Goal: Task Accomplishment & Management: Manage account settings

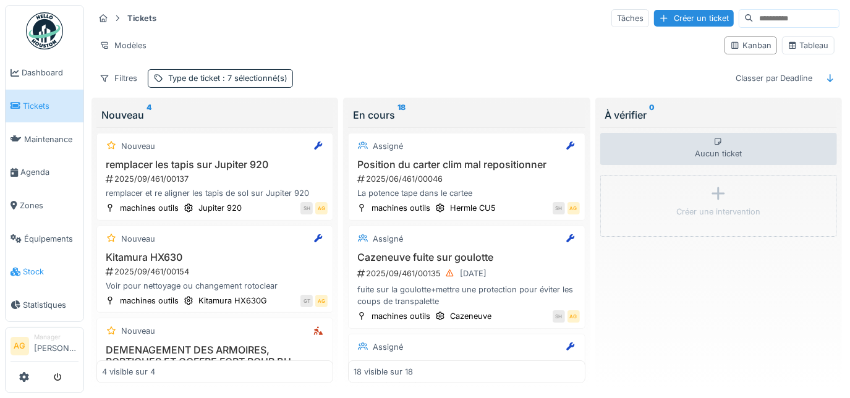
scroll to position [1515, 0]
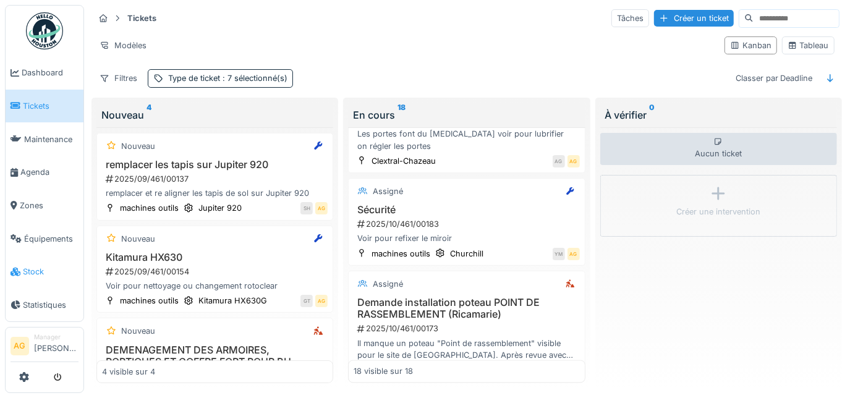
click at [31, 266] on span "Stock" at bounding box center [51, 272] width 56 height 12
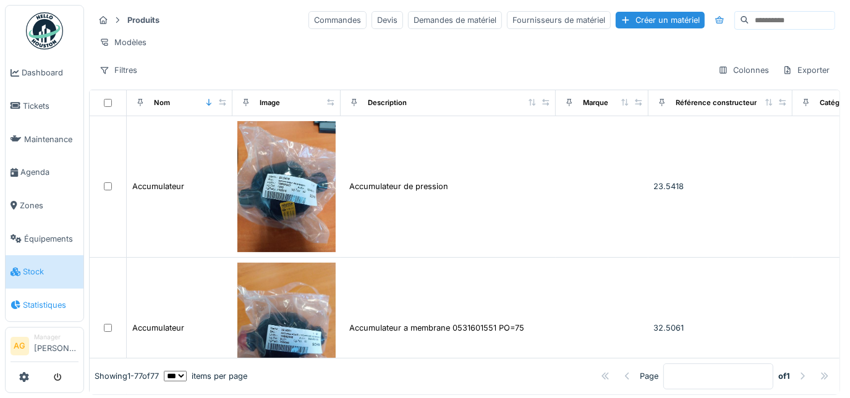
click at [35, 299] on span "Statistiques" at bounding box center [51, 305] width 56 height 12
click at [36, 299] on span "Statistiques" at bounding box center [51, 305] width 56 height 12
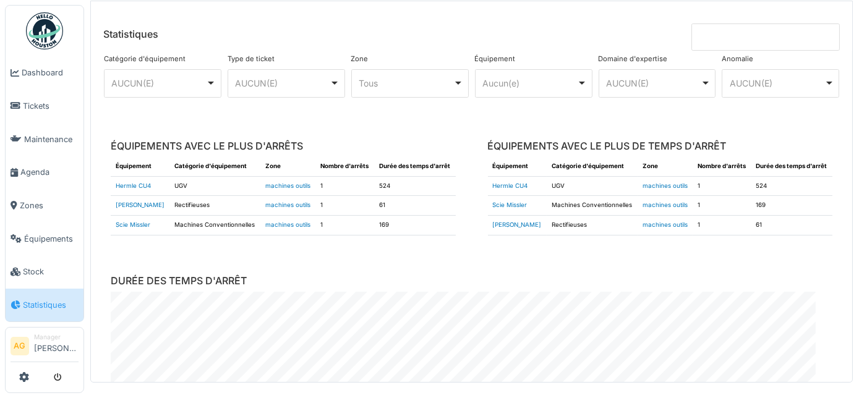
click at [514, 17] on header "Statistiques" at bounding box center [471, 25] width 761 height 49
click at [25, 69] on span "Dashboard" at bounding box center [50, 73] width 57 height 12
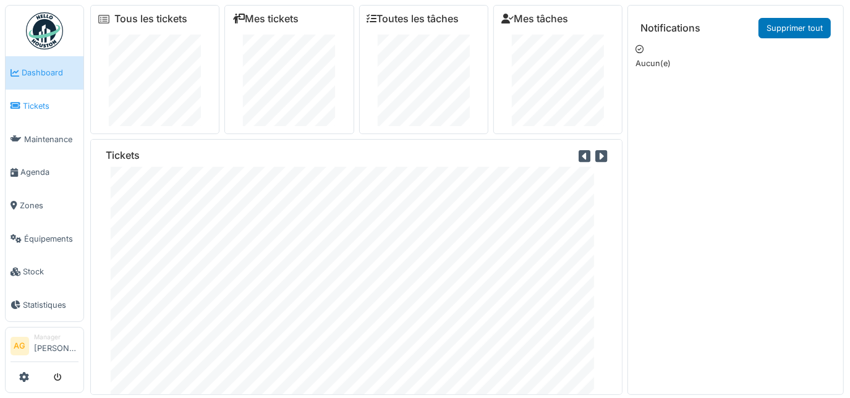
click at [43, 109] on span "Tickets" at bounding box center [51, 106] width 56 height 12
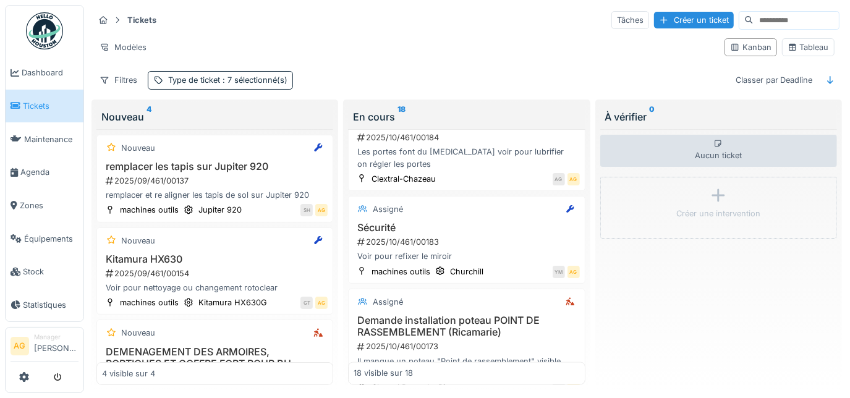
scroll to position [1515, 0]
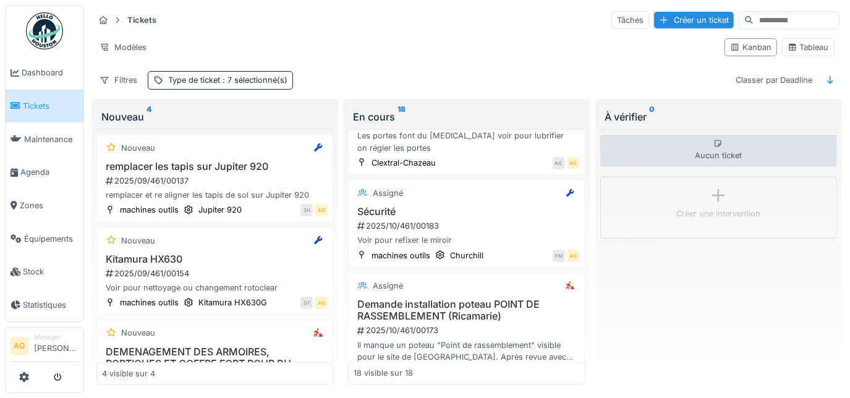
click at [580, 159] on div "En cours 18 Assigné Position du carter clim mal repositionner 2025/06/461/00046…" at bounding box center [466, 245] width 247 height 291
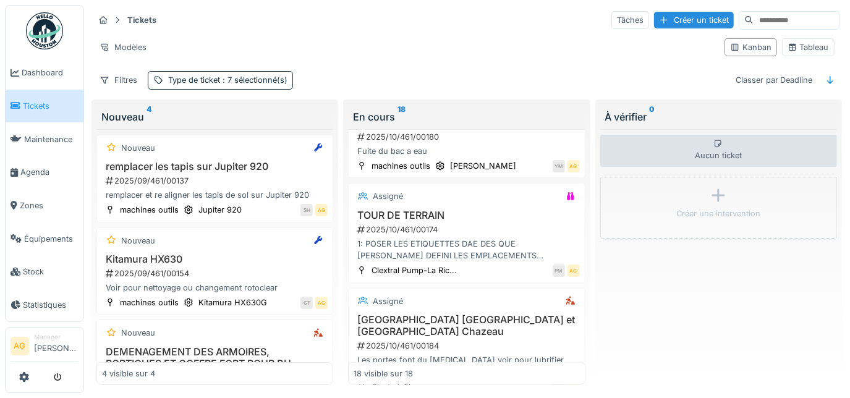
click at [580, 159] on div "En cours 18 Assigné Position du carter clim mal repositionner 2025/06/461/00046…" at bounding box center [466, 245] width 247 height 291
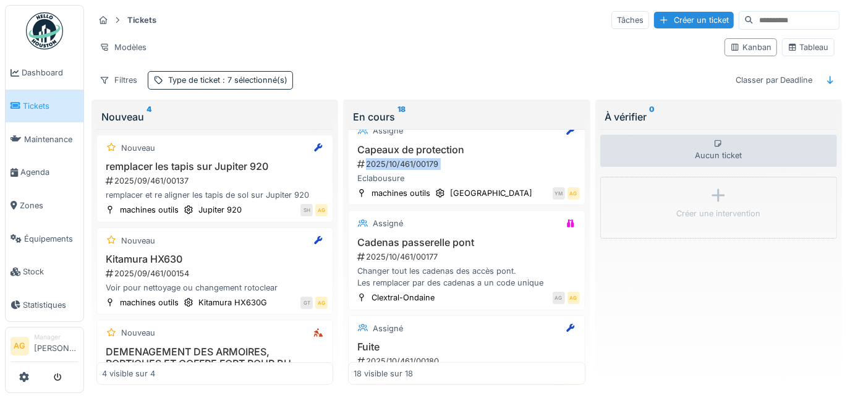
click at [580, 159] on div "En cours 18 Assigné Position du carter clim mal repositionner 2025/06/461/00046…" at bounding box center [466, 245] width 247 height 291
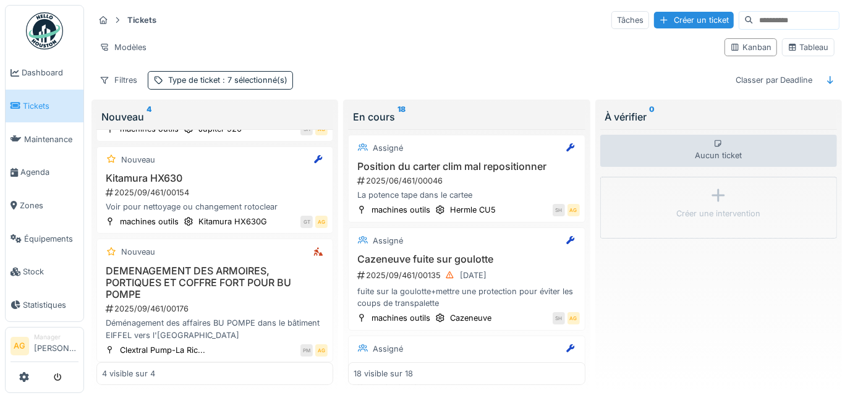
scroll to position [0, 0]
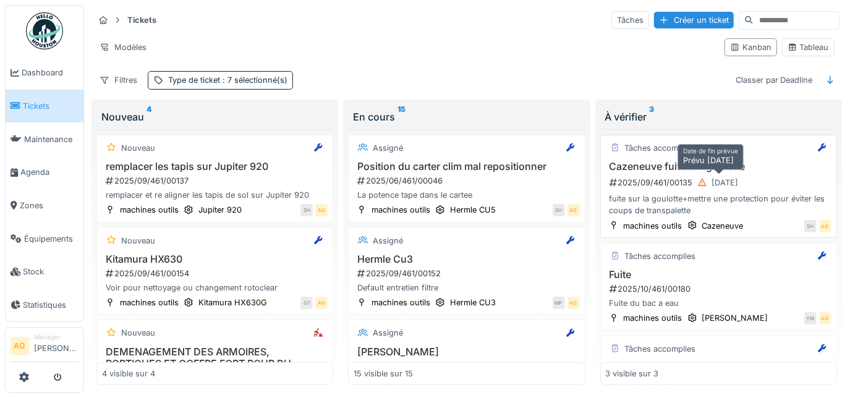
click at [730, 182] on div "[DATE]" at bounding box center [725, 183] width 27 height 12
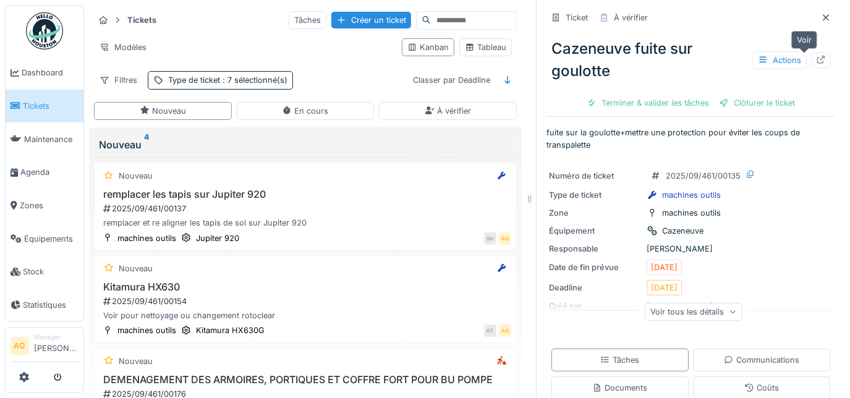
click at [816, 59] on icon at bounding box center [821, 60] width 10 height 8
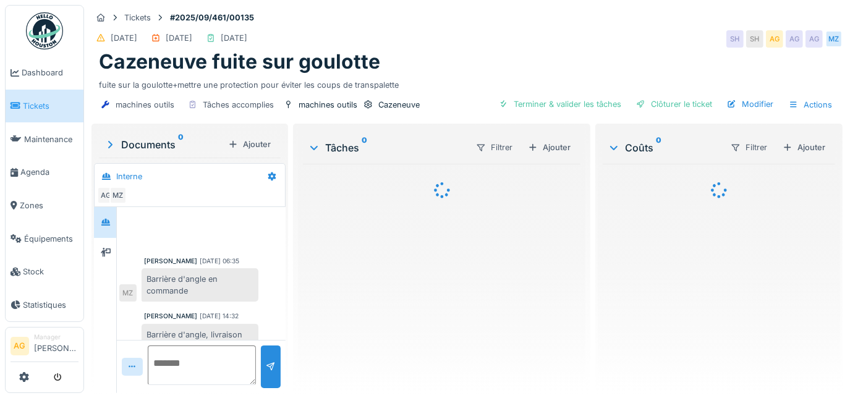
scroll to position [22, 0]
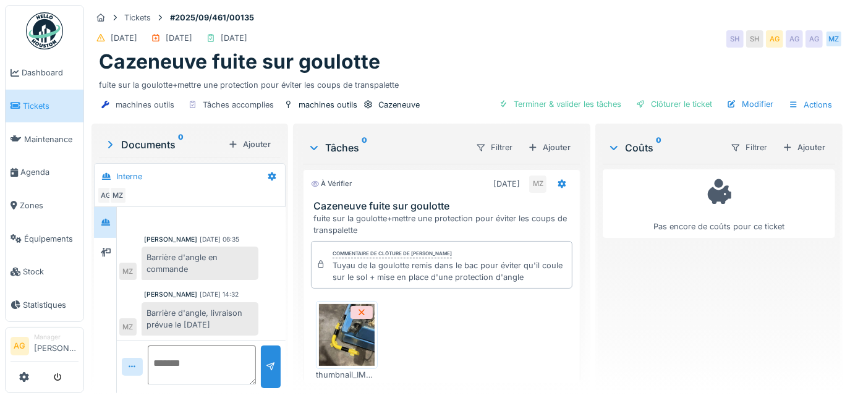
click at [332, 342] on img at bounding box center [347, 335] width 56 height 62
click at [476, 56] on div "Cazeneuve fuite sur goulotte" at bounding box center [467, 61] width 736 height 23
click at [36, 103] on span "Tickets" at bounding box center [51, 106] width 56 height 12
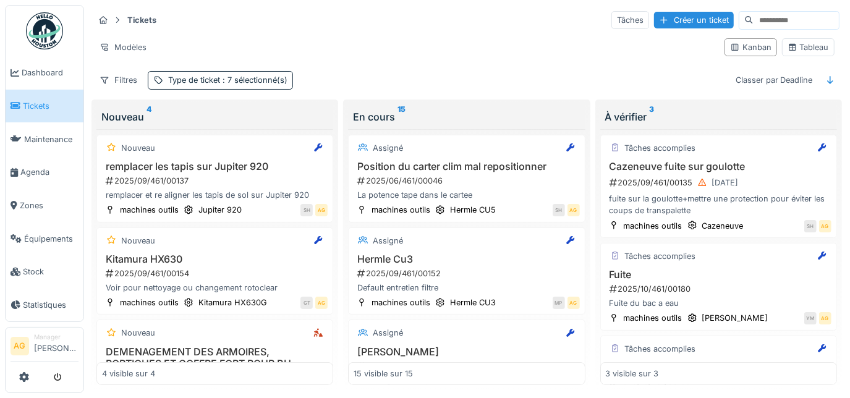
scroll to position [22, 0]
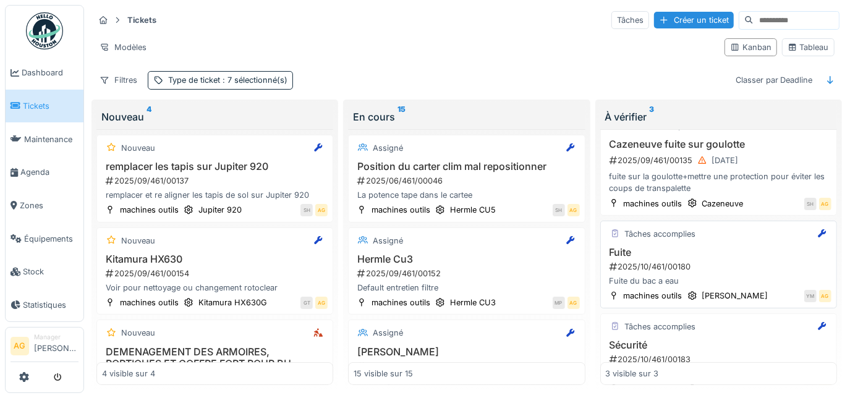
click at [715, 253] on h3 "Fuite" at bounding box center [719, 253] width 226 height 12
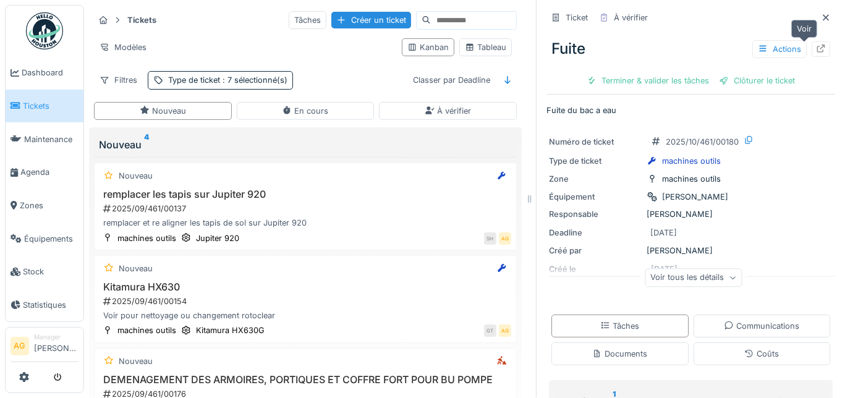
click at [817, 47] on icon at bounding box center [821, 49] width 8 height 8
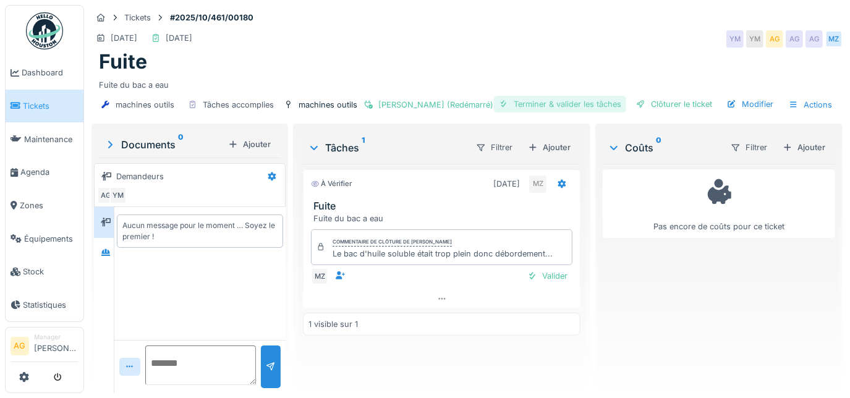
click at [521, 100] on div "Terminer & valider les tâches" at bounding box center [560, 104] width 132 height 17
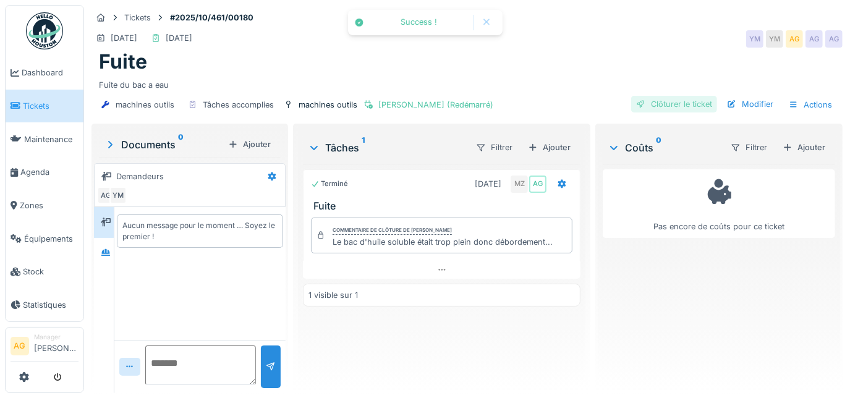
click at [664, 108] on div "Clôturer le ticket" at bounding box center [674, 104] width 86 height 17
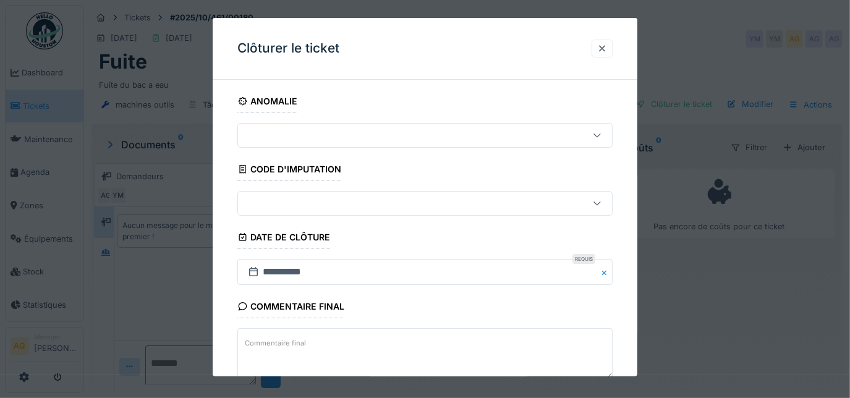
click at [539, 302] on div "Commentaire final Commentaire final" at bounding box center [425, 338] width 376 height 87
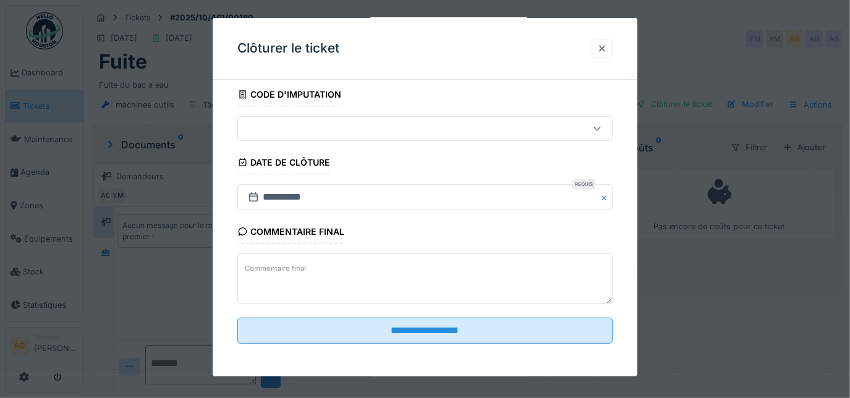
scroll to position [8, 0]
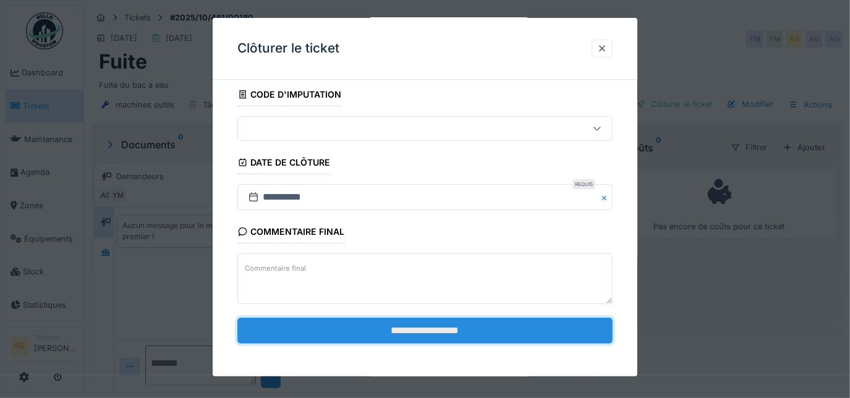
click at [523, 325] on input "**********" at bounding box center [425, 331] width 376 height 26
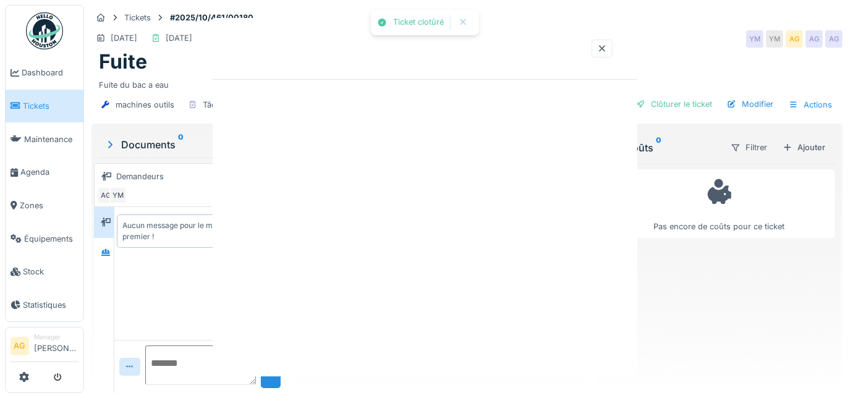
scroll to position [0, 0]
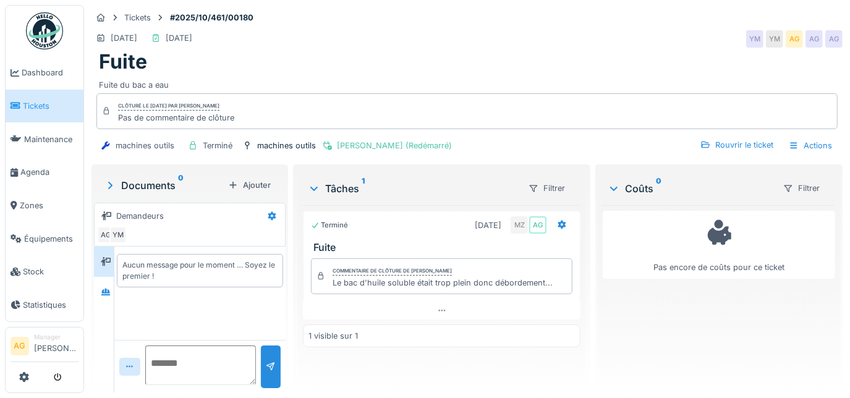
click at [26, 107] on span "Tickets" at bounding box center [51, 106] width 56 height 12
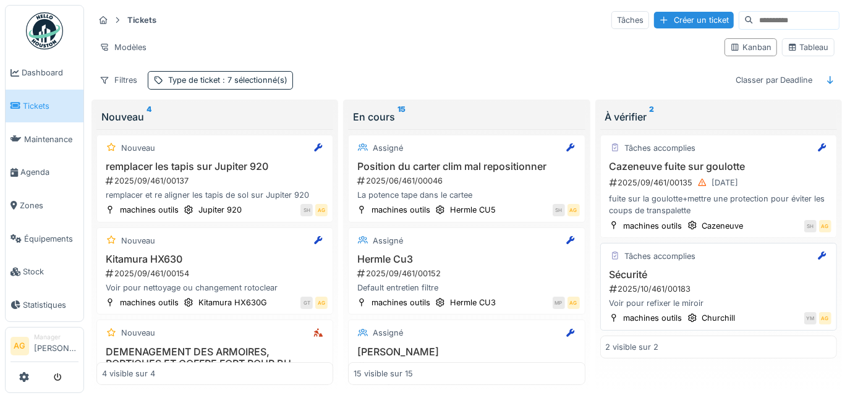
click at [697, 274] on h3 "Sécurité" at bounding box center [719, 275] width 226 height 12
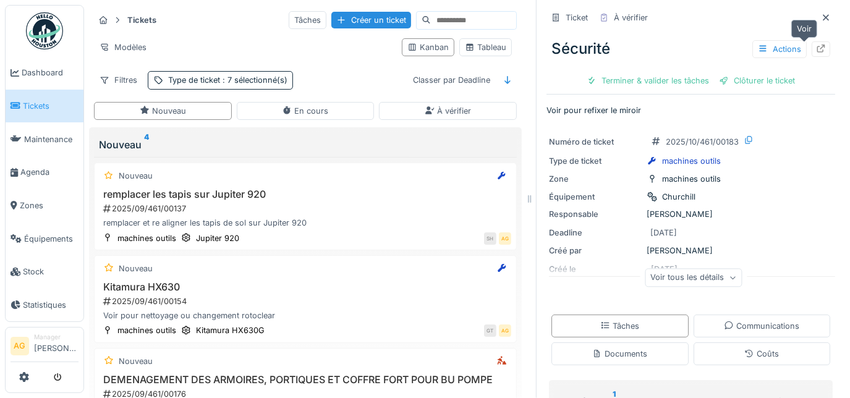
click at [812, 47] on div at bounding box center [821, 48] width 19 height 15
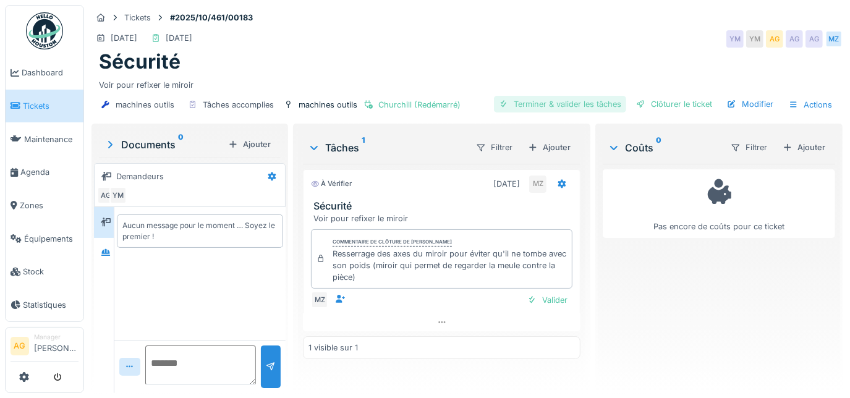
click at [538, 103] on div "Terminer & valider les tâches" at bounding box center [560, 104] width 132 height 17
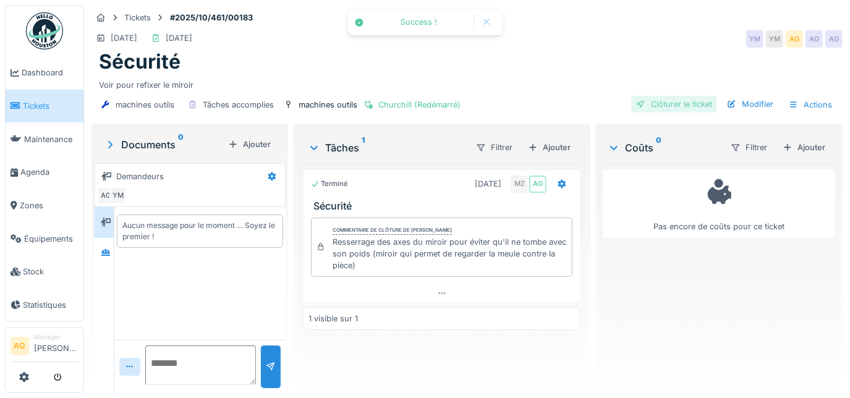
click at [655, 102] on div "Clôturer le ticket" at bounding box center [674, 104] width 86 height 17
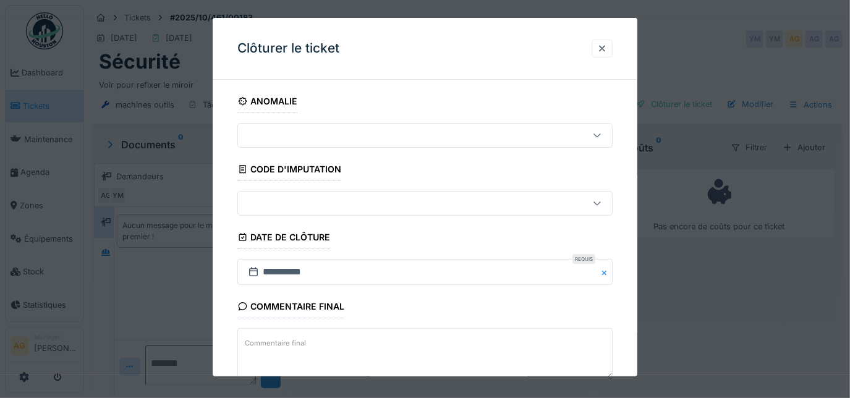
click at [494, 295] on div "Commentaire final Commentaire final" at bounding box center [425, 338] width 376 height 87
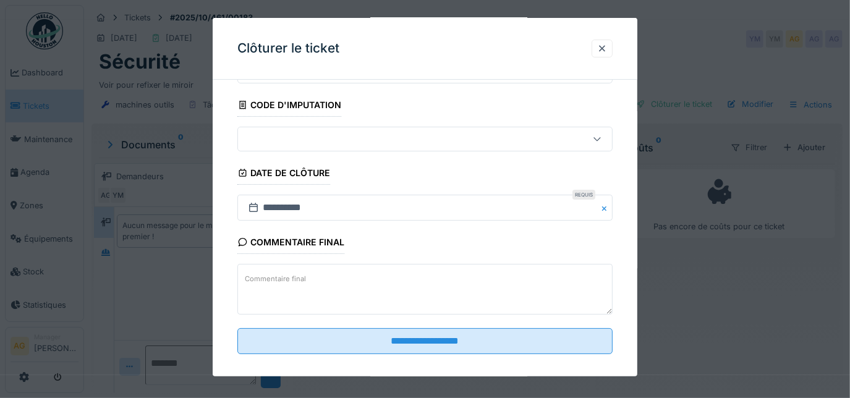
scroll to position [75, 0]
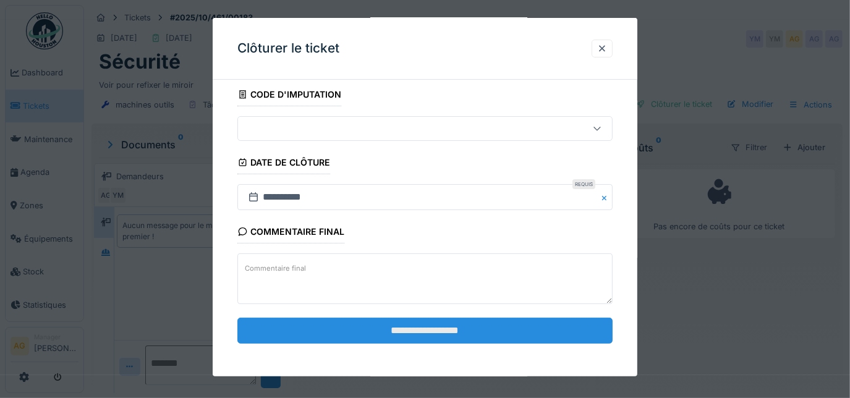
click at [487, 331] on input "**********" at bounding box center [425, 331] width 376 height 26
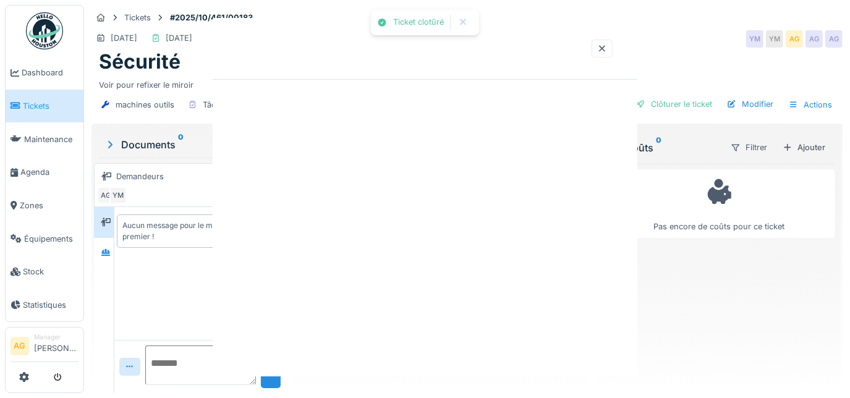
scroll to position [0, 0]
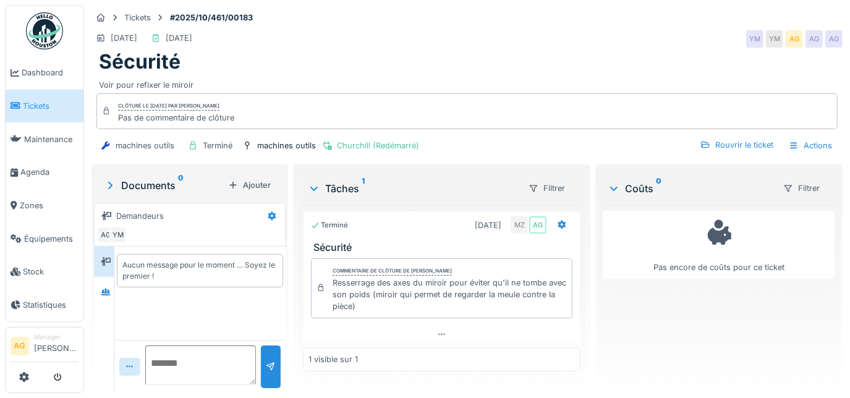
click at [43, 110] on link "Tickets" at bounding box center [45, 106] width 78 height 33
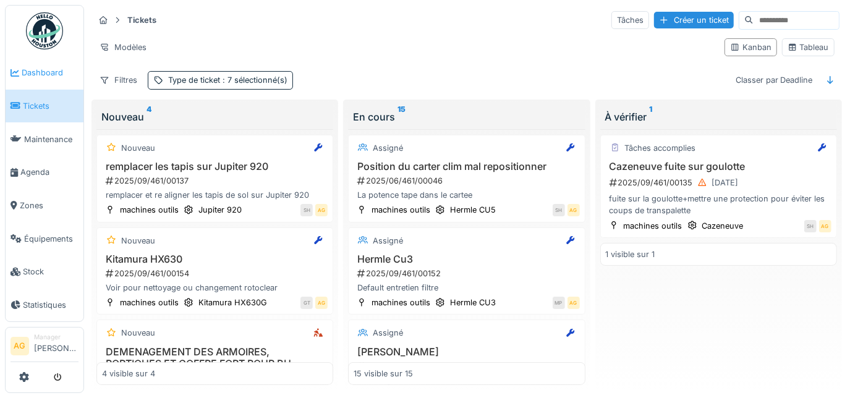
click at [43, 77] on span "Dashboard" at bounding box center [50, 73] width 57 height 12
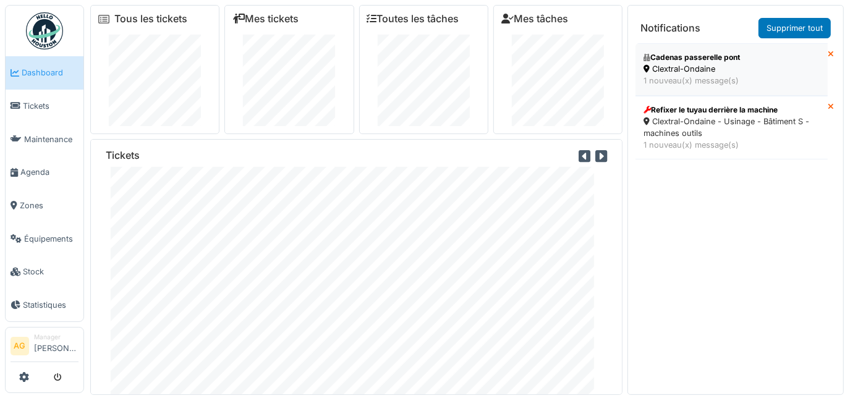
click at [661, 80] on div "1 nouveau(x) message(s)" at bounding box center [732, 81] width 176 height 12
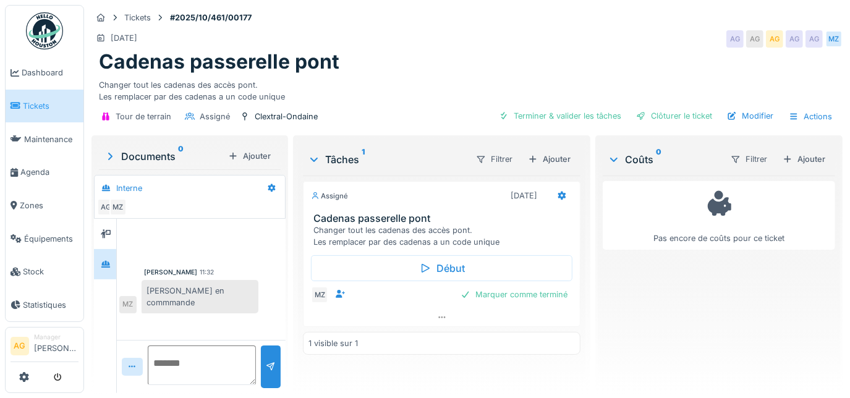
click at [178, 359] on textarea at bounding box center [202, 366] width 108 height 40
type textarea "********"
click at [269, 368] on div at bounding box center [271, 367] width 10 height 12
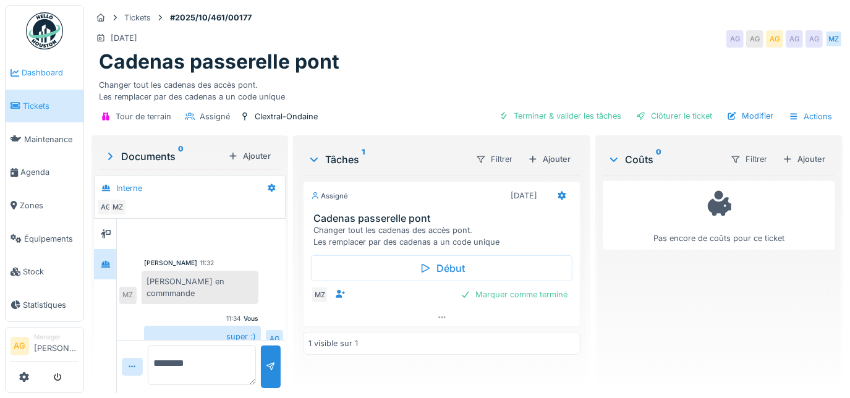
click at [40, 63] on link "Dashboard" at bounding box center [45, 72] width 78 height 33
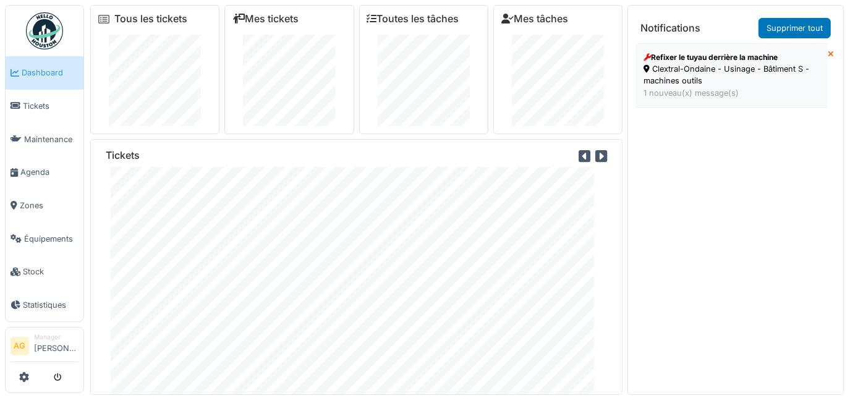
click at [686, 67] on div "Clextral-Ondaine - Usinage - Bâtiment S - machines outils" at bounding box center [732, 74] width 176 height 23
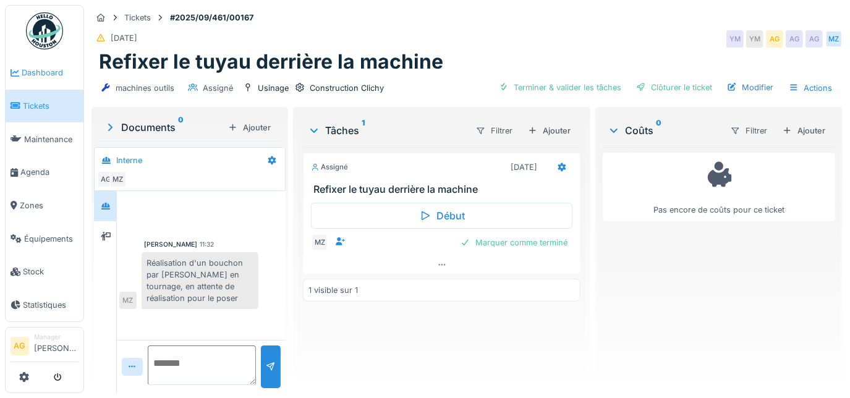
click at [34, 74] on span "Dashboard" at bounding box center [50, 73] width 57 height 12
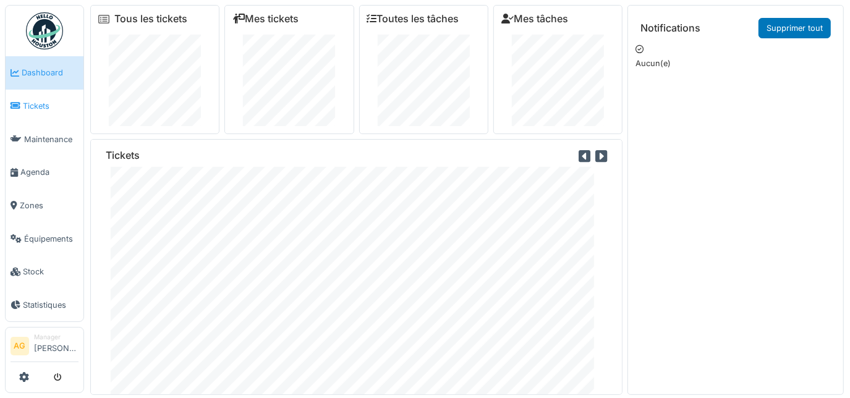
click at [35, 103] on span "Tickets" at bounding box center [51, 106] width 56 height 12
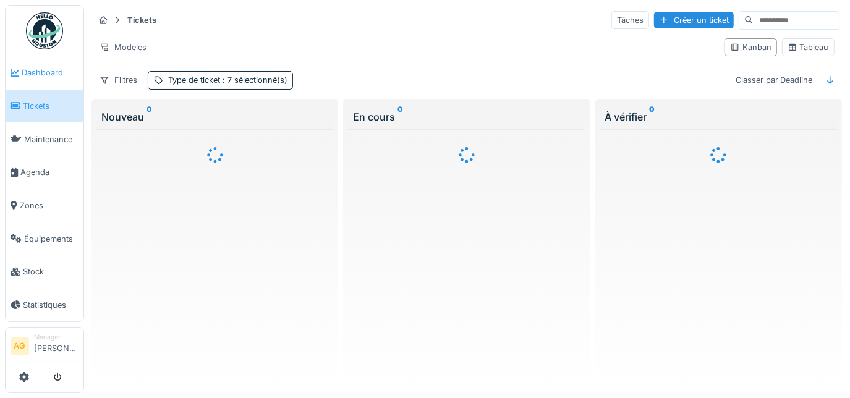
click at [43, 72] on span "Dashboard" at bounding box center [50, 73] width 57 height 12
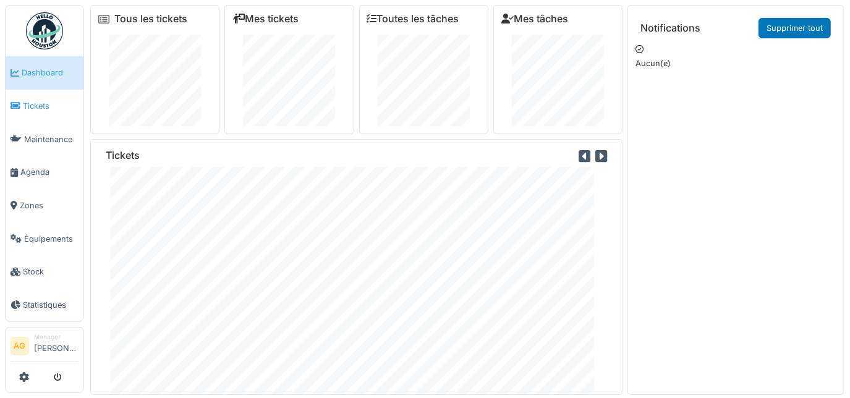
click at [31, 107] on span "Tickets" at bounding box center [51, 106] width 56 height 12
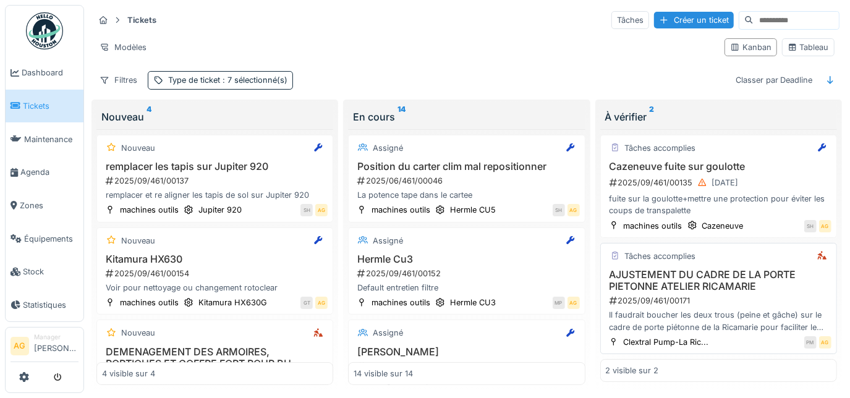
click at [718, 284] on h3 "AJUSTEMENT DU CADRE DE LA PORTE PIETONNE ATELIER RICAMARIE" at bounding box center [719, 280] width 226 height 23
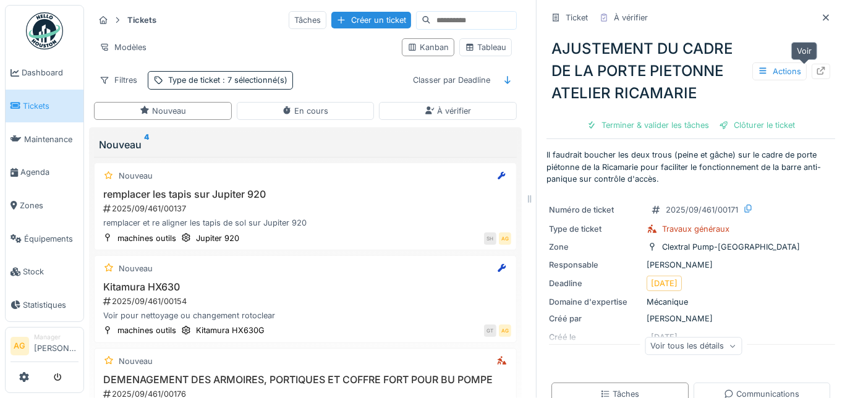
click at [816, 72] on icon at bounding box center [821, 71] width 10 height 8
click at [262, 119] on div "Nouveau En cours À vérifier" at bounding box center [305, 111] width 433 height 28
click at [32, 100] on span "Tickets" at bounding box center [51, 106] width 56 height 12
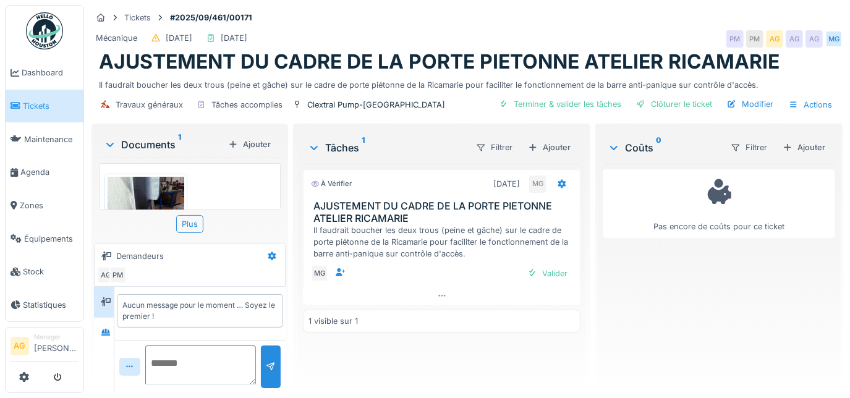
click at [143, 191] on img at bounding box center [146, 228] width 77 height 102
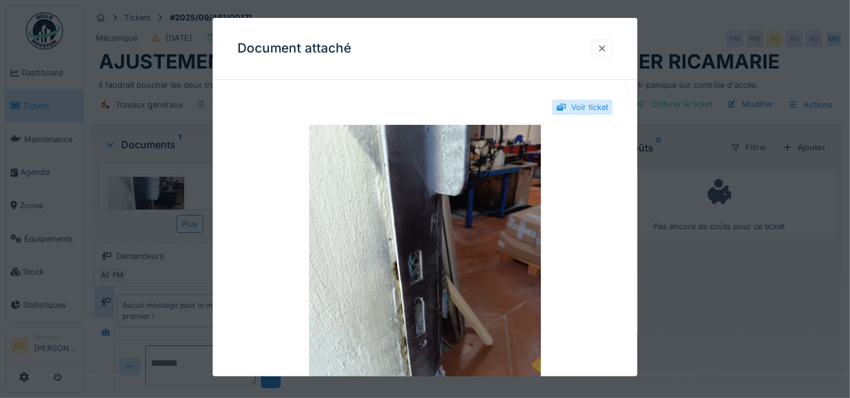
click at [607, 52] on div at bounding box center [602, 49] width 10 height 12
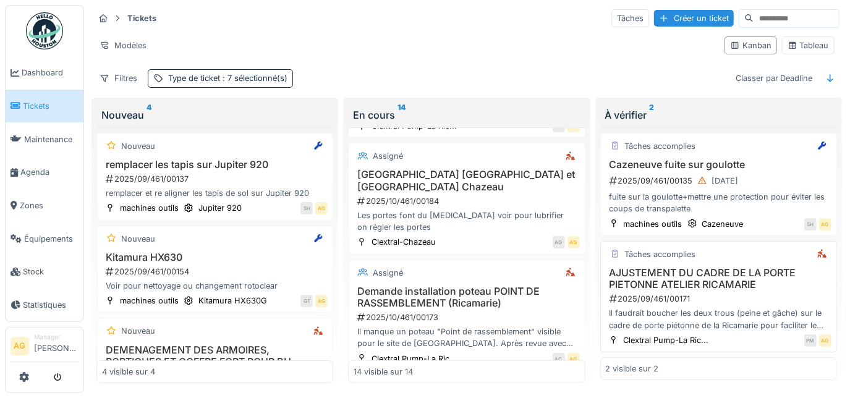
scroll to position [10, 0]
click at [770, 159] on h3 "Cazeneuve fuite sur goulotte" at bounding box center [719, 165] width 226 height 12
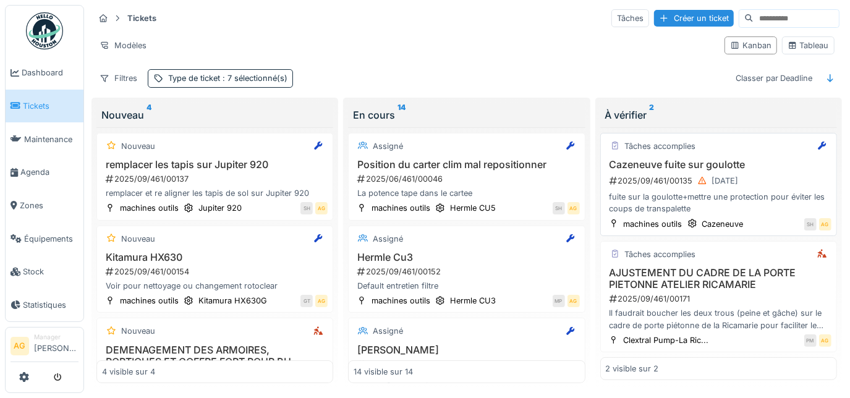
scroll to position [8, 0]
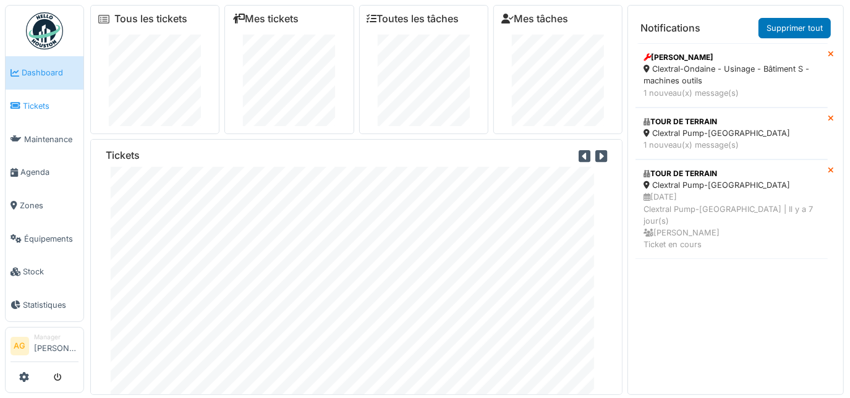
click at [28, 103] on span "Tickets" at bounding box center [51, 106] width 56 height 12
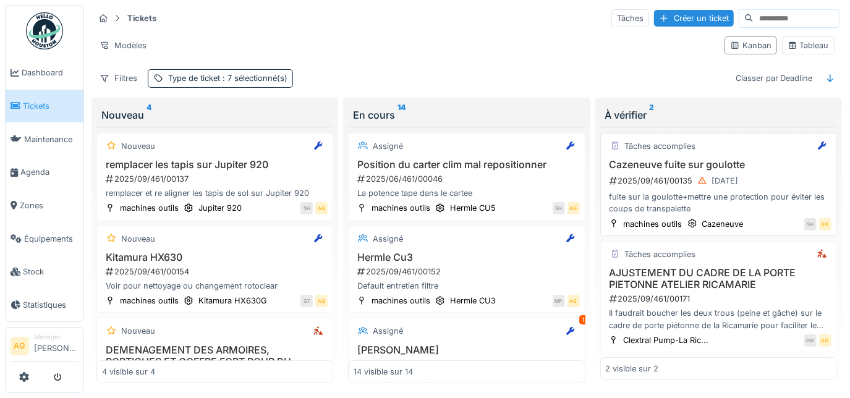
scroll to position [10, 0]
click at [770, 272] on h3 "AJUSTEMENT DU CADRE DE LA PORTE PIETONNE ATELIER RICAMARIE" at bounding box center [719, 278] width 226 height 23
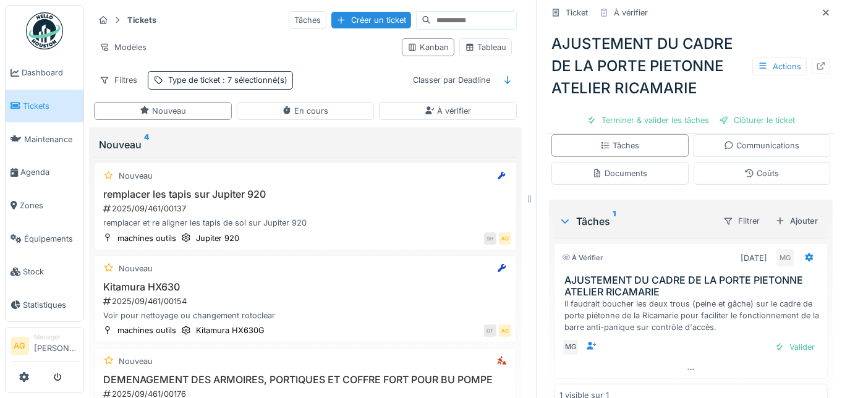
scroll to position [271, 0]
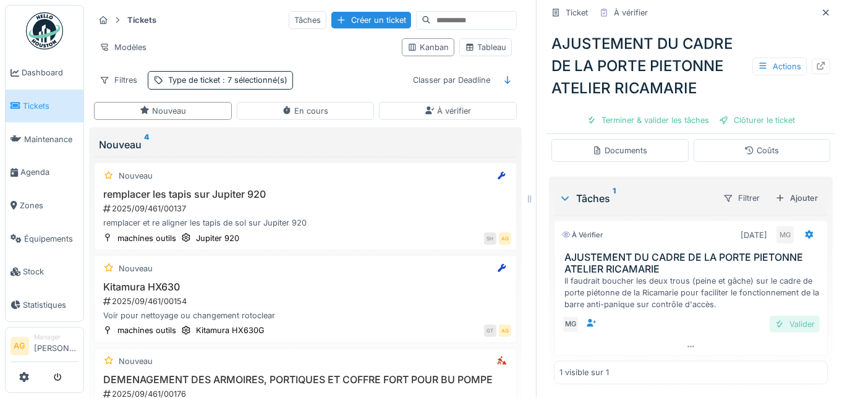
click at [773, 317] on div "Valider" at bounding box center [795, 324] width 50 height 17
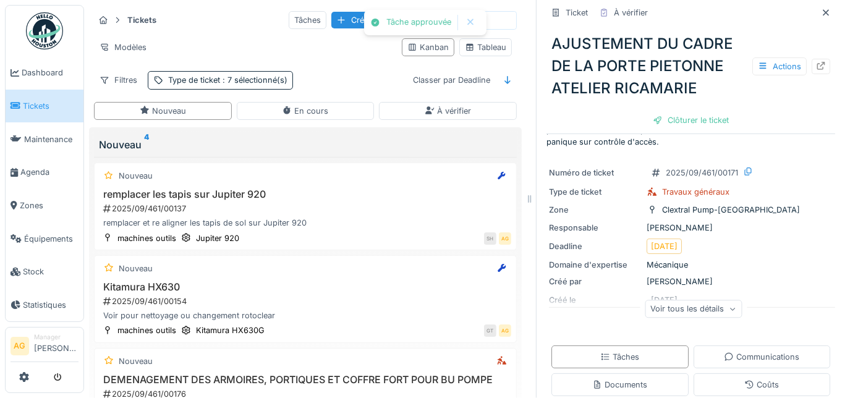
scroll to position [0, 0]
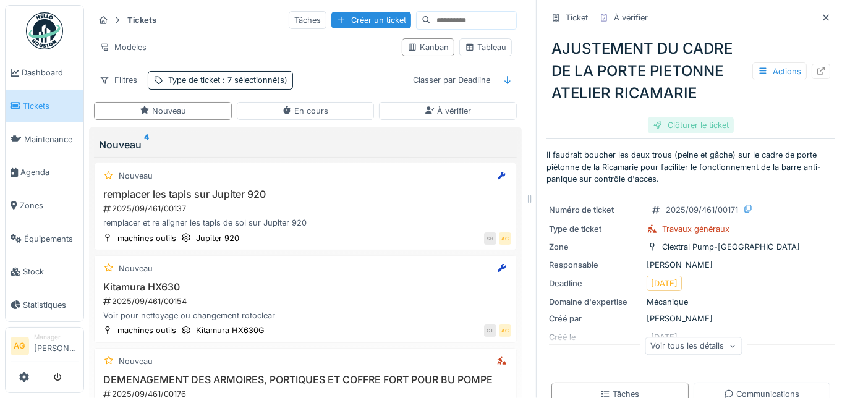
click at [685, 119] on div "Clôturer le ticket" at bounding box center [691, 125] width 86 height 17
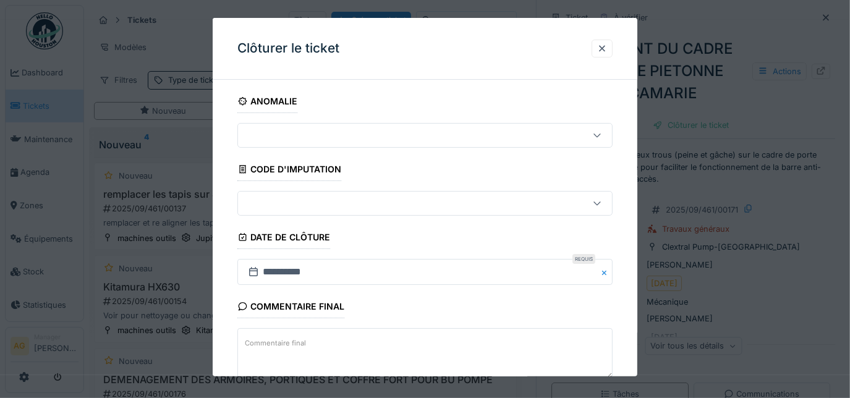
scroll to position [75, 0]
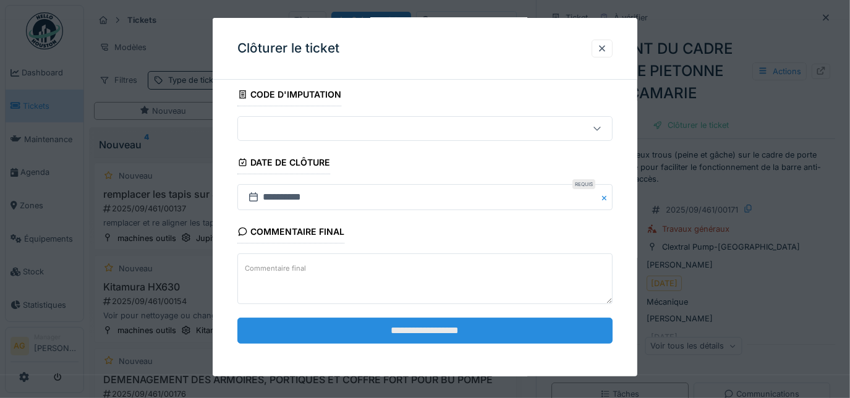
click at [450, 336] on input "**********" at bounding box center [425, 331] width 376 height 26
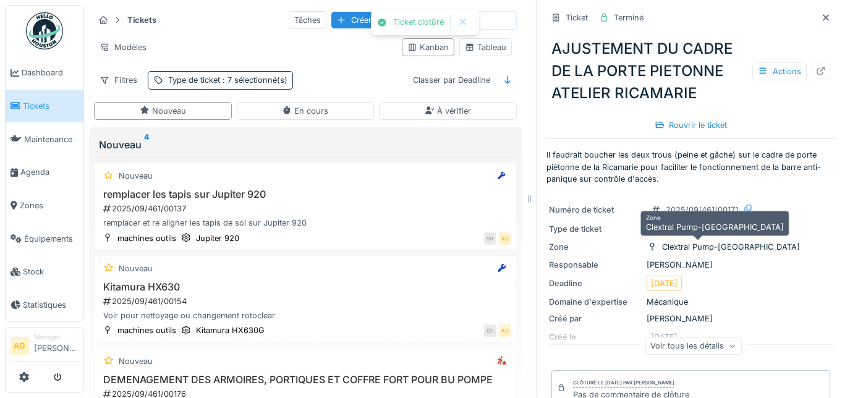
scroll to position [0, 0]
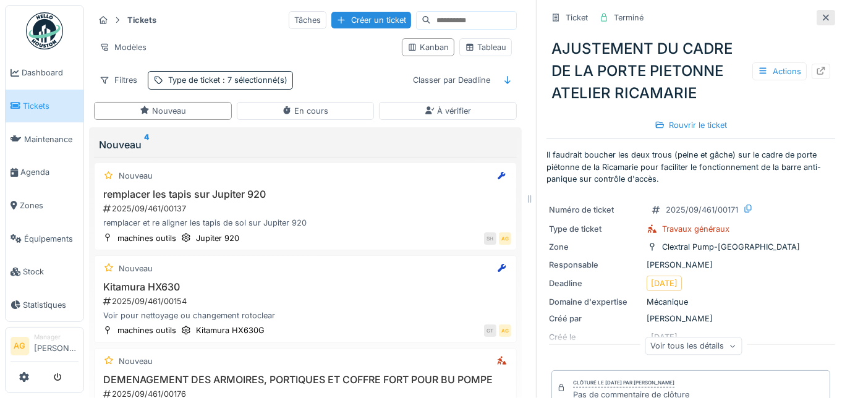
click at [821, 21] on div at bounding box center [826, 18] width 10 height 12
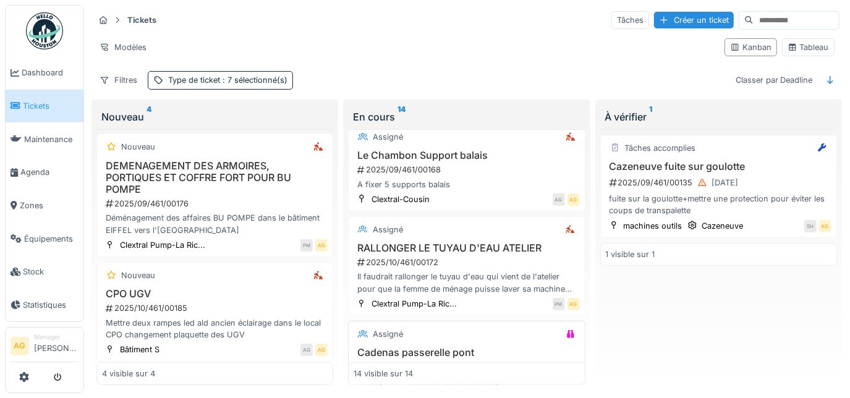
scroll to position [618, 0]
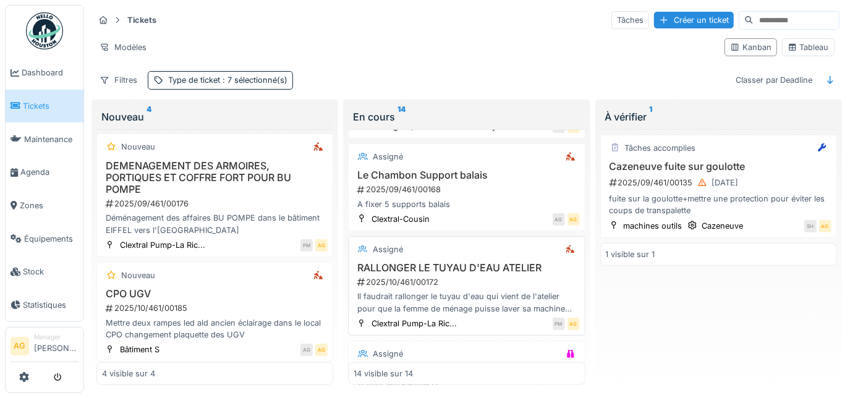
click at [486, 276] on div "2025/10/461/00172" at bounding box center [467, 282] width 223 height 12
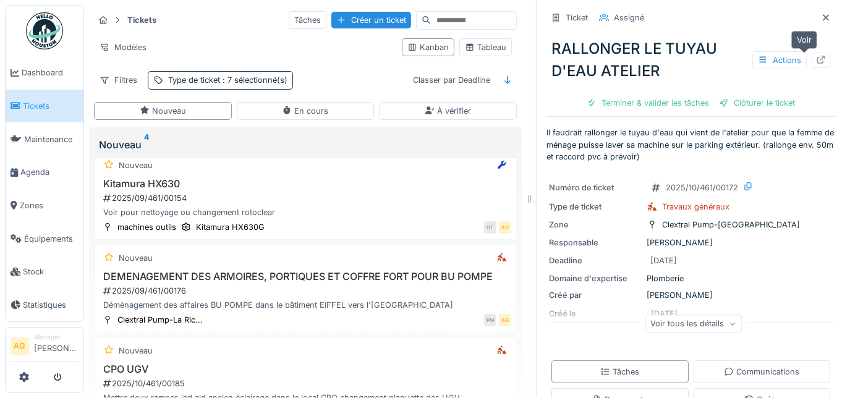
click at [817, 62] on icon at bounding box center [821, 60] width 8 height 8
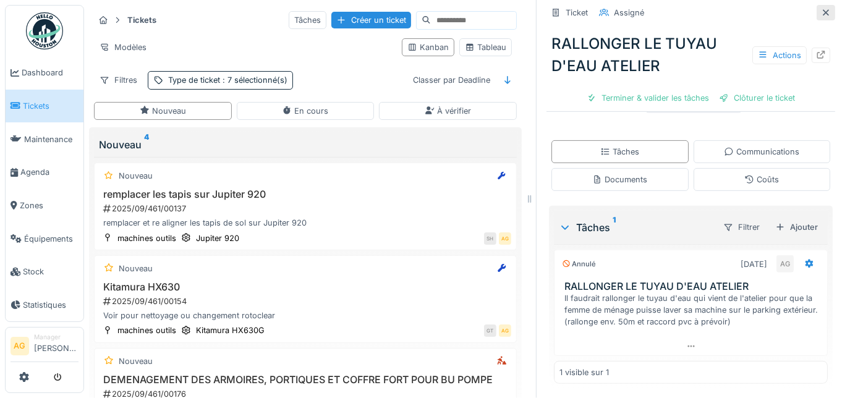
click at [821, 9] on icon at bounding box center [826, 13] width 10 height 8
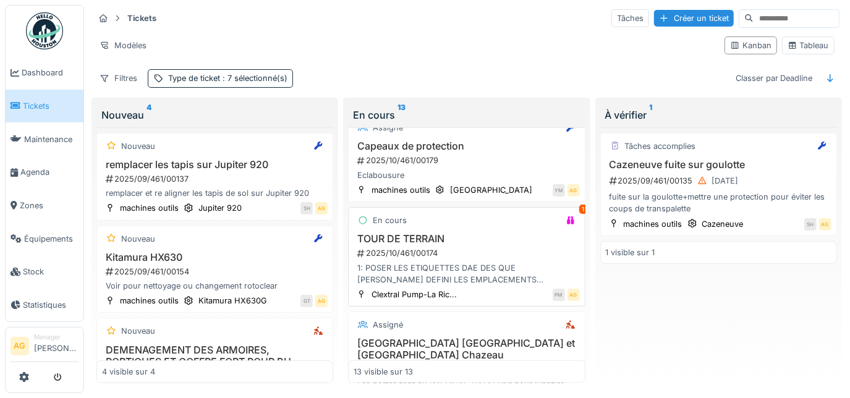
scroll to position [786, 0]
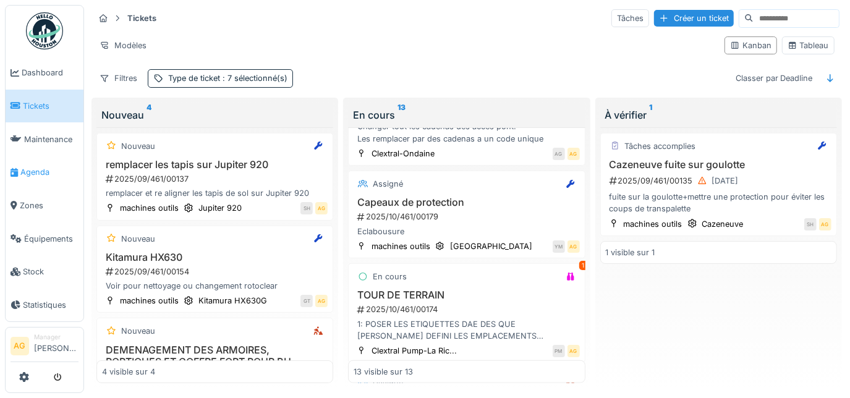
click at [32, 167] on span "Agenda" at bounding box center [49, 172] width 58 height 12
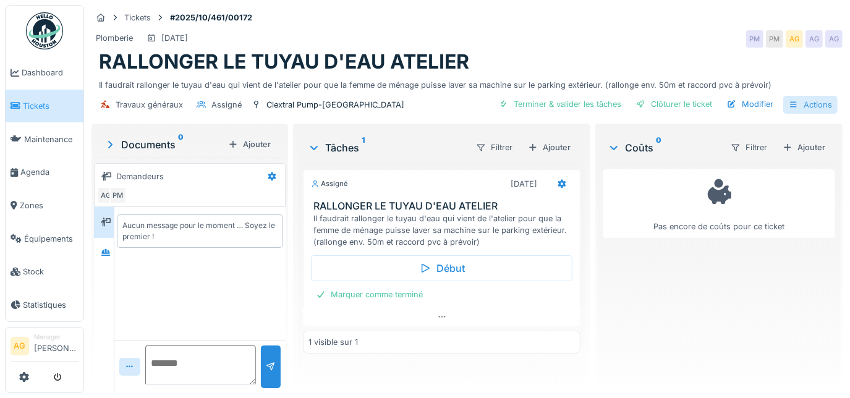
click at [804, 100] on div "Actions" at bounding box center [810, 105] width 54 height 18
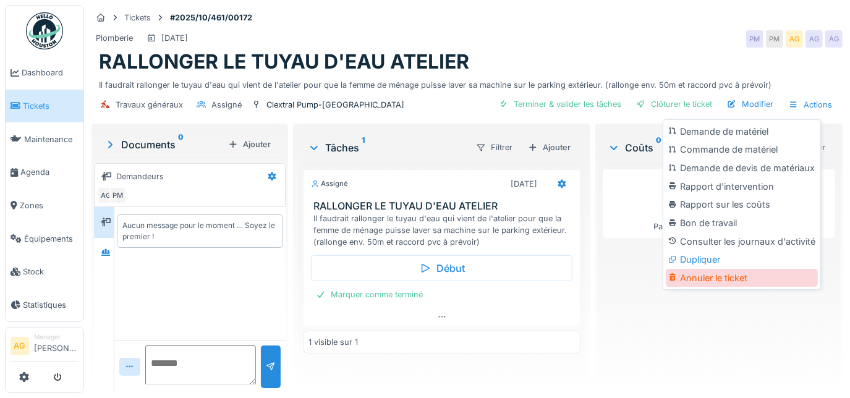
click at [738, 278] on div "Annuler le ticket" at bounding box center [742, 278] width 152 height 19
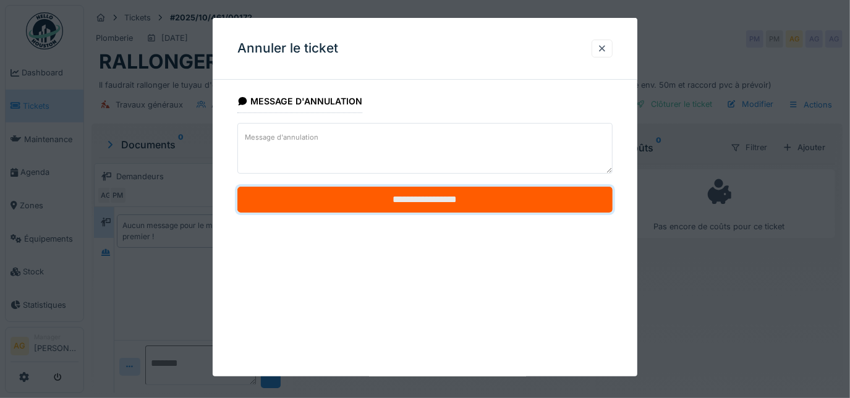
click at [446, 193] on input "**********" at bounding box center [425, 200] width 376 height 26
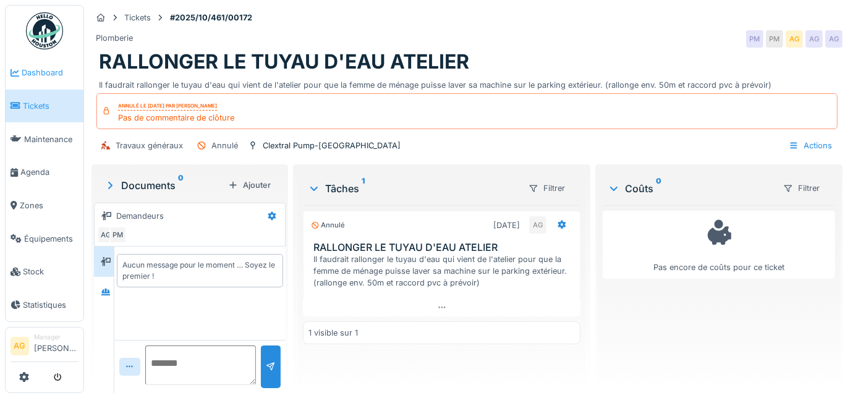
click at [43, 75] on span "Dashboard" at bounding box center [50, 73] width 57 height 12
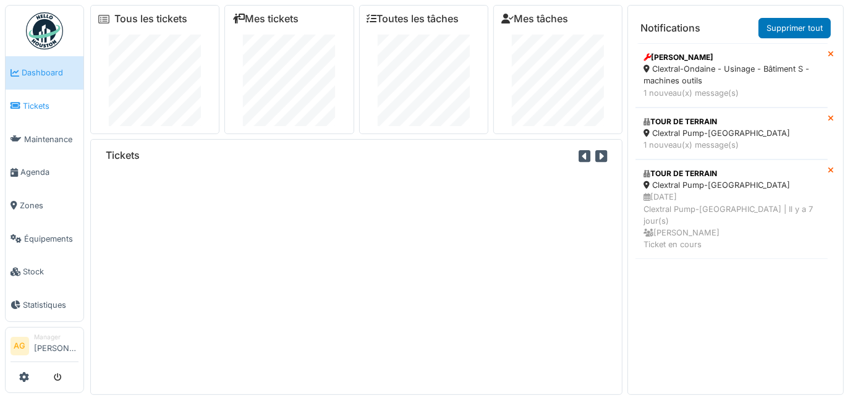
click at [46, 103] on span "Tickets" at bounding box center [51, 106] width 56 height 12
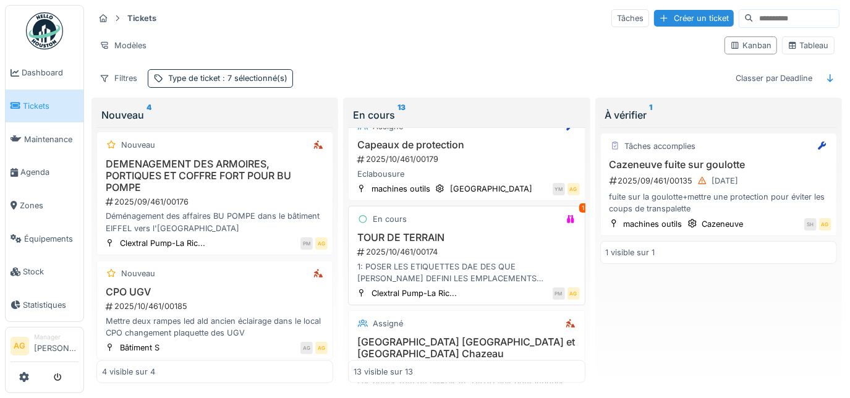
scroll to position [788, 0]
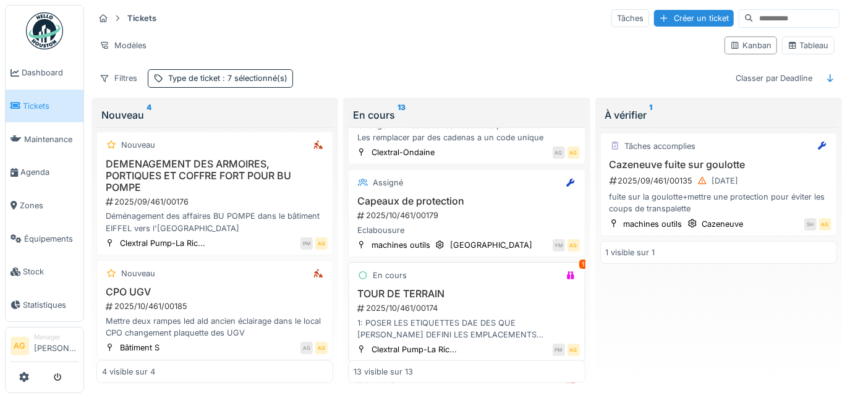
click at [481, 317] on div "1: POSER LES ETIQUETTES DAE DES QUE [PERSON_NAME] DEFINI LES EMPLACEMENTS 2: PO…" at bounding box center [467, 328] width 226 height 23
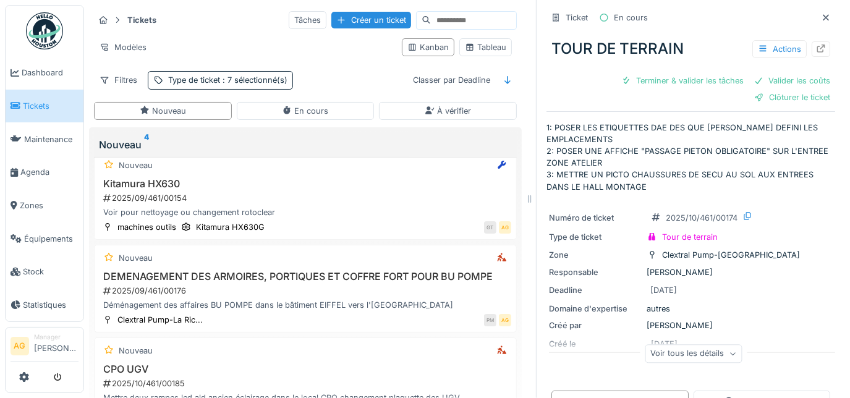
click at [41, 103] on span "Tickets" at bounding box center [51, 106] width 56 height 12
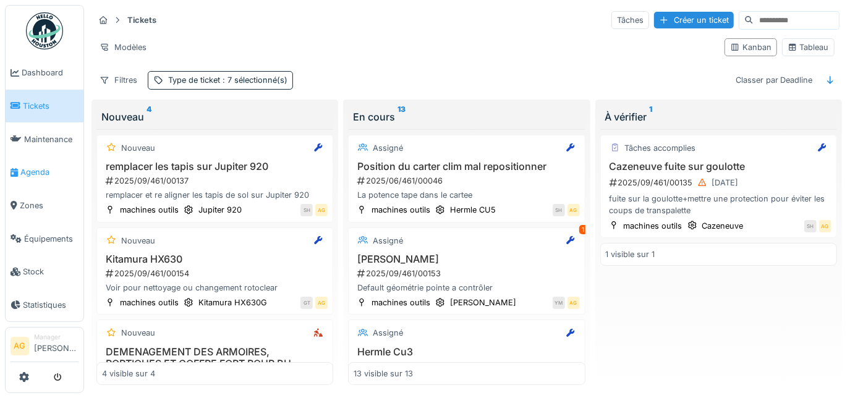
click at [41, 166] on span "Agenda" at bounding box center [49, 172] width 58 height 12
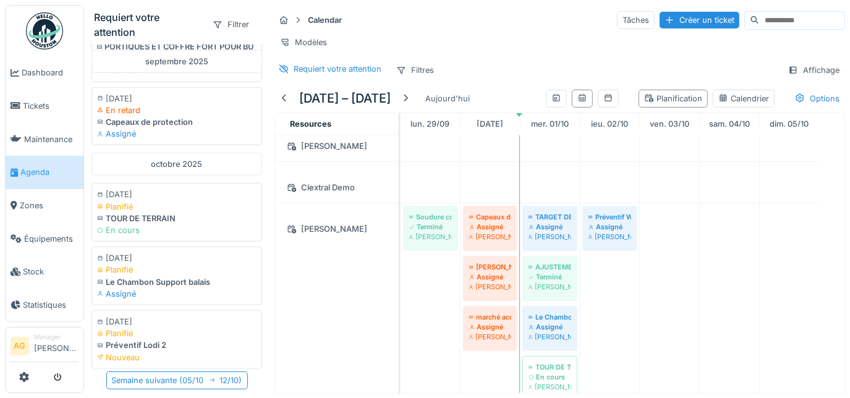
scroll to position [56, 0]
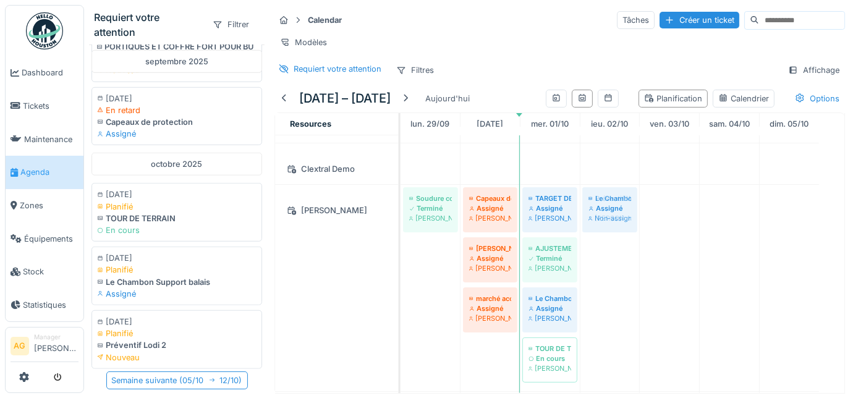
drag, startPoint x: 163, startPoint y: 262, endPoint x: 608, endPoint y: 279, distance: 445.4
click at [608, 279] on div "Requiert votre attention Filtrer août 2025 14/08/2025 En retard Préventif Kitam…" at bounding box center [467, 199] width 766 height 398
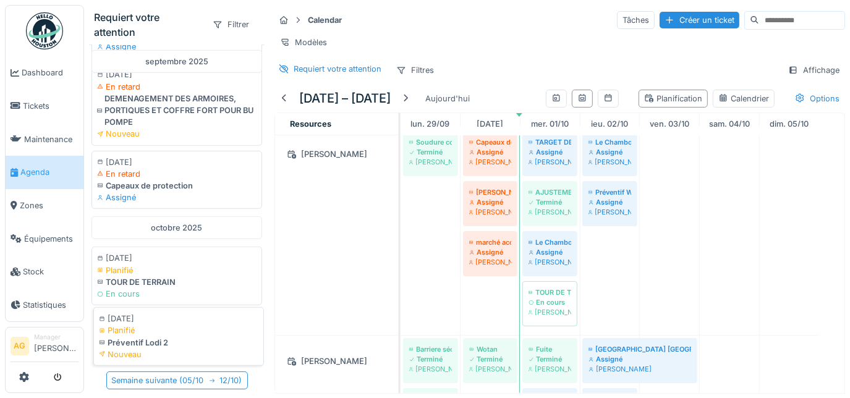
scroll to position [0, 0]
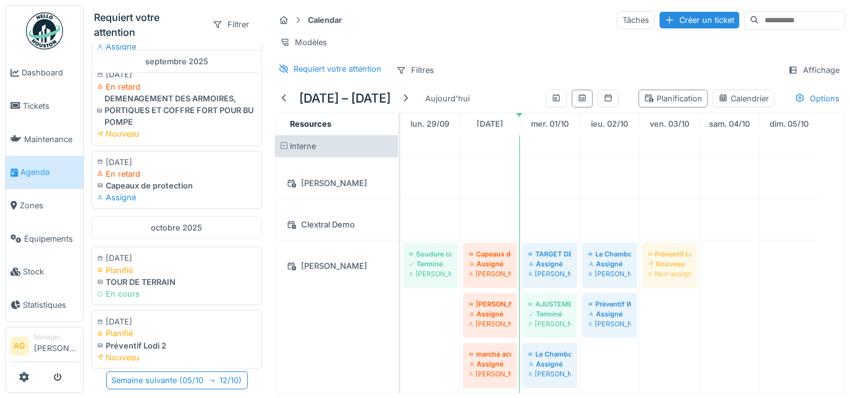
drag, startPoint x: 153, startPoint y: 304, endPoint x: 683, endPoint y: 279, distance: 531.0
click at [683, 279] on div "Requiert votre attention Filtrer août 2025 14/08/2025 En retard Préventif Kitam…" at bounding box center [467, 199] width 766 height 398
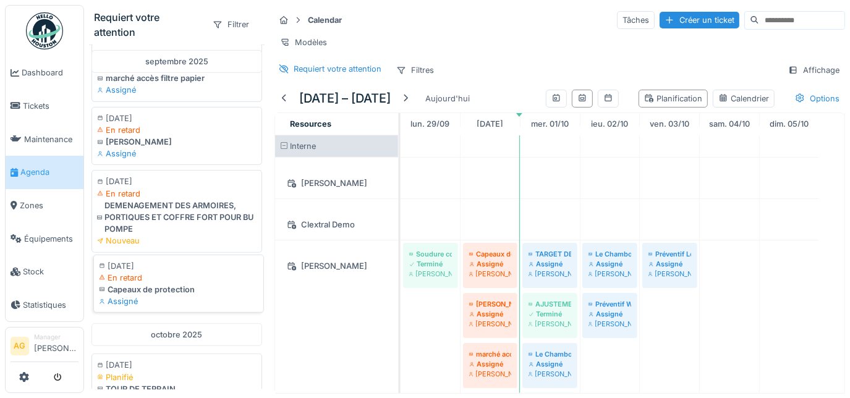
click at [172, 272] on div "En retard" at bounding box center [178, 278] width 159 height 12
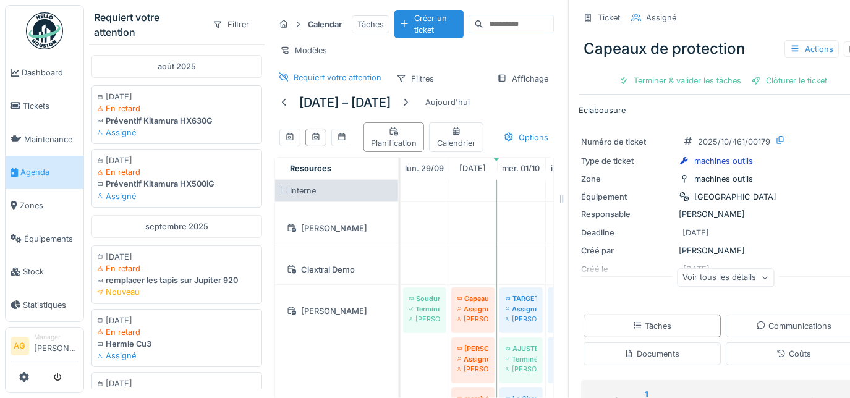
click at [530, 114] on div "29 sept. – 5 oct. 2025 Aujourd'hui Planification Calendrier Options" at bounding box center [413, 125] width 279 height 65
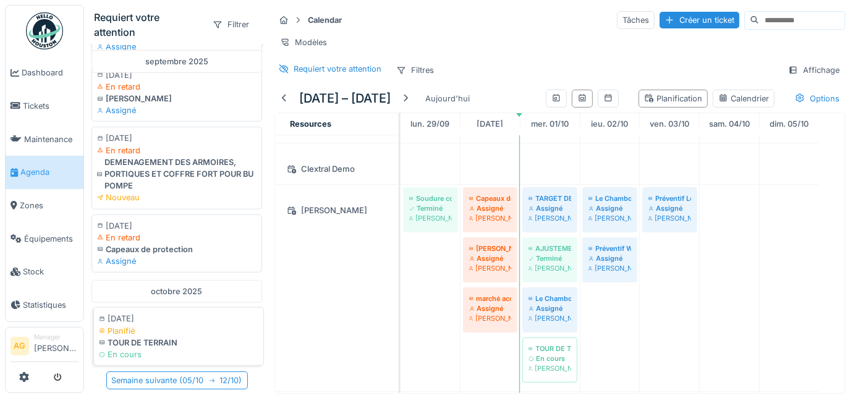
scroll to position [456, 0]
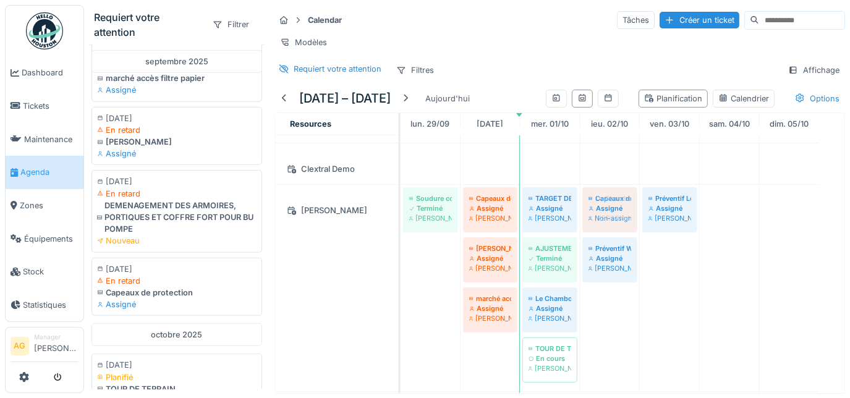
drag, startPoint x: 172, startPoint y: 283, endPoint x: 605, endPoint y: 325, distance: 434.1
click at [605, 325] on div "Requiert votre attention Filtrer août 2025 14/08/2025 En retard Préventif Kitam…" at bounding box center [467, 199] width 766 height 398
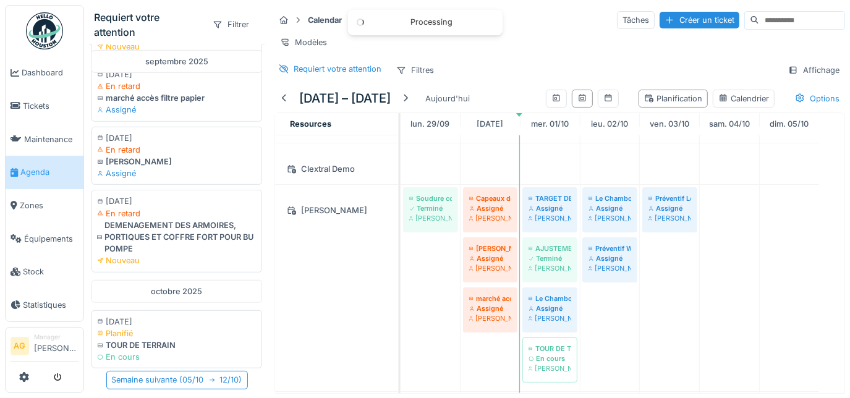
scroll to position [0, 0]
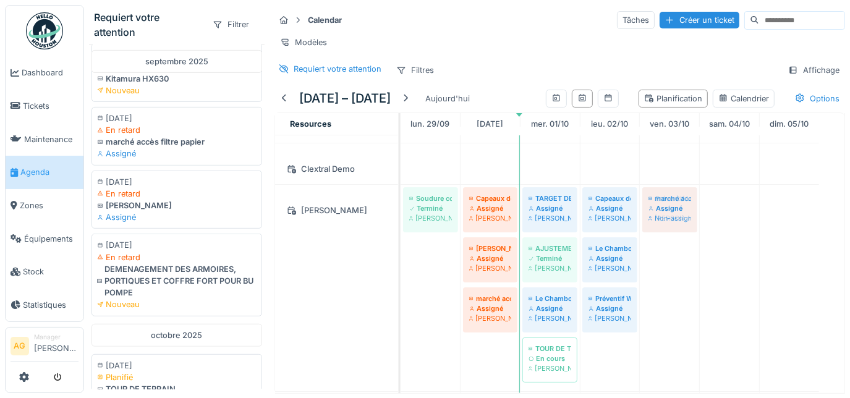
drag, startPoint x: 170, startPoint y: 138, endPoint x: 664, endPoint y: 278, distance: 513.3
click at [664, 278] on div "Requiert votre attention Filtrer août 2025 14/08/2025 En retard Préventif Kitam…" at bounding box center [467, 199] width 766 height 398
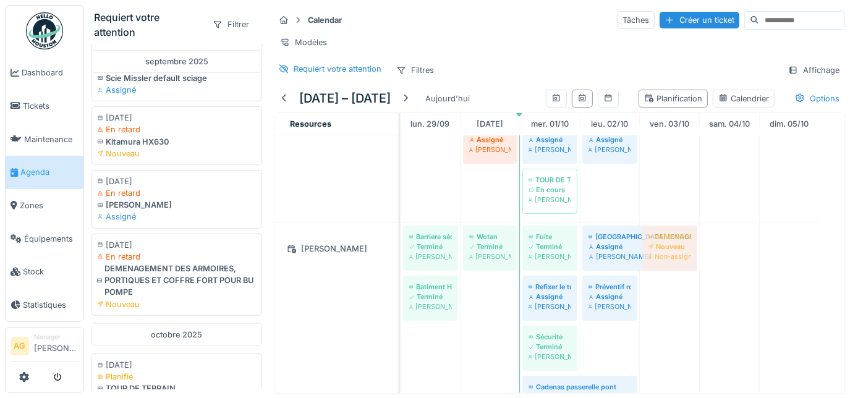
drag, startPoint x: 165, startPoint y: 272, endPoint x: 657, endPoint y: 325, distance: 494.9
click at [657, 325] on div "Requiert votre attention Filtrer août 2025 14/08/2025 En retard Préventif Kitam…" at bounding box center [467, 199] width 766 height 398
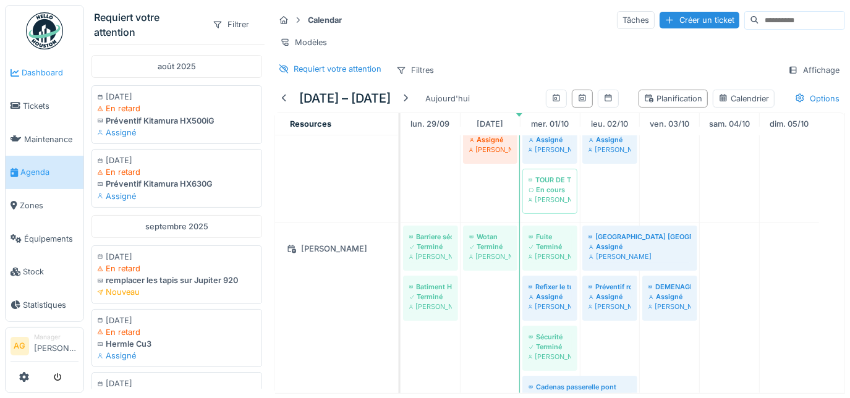
click at [33, 77] on span "Dashboard" at bounding box center [50, 73] width 57 height 12
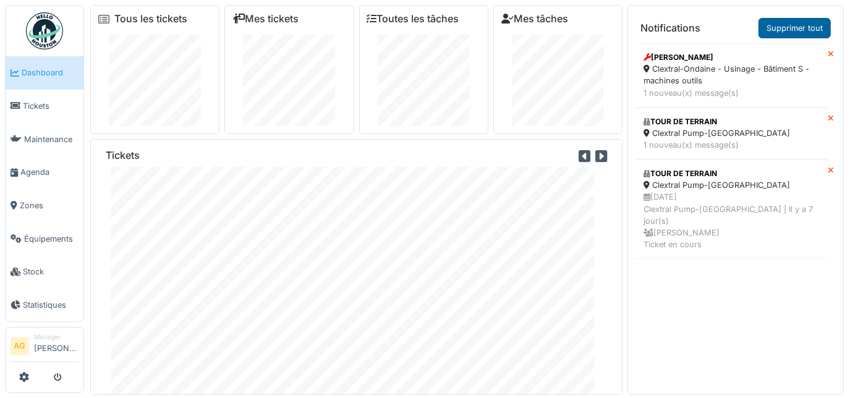
click at [780, 28] on link "Supprimer tout" at bounding box center [794, 28] width 72 height 20
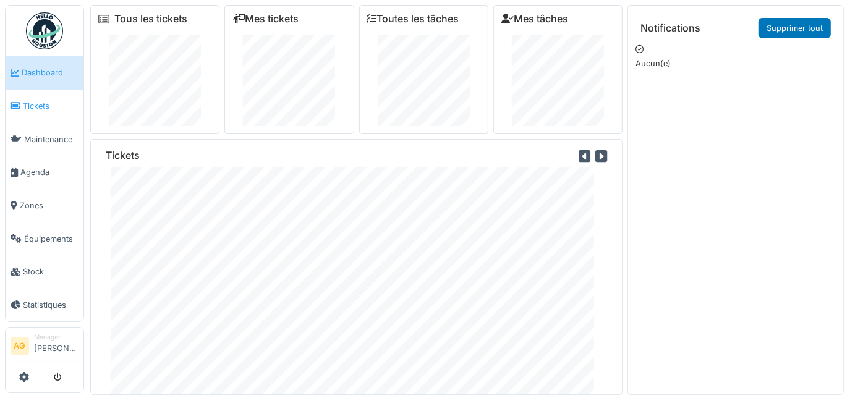
click at [32, 106] on span "Tickets" at bounding box center [51, 106] width 56 height 12
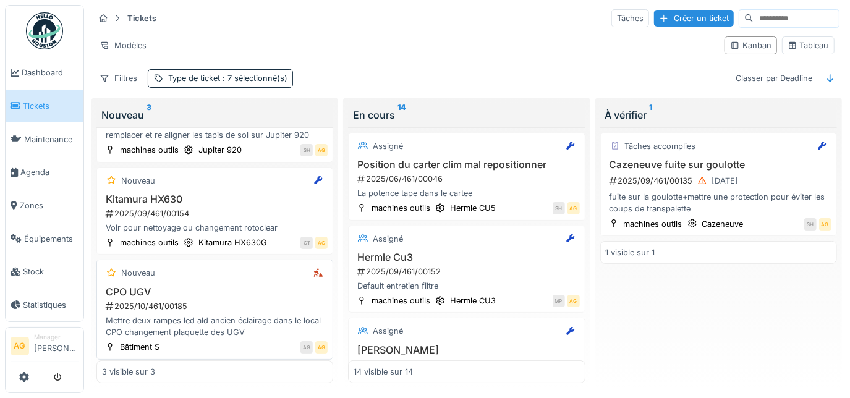
scroll to position [10, 0]
click at [33, 169] on span "Agenda" at bounding box center [49, 172] width 58 height 12
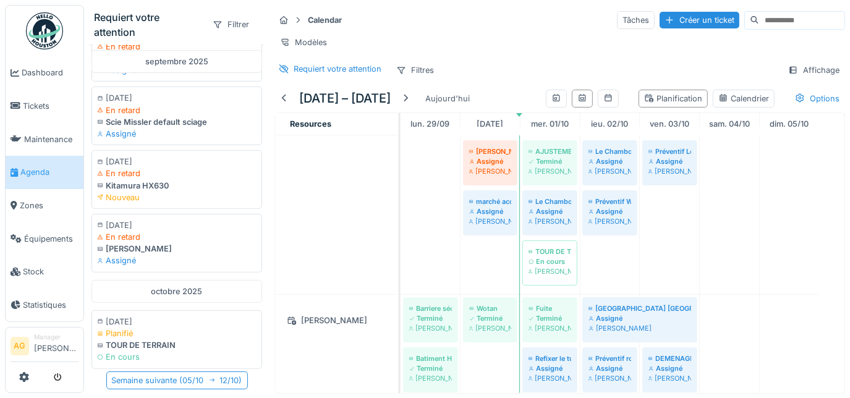
scroll to position [168, 0]
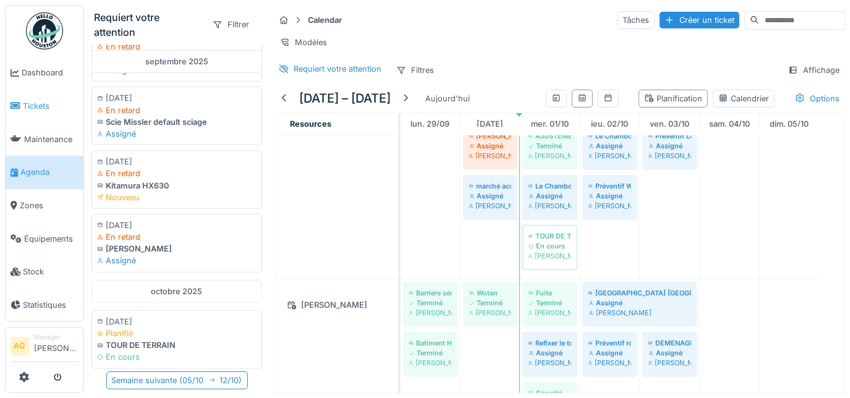
click at [36, 104] on span "Tickets" at bounding box center [51, 106] width 56 height 12
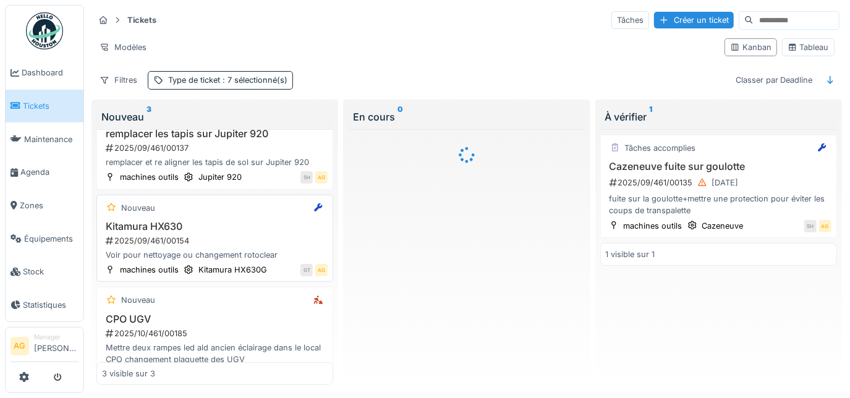
scroll to position [58, 0]
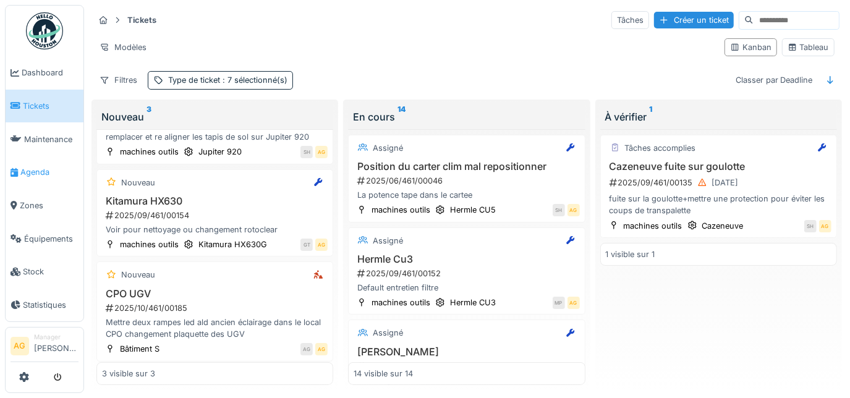
click at [35, 166] on span "Agenda" at bounding box center [49, 172] width 58 height 12
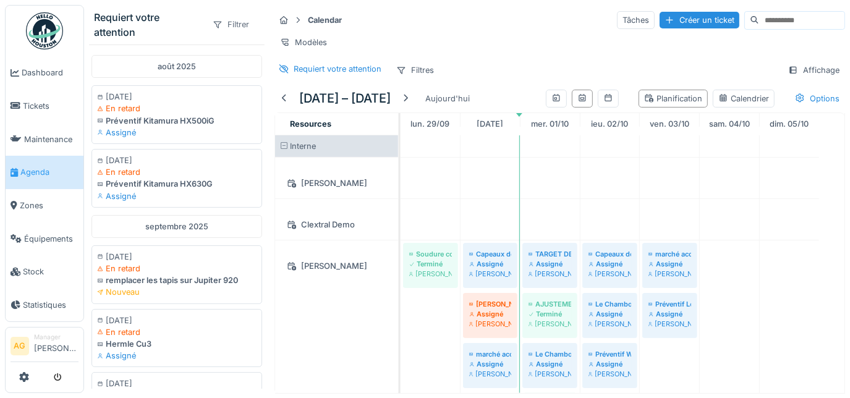
click at [220, 30] on div "Filtrer" at bounding box center [231, 24] width 48 height 18
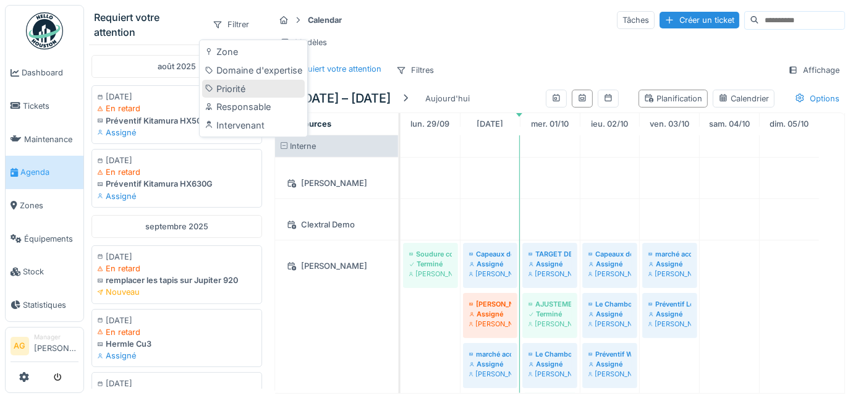
click at [224, 84] on div "Priorité" at bounding box center [253, 89] width 103 height 19
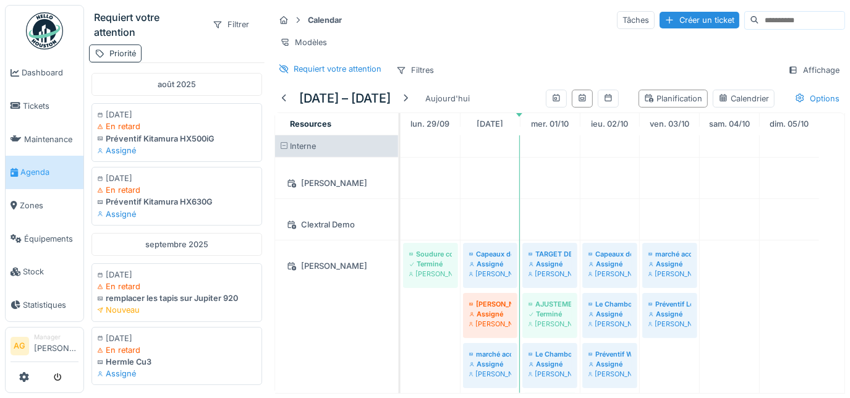
click at [128, 54] on div "Priorité" at bounding box center [122, 54] width 27 height 12
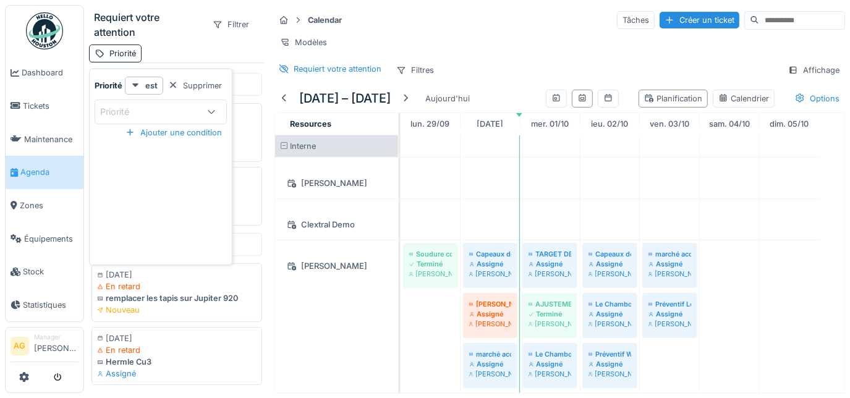
click at [185, 109] on div "Priorité" at bounding box center [149, 112] width 99 height 14
click at [202, 80] on div "Supprimer" at bounding box center [195, 85] width 64 height 17
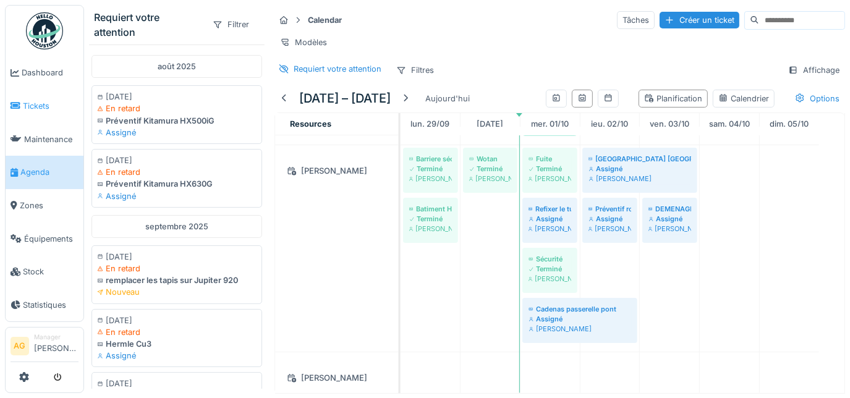
click at [26, 107] on span "Tickets" at bounding box center [51, 106] width 56 height 12
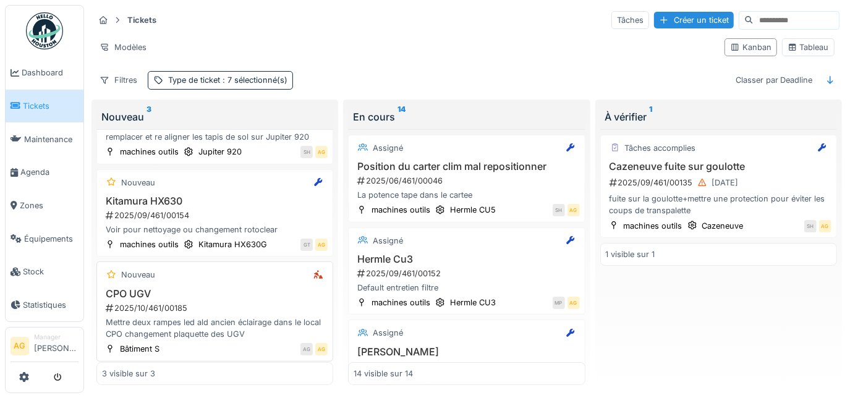
click at [190, 294] on h3 "CPO UGV" at bounding box center [215, 294] width 226 height 12
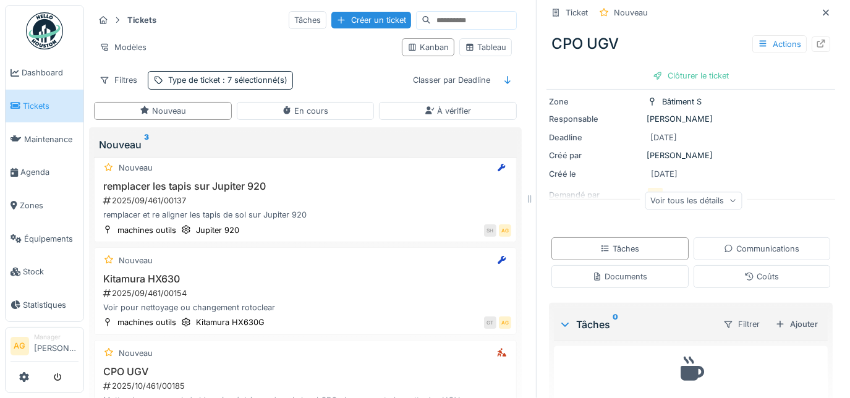
scroll to position [69, 0]
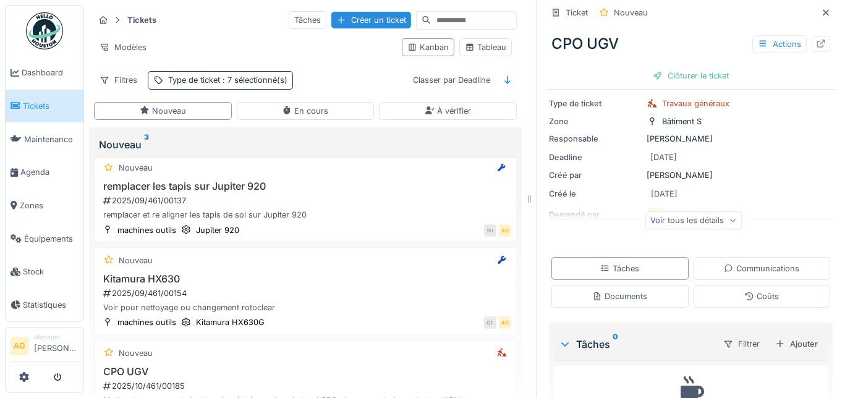
click at [725, 223] on div "Voir tous les détails" at bounding box center [693, 220] width 97 height 18
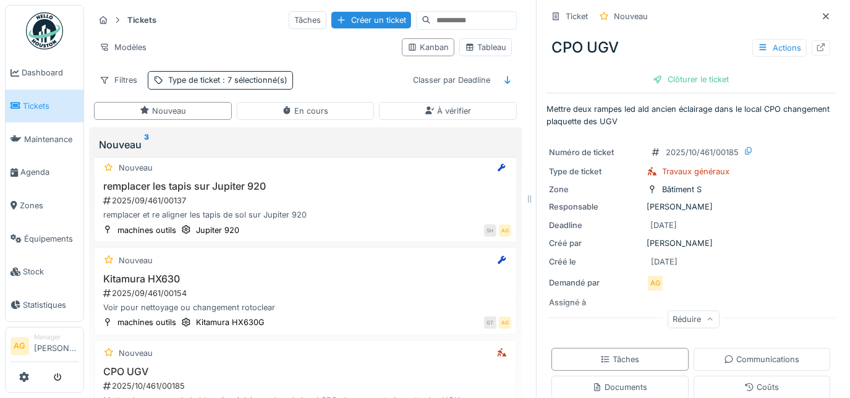
scroll to position [0, 0]
click at [816, 50] on icon at bounding box center [821, 49] width 10 height 8
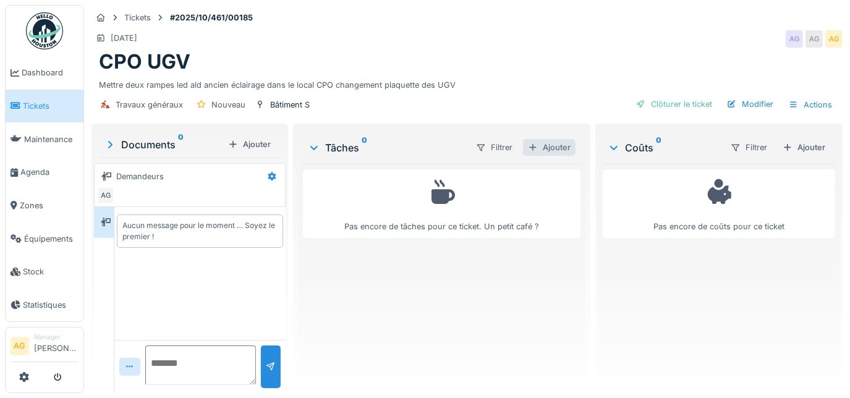
click at [549, 142] on div "Ajouter" at bounding box center [549, 147] width 53 height 17
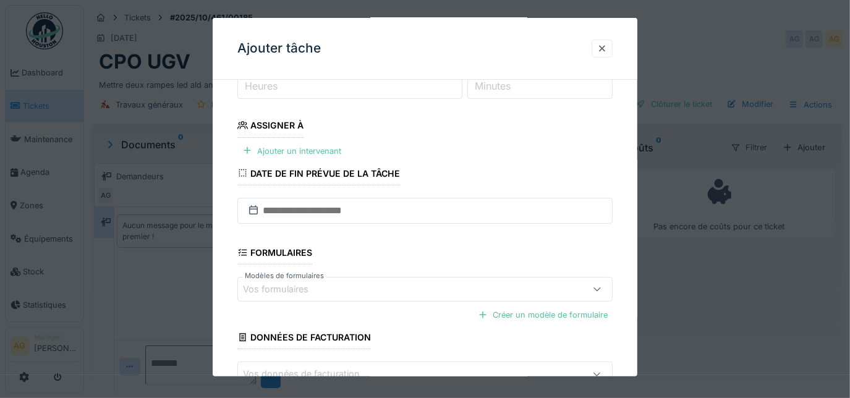
scroll to position [112, 0]
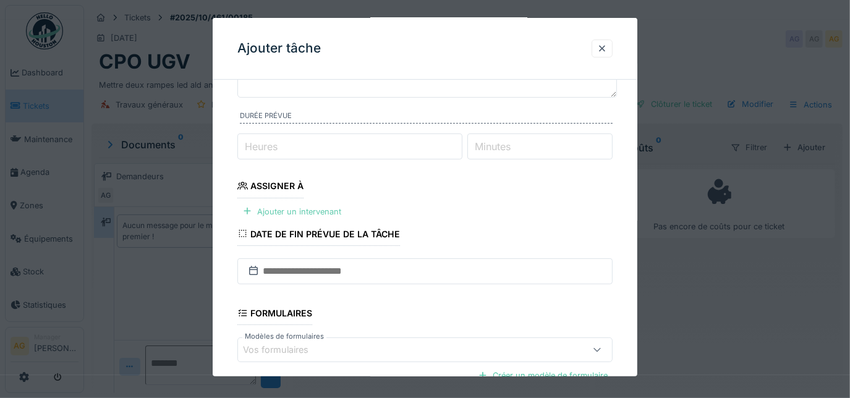
click at [300, 208] on div "Ajouter un intervenant" at bounding box center [291, 211] width 109 height 17
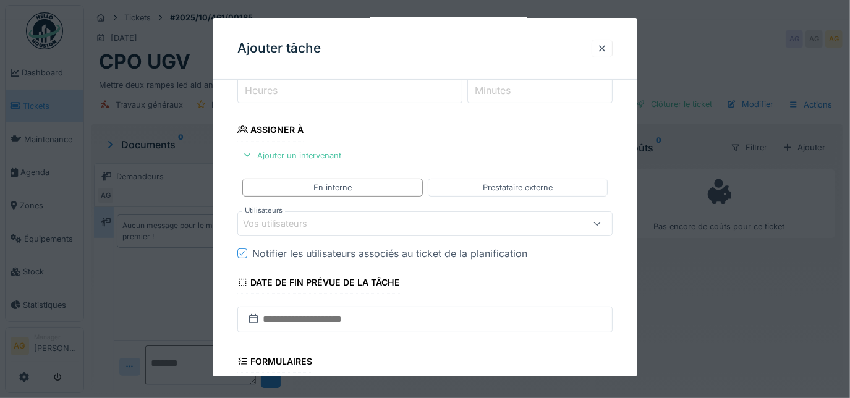
click at [303, 221] on div "Vos utilisateurs" at bounding box center [284, 224] width 82 height 14
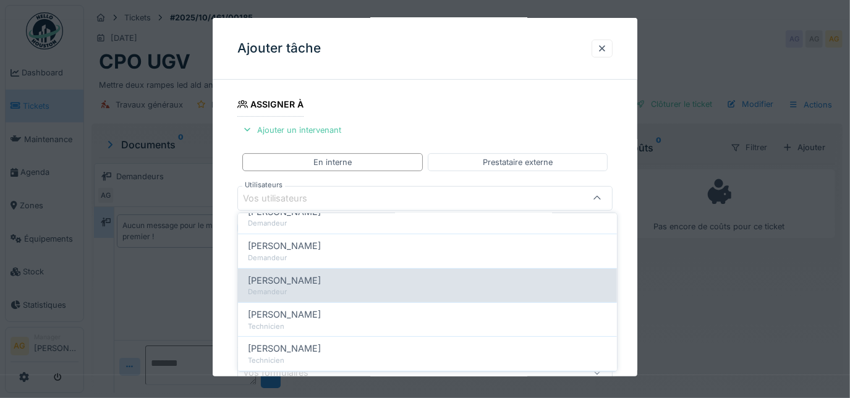
scroll to position [281, 0]
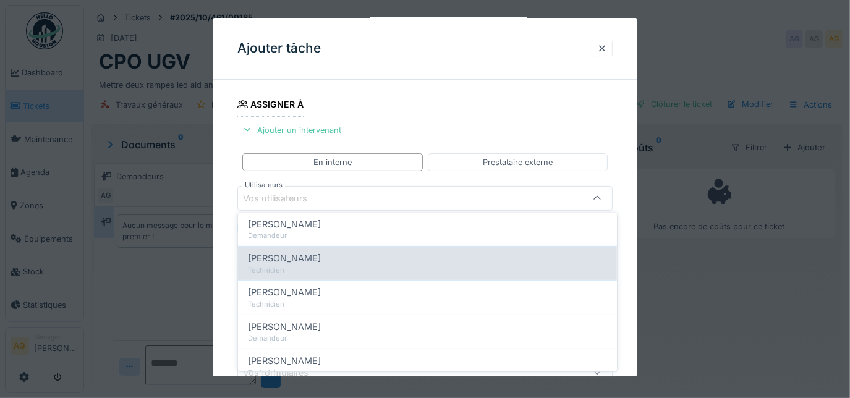
click at [283, 261] on span "[PERSON_NAME]" at bounding box center [284, 259] width 73 height 14
type input "*****"
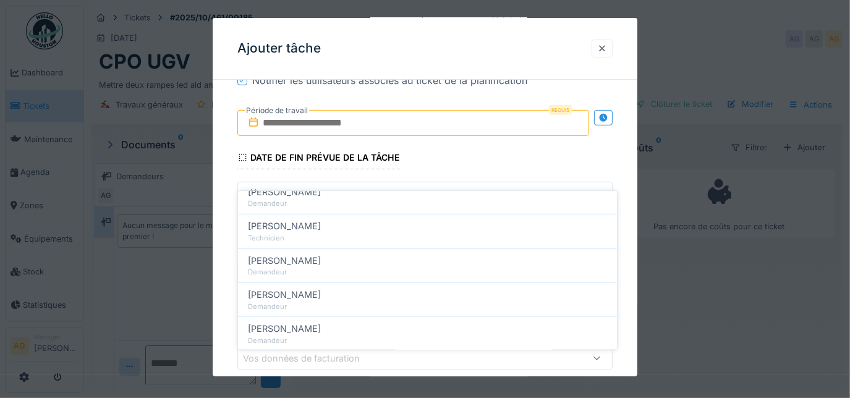
scroll to position [403, 0]
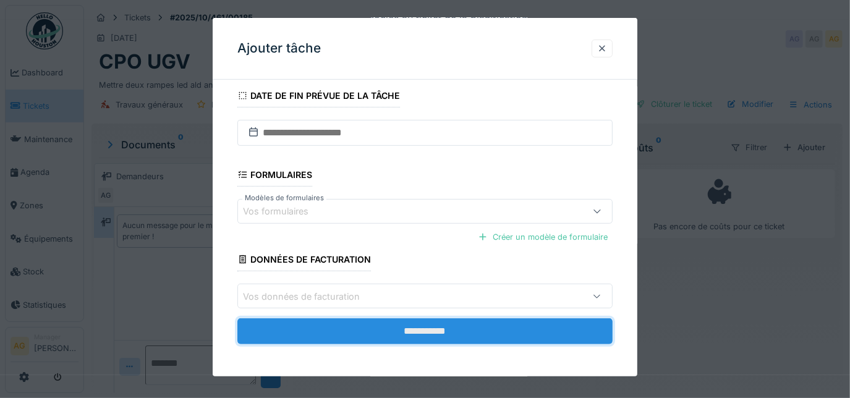
click at [491, 334] on input "**********" at bounding box center [425, 331] width 376 height 26
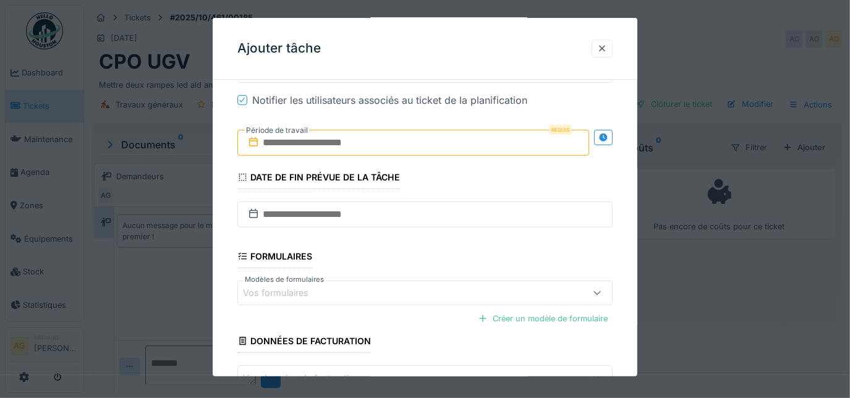
scroll to position [234, 0]
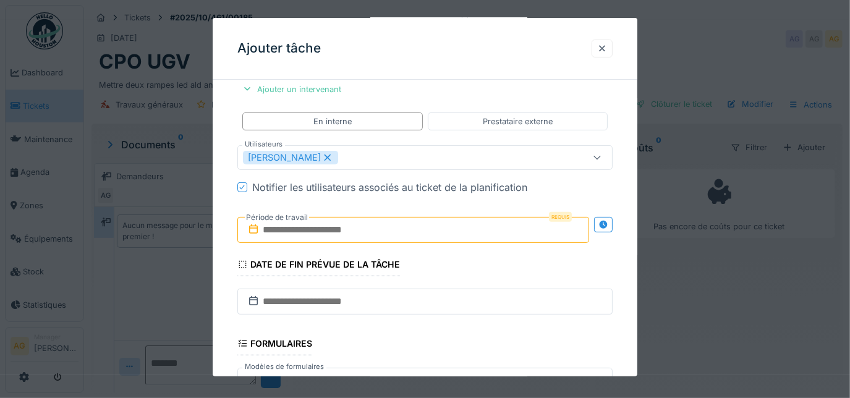
click at [367, 229] on input "text" at bounding box center [413, 230] width 352 height 26
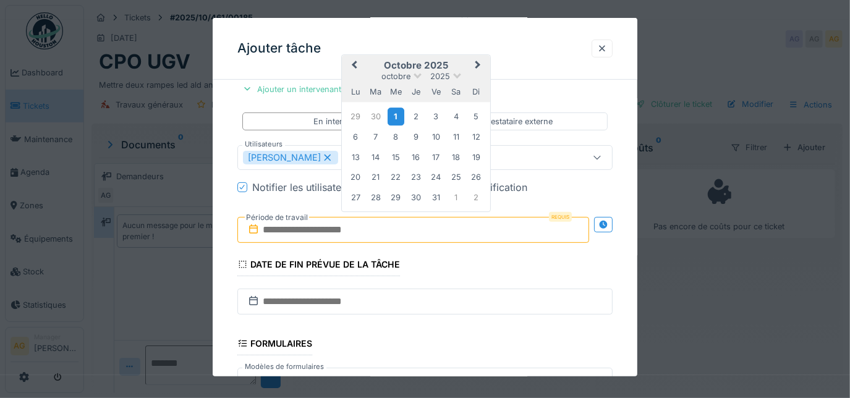
click at [404, 117] on div "1" at bounding box center [396, 117] width 17 height 18
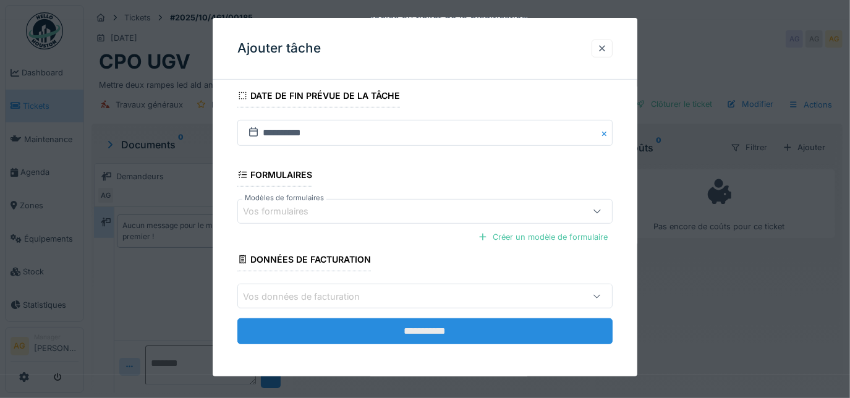
scroll to position [8, 0]
click at [440, 335] on input "**********" at bounding box center [425, 331] width 376 height 26
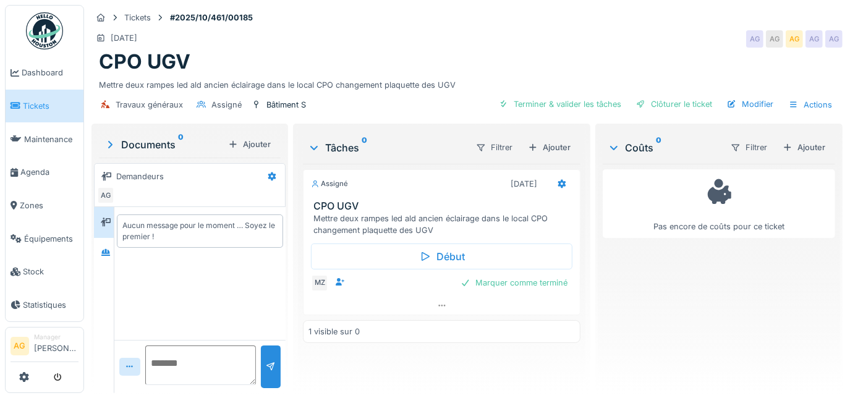
scroll to position [0, 0]
click at [27, 69] on span "Dashboard" at bounding box center [50, 73] width 57 height 12
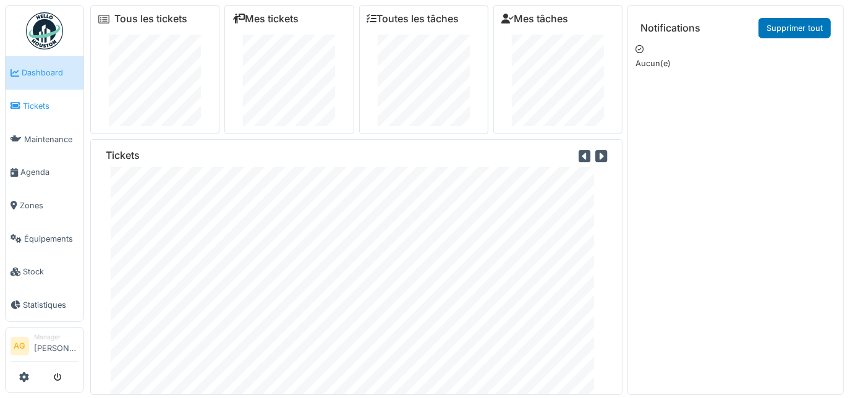
click at [43, 110] on link "Tickets" at bounding box center [45, 106] width 78 height 33
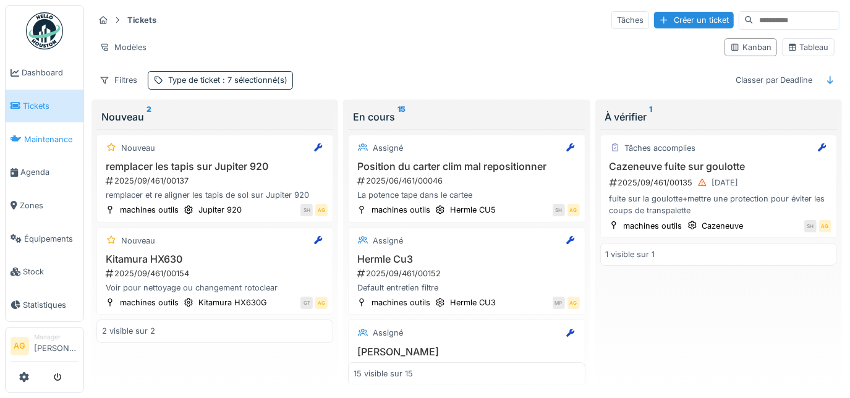
click at [20, 135] on icon at bounding box center [16, 139] width 11 height 9
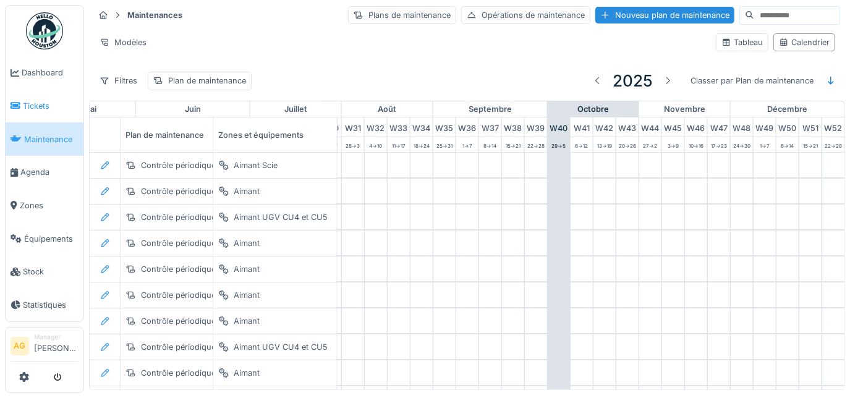
click at [38, 106] on span "Tickets" at bounding box center [51, 106] width 56 height 12
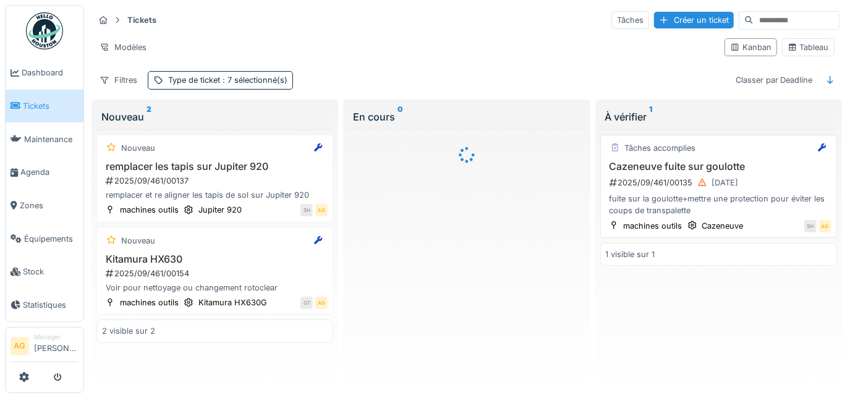
click at [707, 171] on div "Cazeneuve fuite sur goulotte 2025/09/461/00135 [DATE] fuite sur la goulotte+met…" at bounding box center [719, 189] width 226 height 56
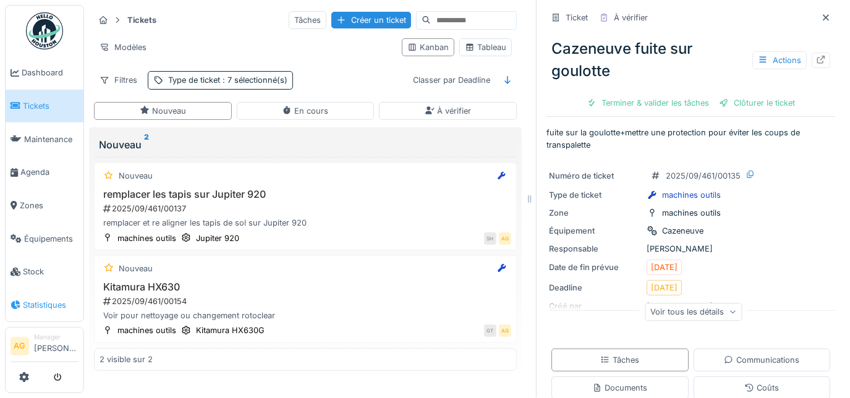
click at [50, 299] on span "Statistiques" at bounding box center [51, 305] width 56 height 12
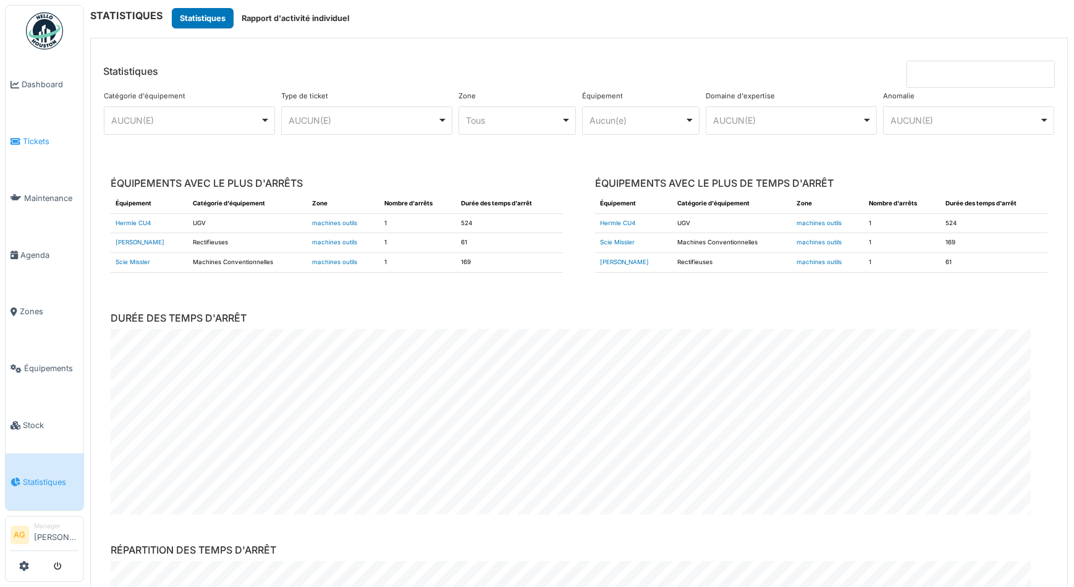
click at [41, 142] on span "Tickets" at bounding box center [51, 141] width 56 height 12
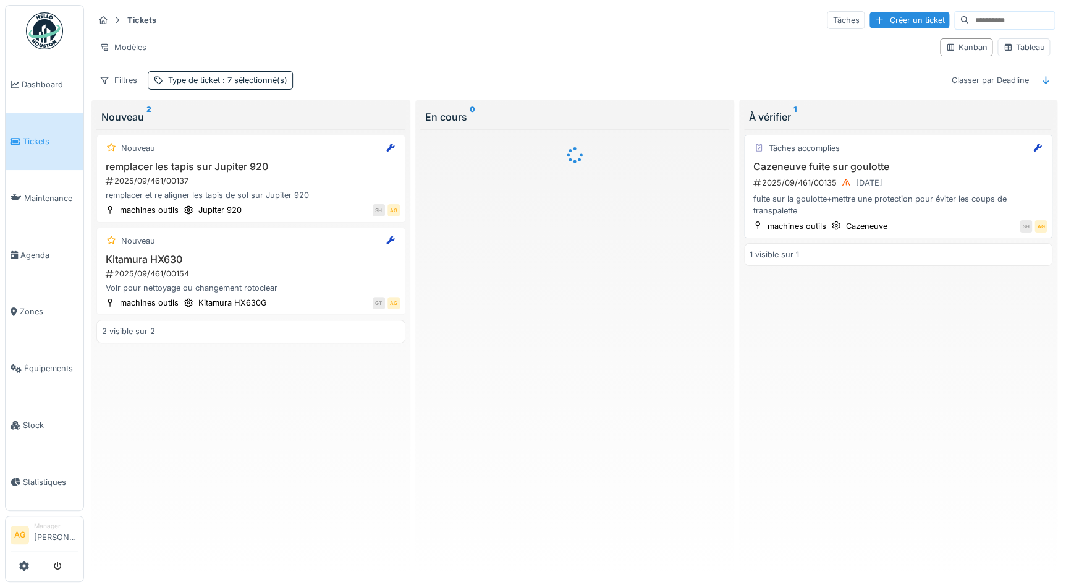
click at [899, 195] on div "fuite sur la goulotte+mettre une protection pour éviter les coups de transpalet…" at bounding box center [899, 204] width 298 height 23
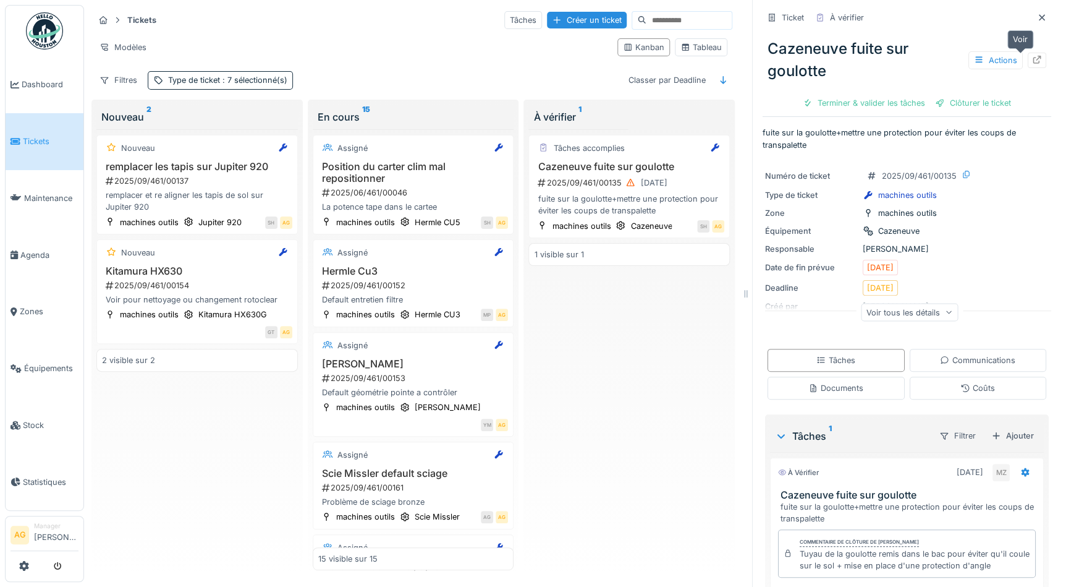
click at [1028, 56] on div at bounding box center [1037, 60] width 19 height 15
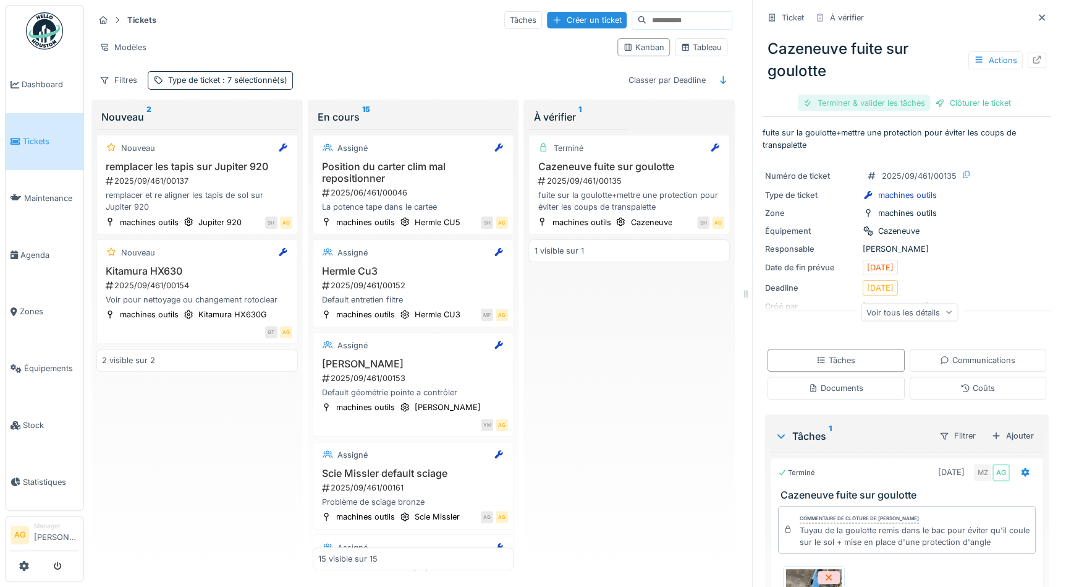
click at [815, 99] on div "Terminer & valider les tâches" at bounding box center [864, 103] width 132 height 17
click at [30, 367] on link "Équipements" at bounding box center [45, 368] width 78 height 57
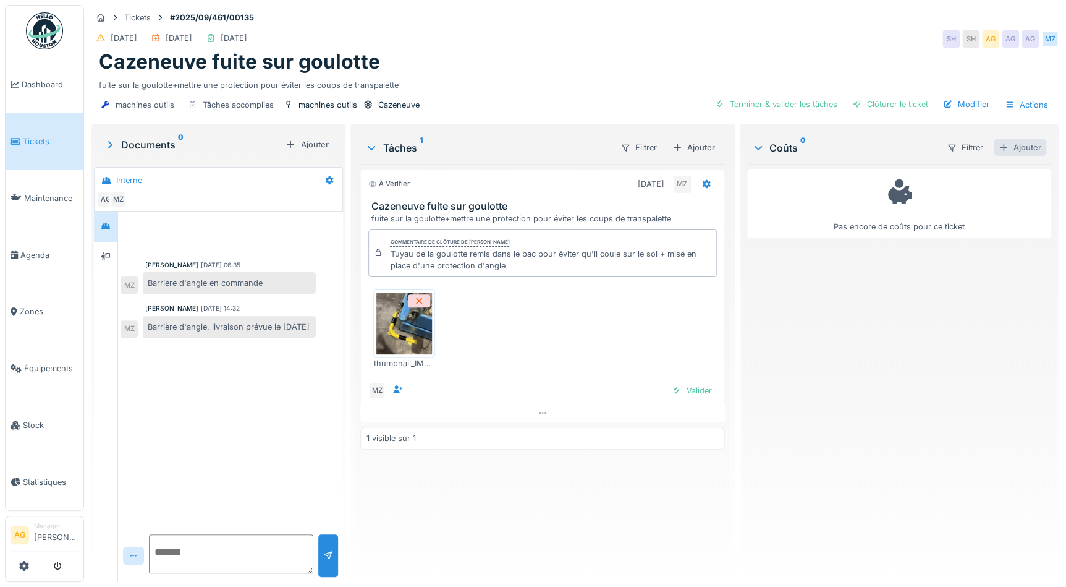
click at [1009, 148] on div "Ajouter" at bounding box center [1020, 147] width 53 height 17
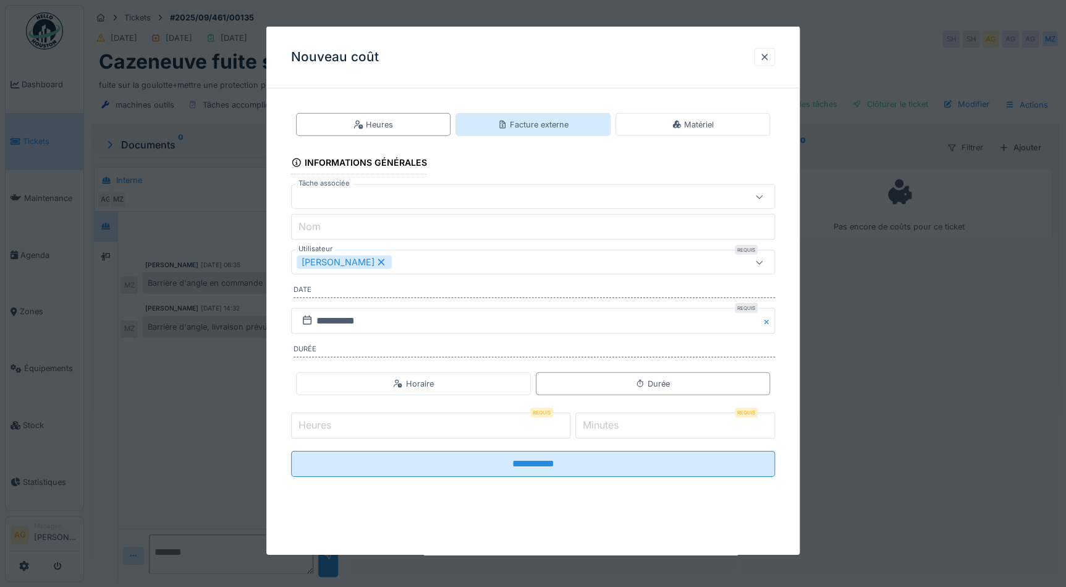
click at [546, 124] on div "Facture externe" at bounding box center [533, 125] width 71 height 12
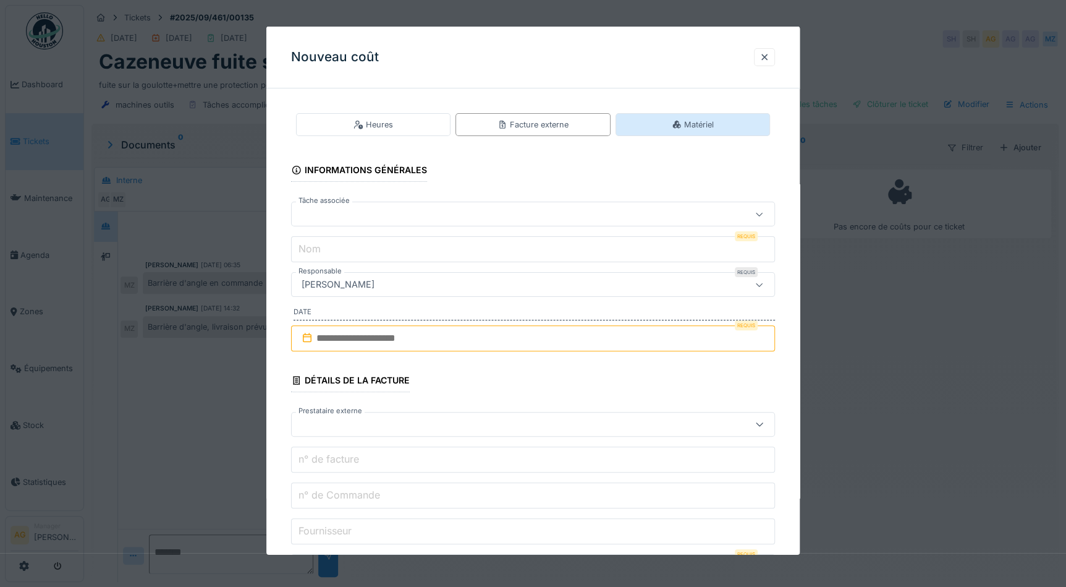
click at [669, 124] on div "Matériel" at bounding box center [693, 124] width 155 height 23
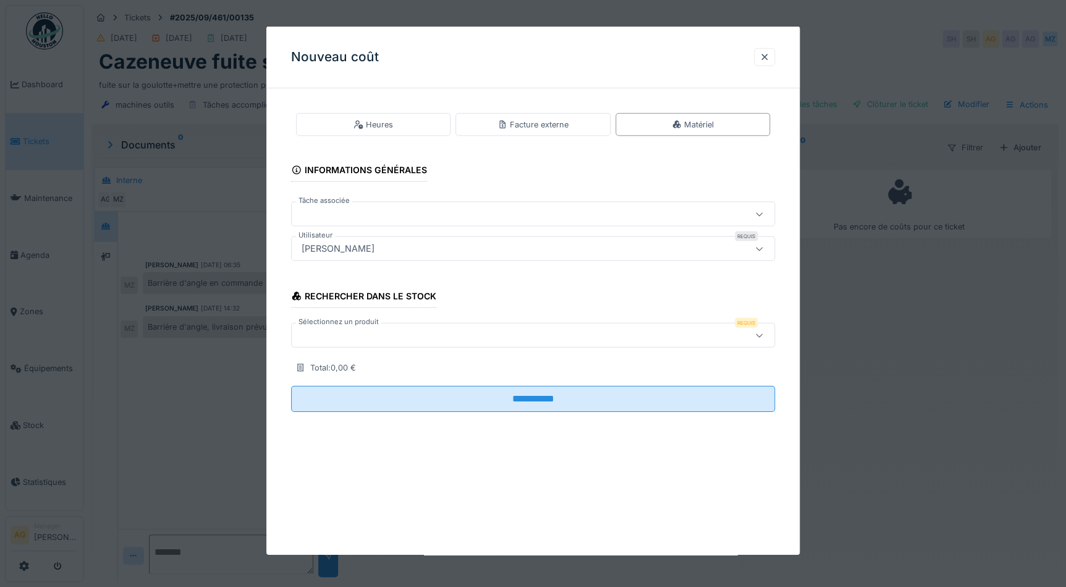
click at [339, 211] on div at bounding box center [504, 214] width 415 height 14
click at [362, 123] on icon at bounding box center [359, 125] width 10 height 8
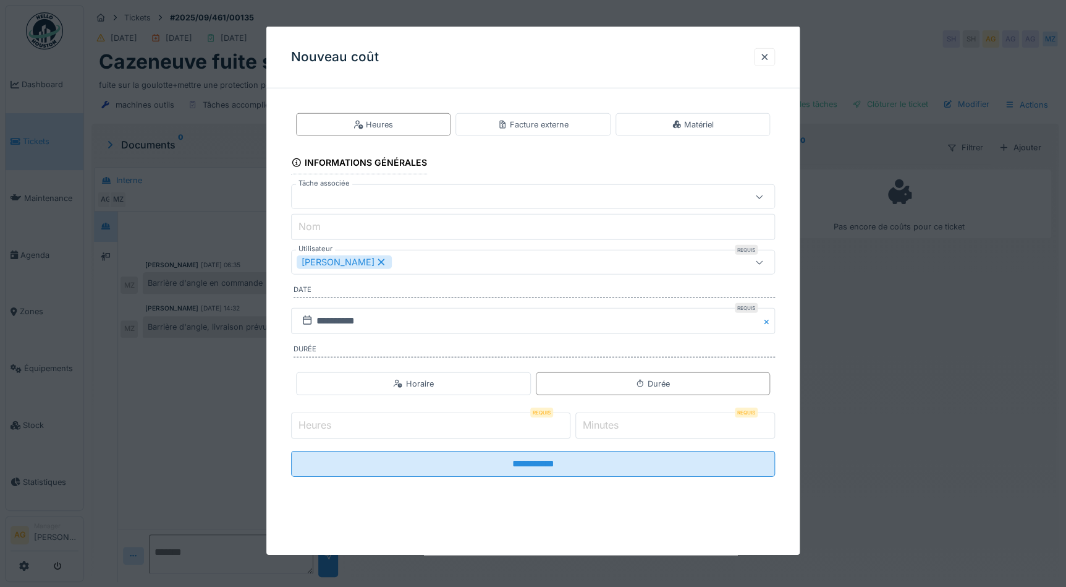
scroll to position [8, 0]
click at [532, 129] on div "Facture externe" at bounding box center [533, 125] width 71 height 12
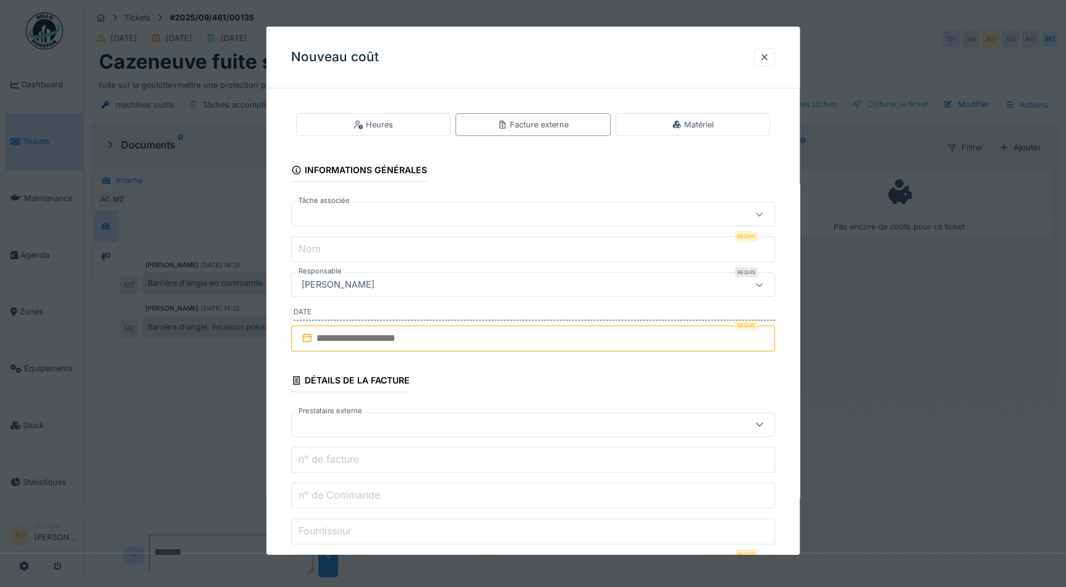
click at [336, 424] on div at bounding box center [504, 424] width 415 height 14
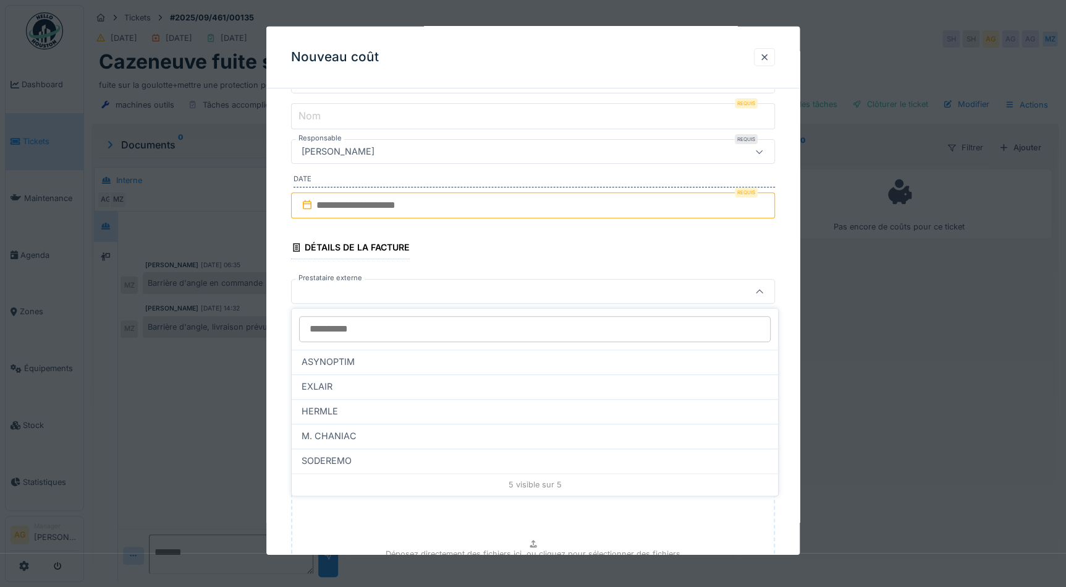
scroll to position [0, 0]
click at [433, 245] on fieldset "**********" at bounding box center [533, 333] width 484 height 737
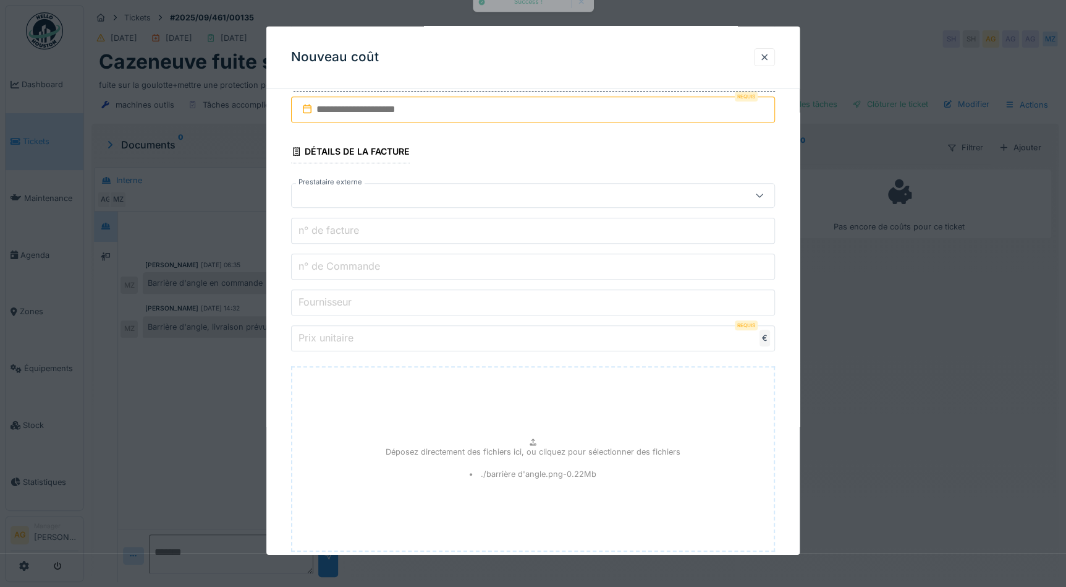
scroll to position [248, 0]
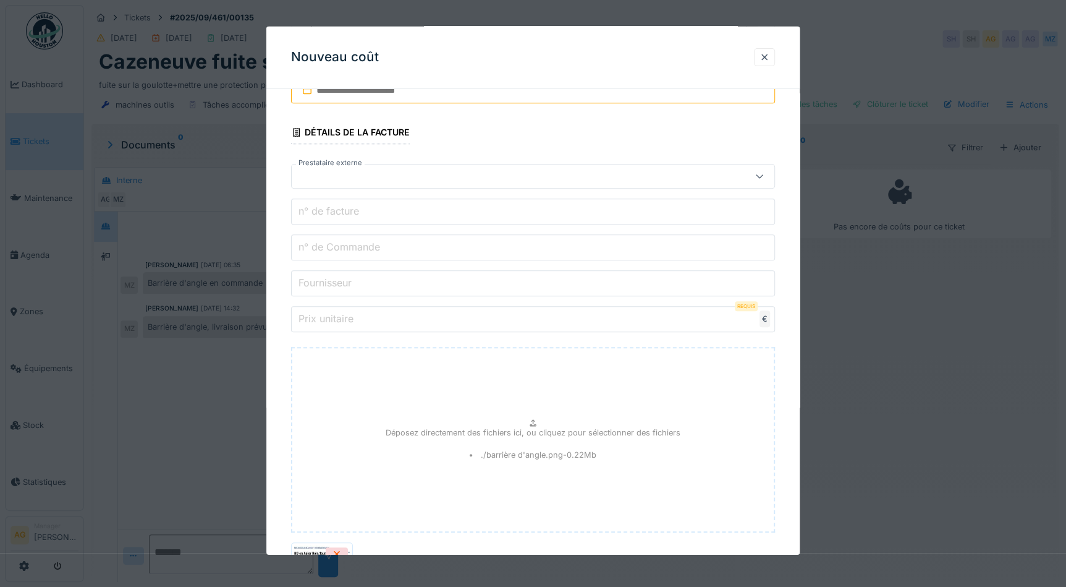
click at [334, 315] on label "Prix unitaire" at bounding box center [326, 318] width 60 height 15
click at [334, 315] on input "Prix unitaire" at bounding box center [533, 319] width 484 height 26
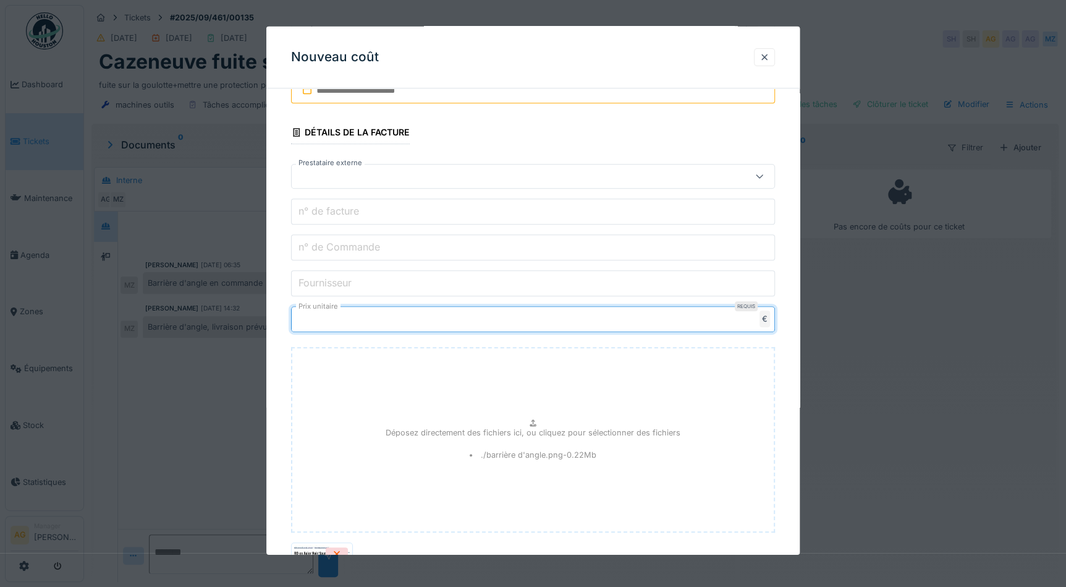
type input "***"
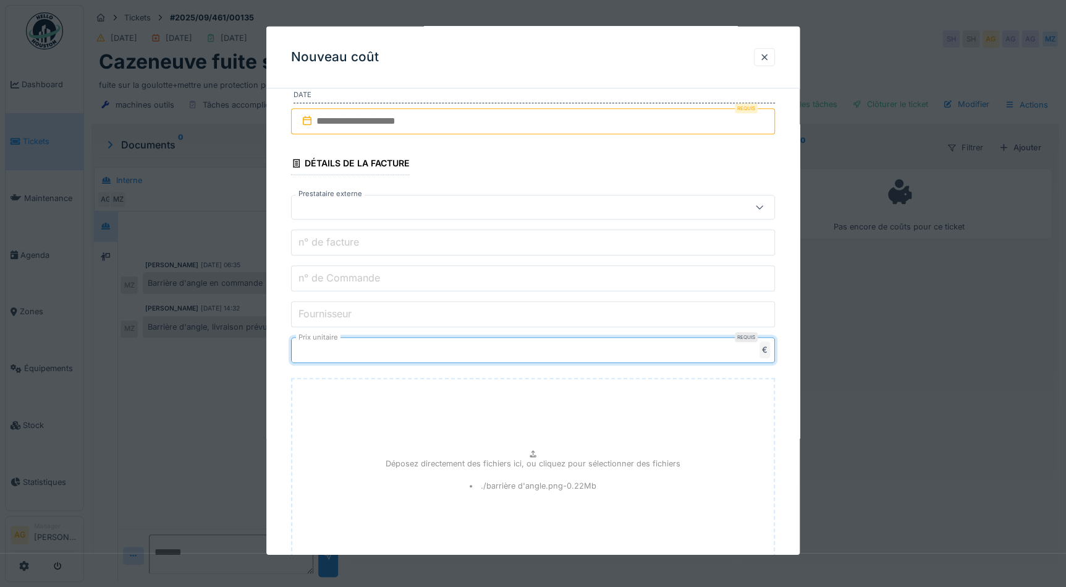
scroll to position [192, 0]
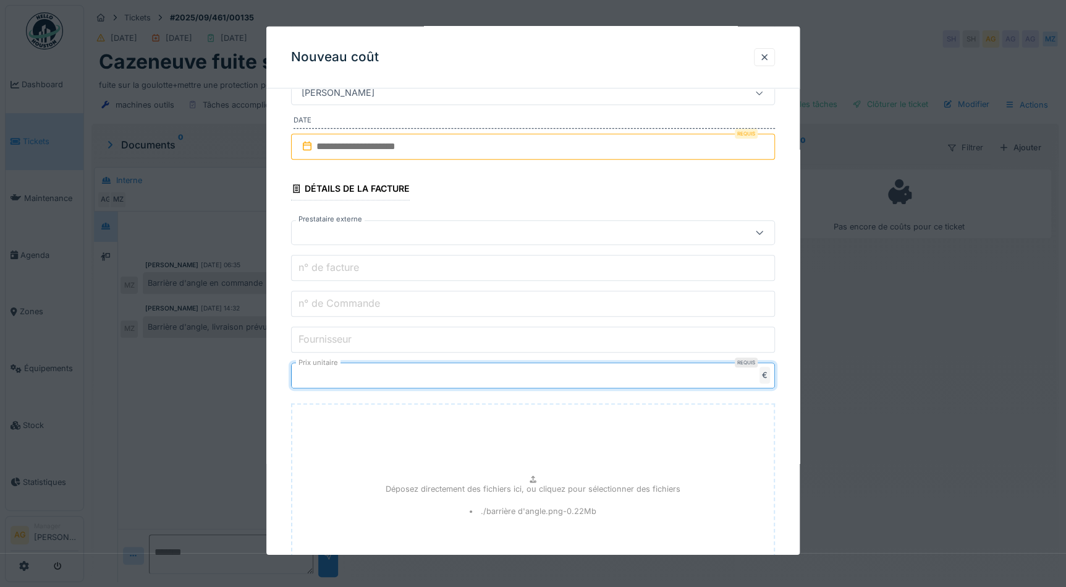
type input "******"
click at [346, 331] on label "Fournisseur" at bounding box center [325, 338] width 58 height 15
click at [346, 329] on input "Fournisseur" at bounding box center [533, 339] width 484 height 26
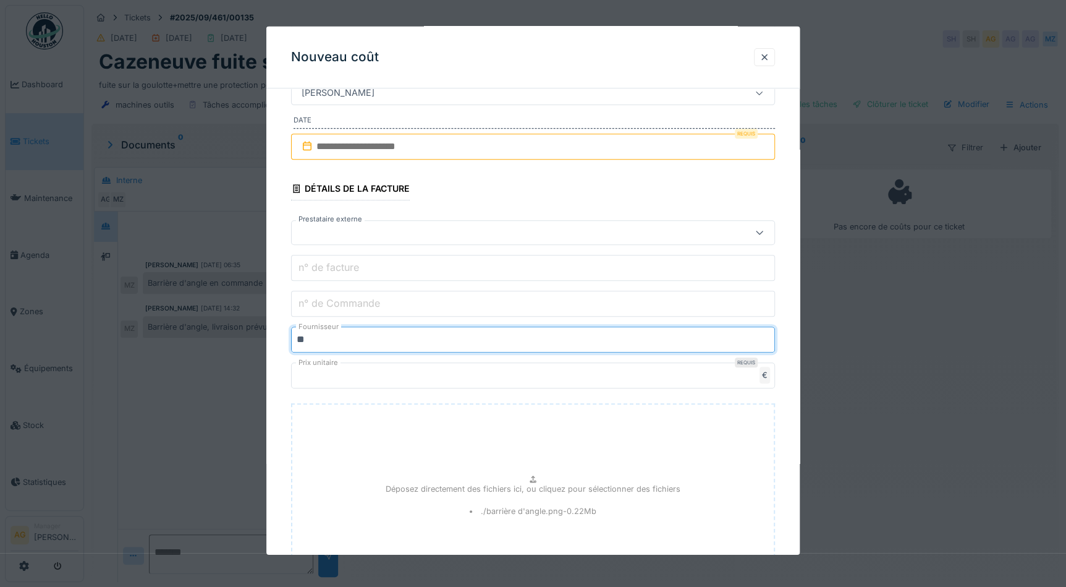
type input "**"
click at [361, 304] on label "n° de Commande" at bounding box center [339, 302] width 87 height 15
click at [361, 304] on input "n° de Commande" at bounding box center [533, 304] width 484 height 26
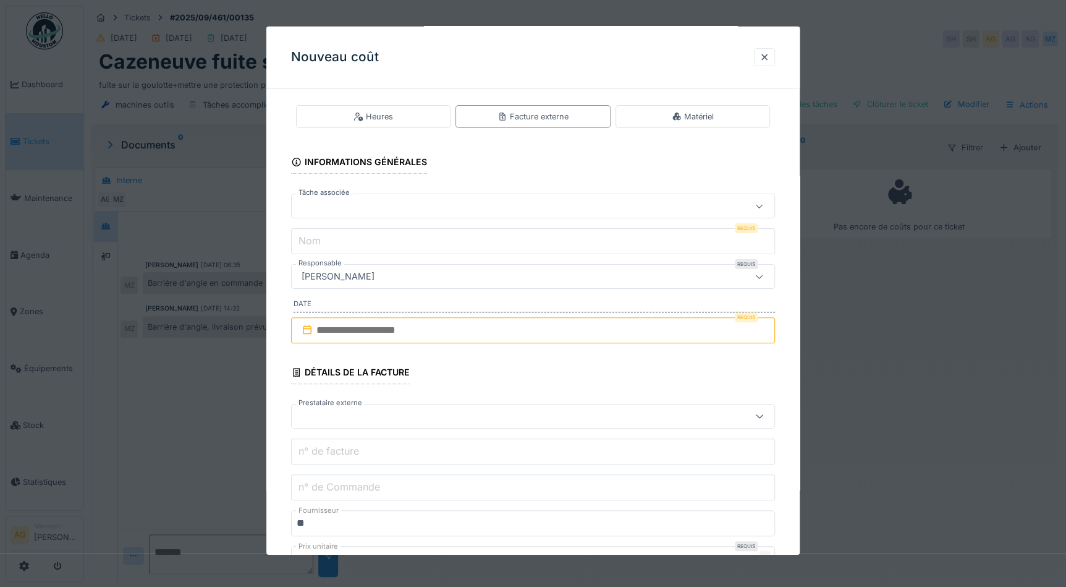
scroll to position [0, 0]
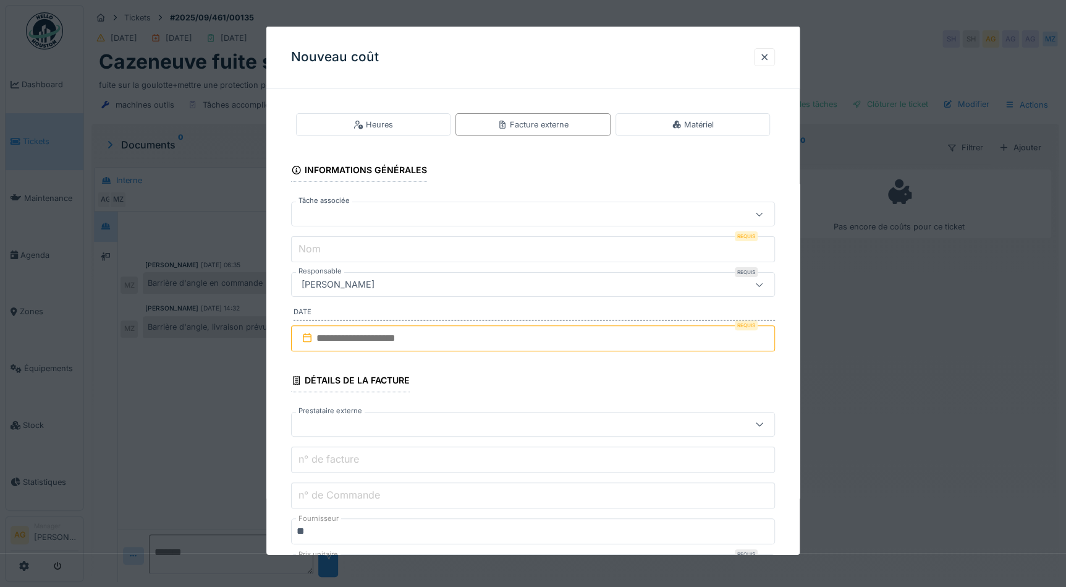
click at [344, 204] on label "Tâche associée" at bounding box center [324, 200] width 56 height 11
click at [343, 210] on div at bounding box center [504, 214] width 415 height 14
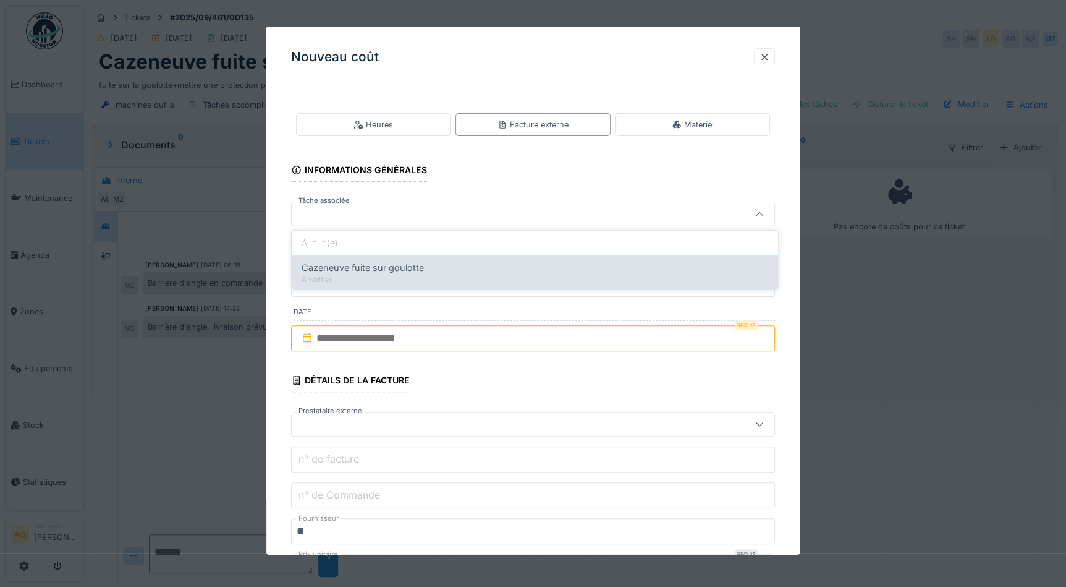
click at [345, 272] on span "Cazeneuve fuite sur goulotte" at bounding box center [363, 268] width 122 height 14
type input "******"
type input "**********"
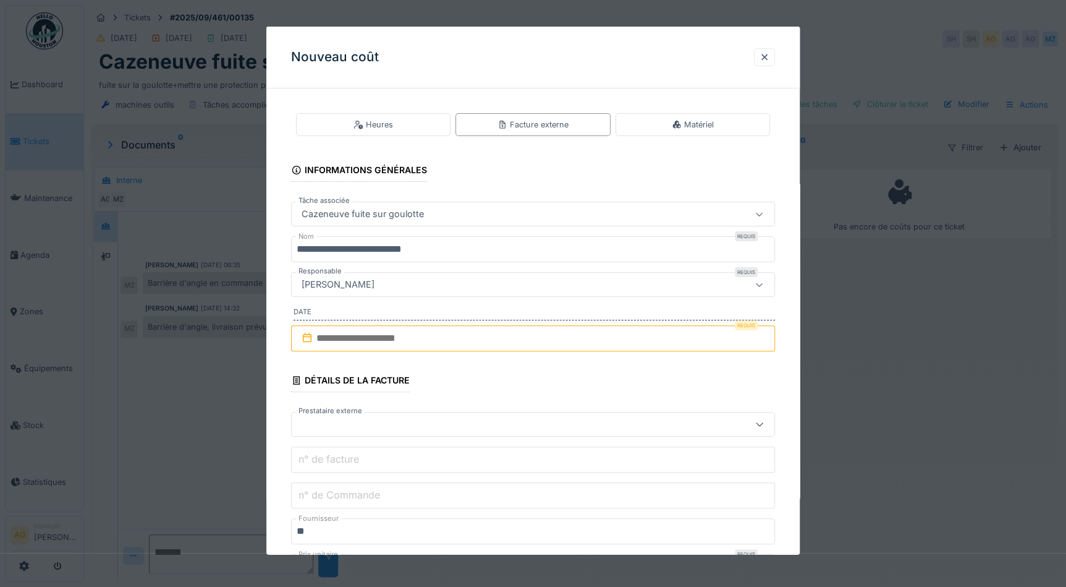
click at [371, 336] on input "text" at bounding box center [533, 338] width 484 height 26
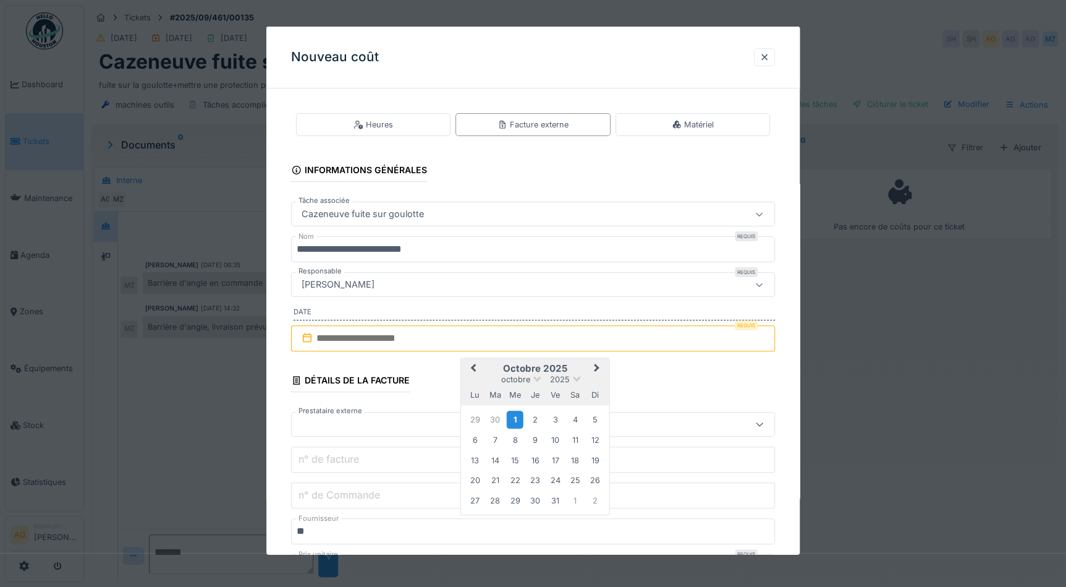
click at [519, 418] on div "1" at bounding box center [515, 419] width 17 height 18
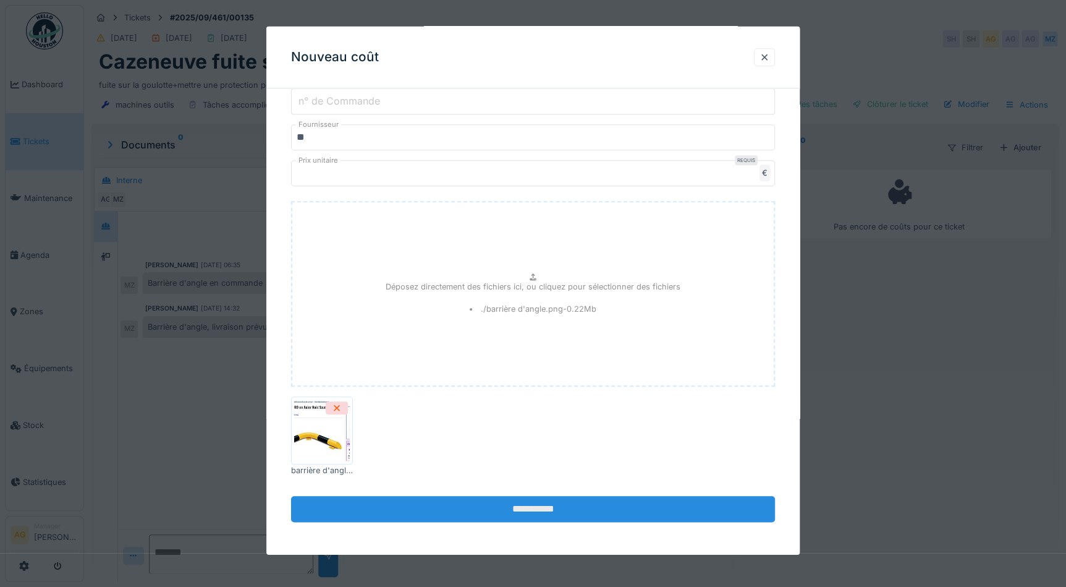
scroll to position [8, 0]
click at [486, 499] on input "**********" at bounding box center [533, 509] width 484 height 26
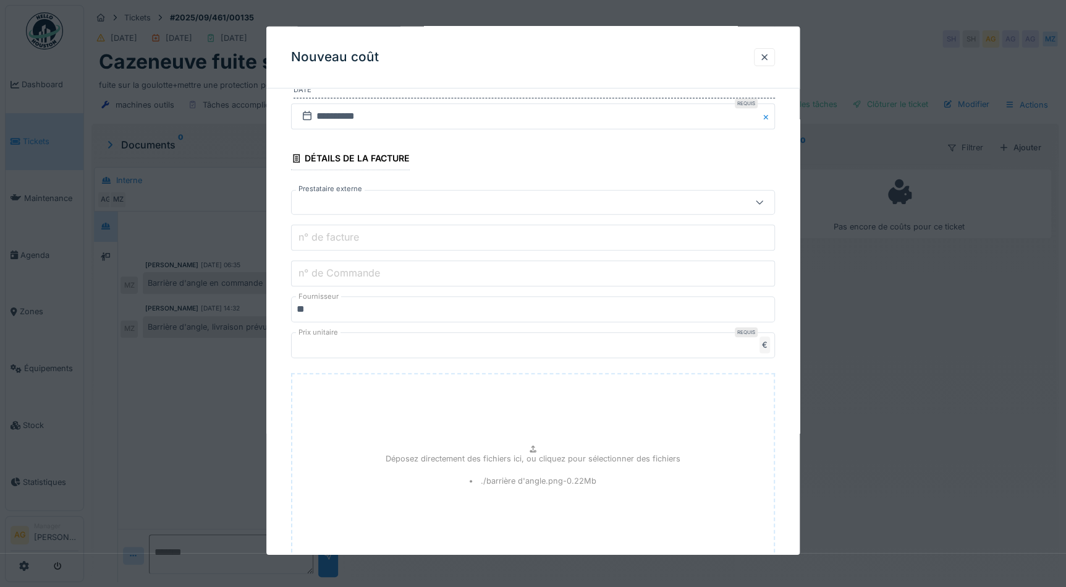
scroll to position [224, 0]
click at [343, 237] on label "n° de facture" at bounding box center [329, 234] width 66 height 15
click at [343, 237] on input "n° de facture" at bounding box center [533, 235] width 484 height 26
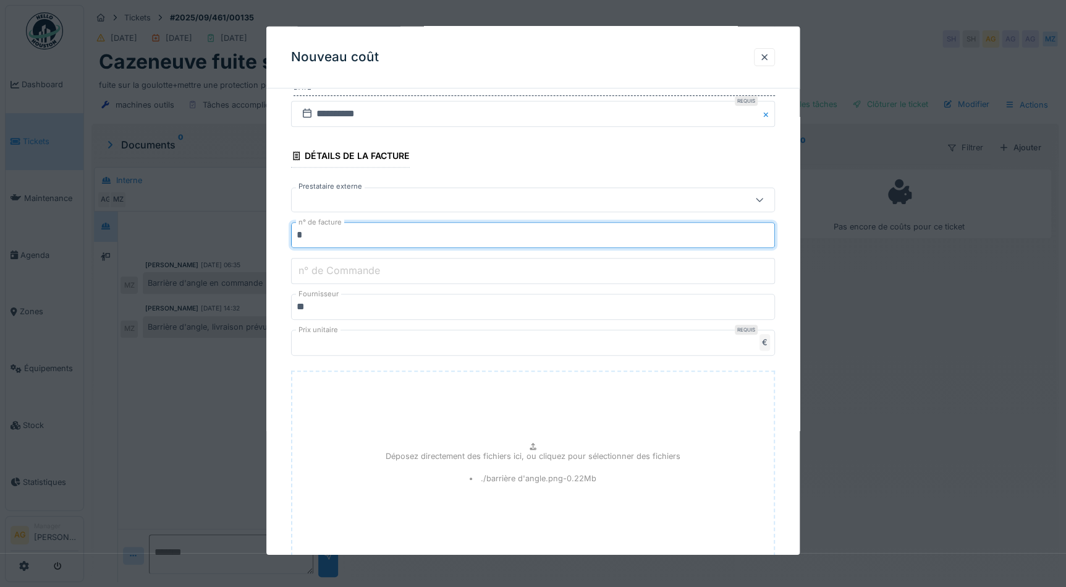
type input "*"
click at [336, 275] on label "n° de Commande" at bounding box center [339, 270] width 87 height 15
click at [336, 275] on input "n° de Commande" at bounding box center [533, 271] width 484 height 26
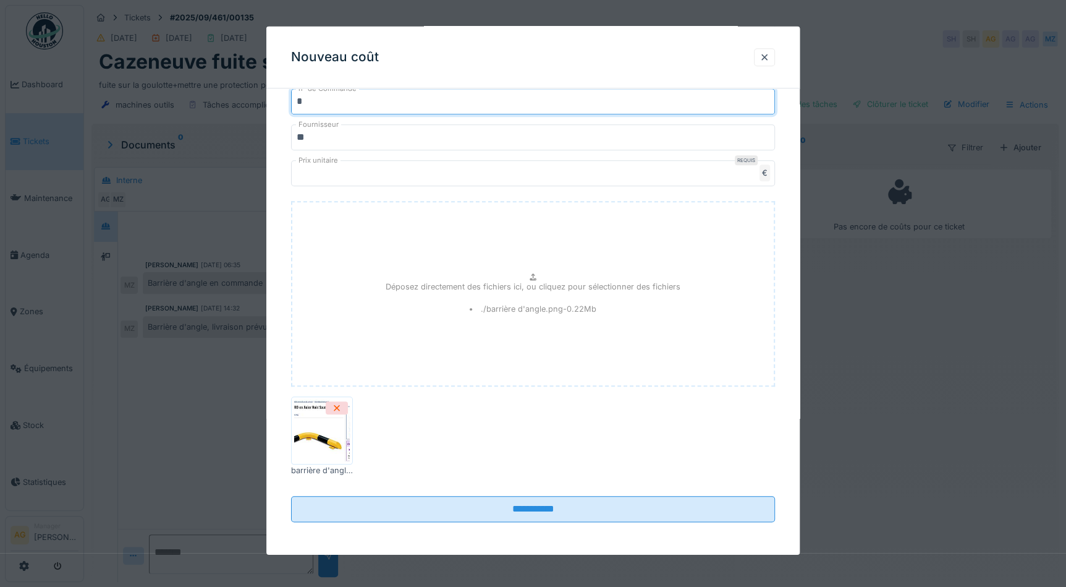
scroll to position [8, 0]
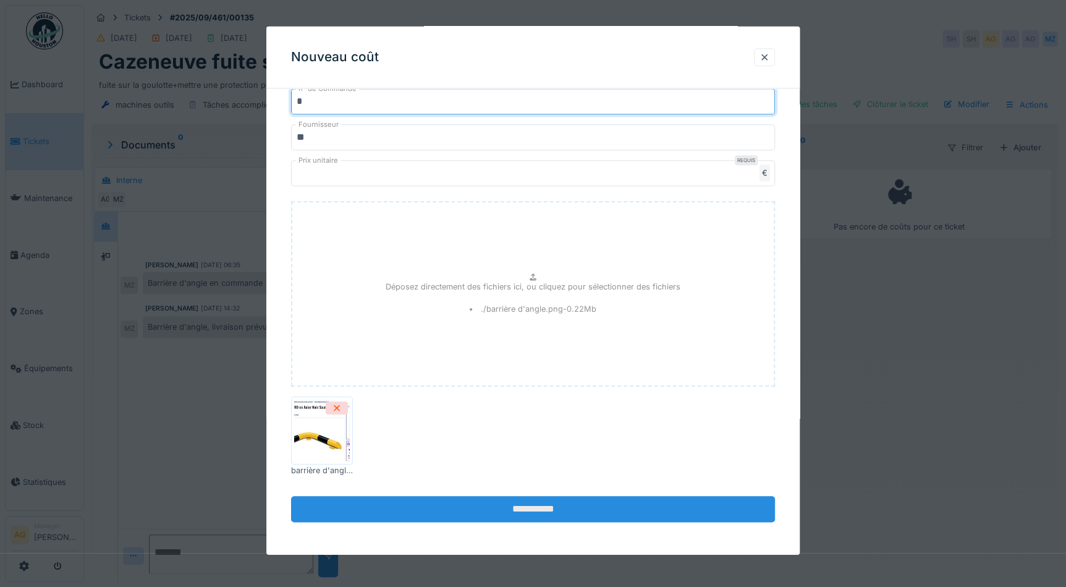
type input "*"
click at [547, 511] on input "**********" at bounding box center [533, 509] width 484 height 26
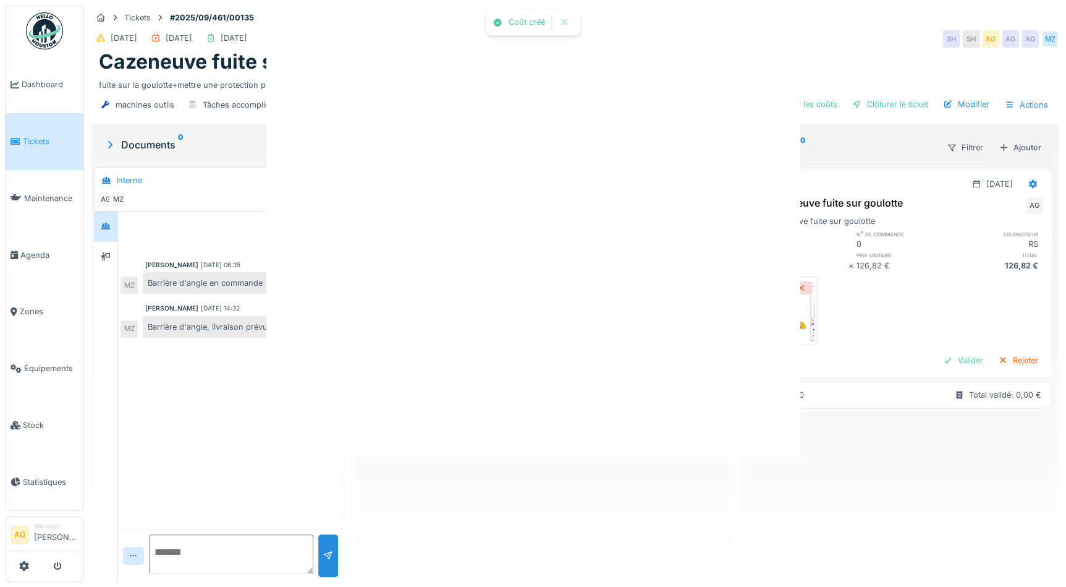
scroll to position [0, 0]
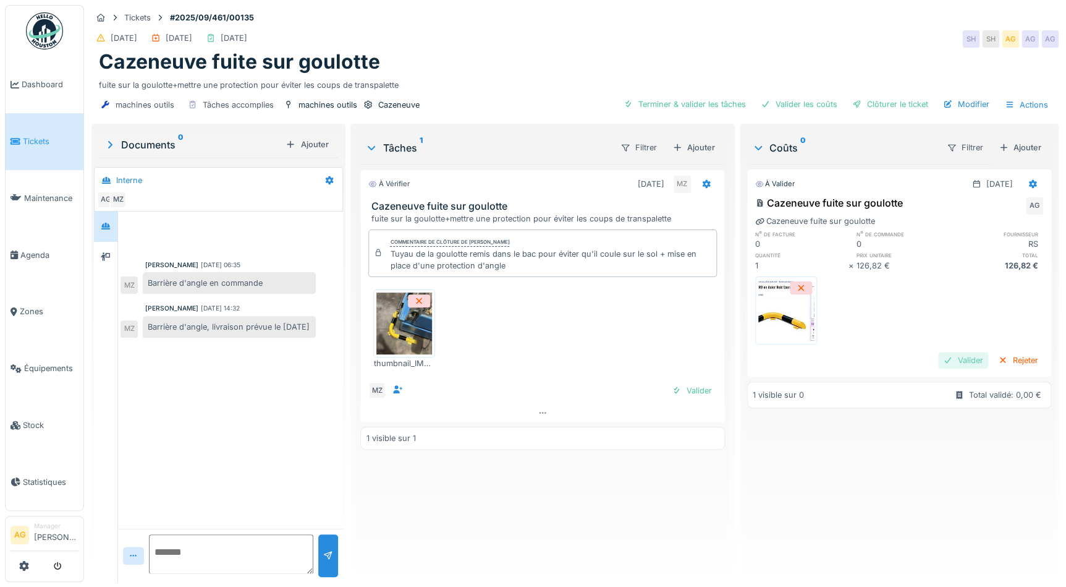
click at [942, 352] on div "Valider" at bounding box center [963, 360] width 50 height 17
click at [772, 96] on div "Terminer & valider les tâches" at bounding box center [776, 104] width 132 height 17
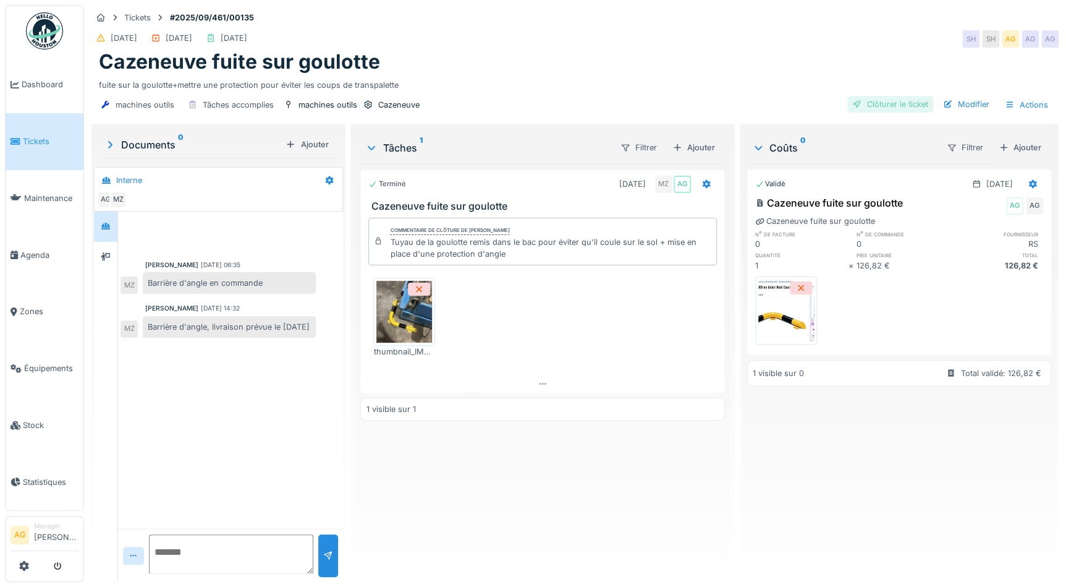
click at [869, 96] on div "Clôturer le ticket" at bounding box center [891, 104] width 86 height 17
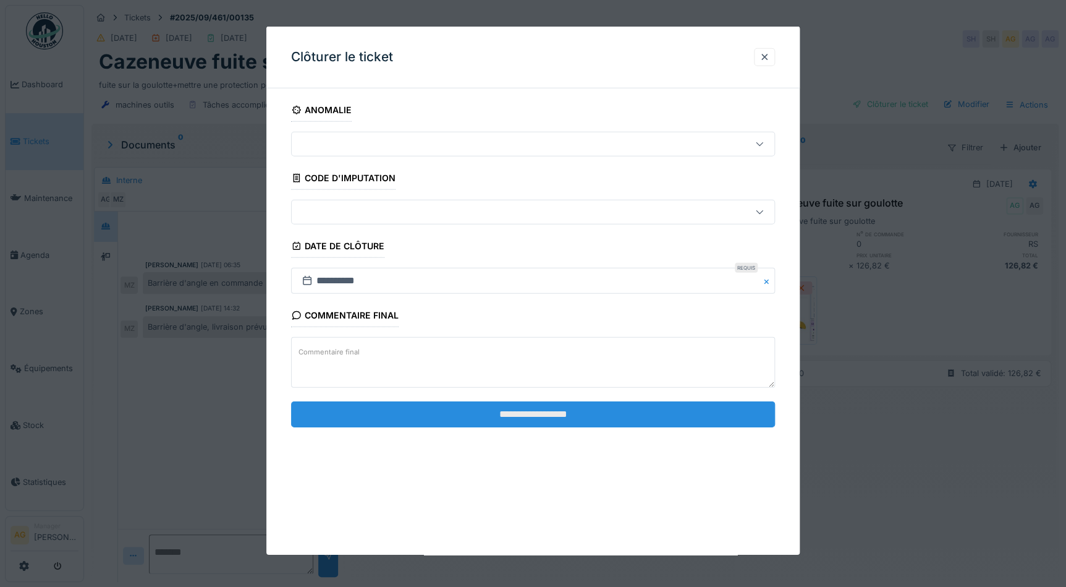
click at [509, 418] on input "**********" at bounding box center [533, 414] width 484 height 26
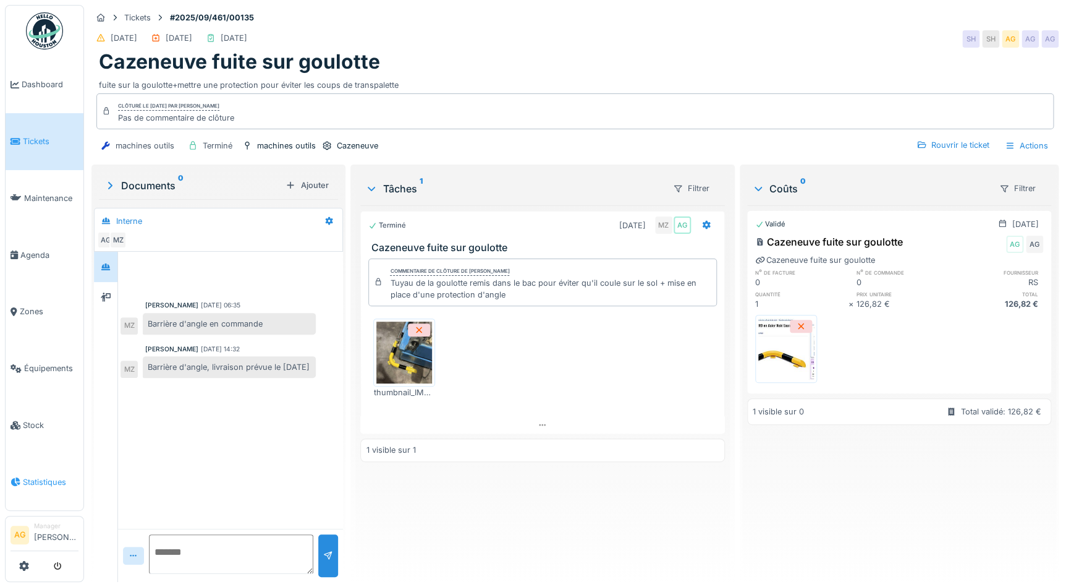
click at [20, 476] on li "Statistiques" at bounding box center [45, 482] width 68 height 12
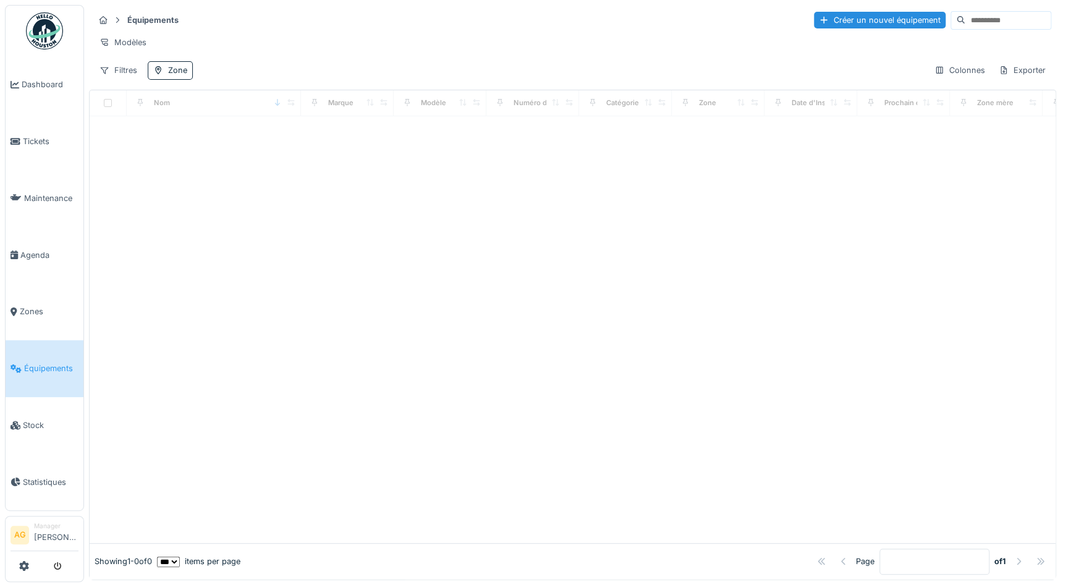
click at [966, 23] on input at bounding box center [1008, 20] width 85 height 17
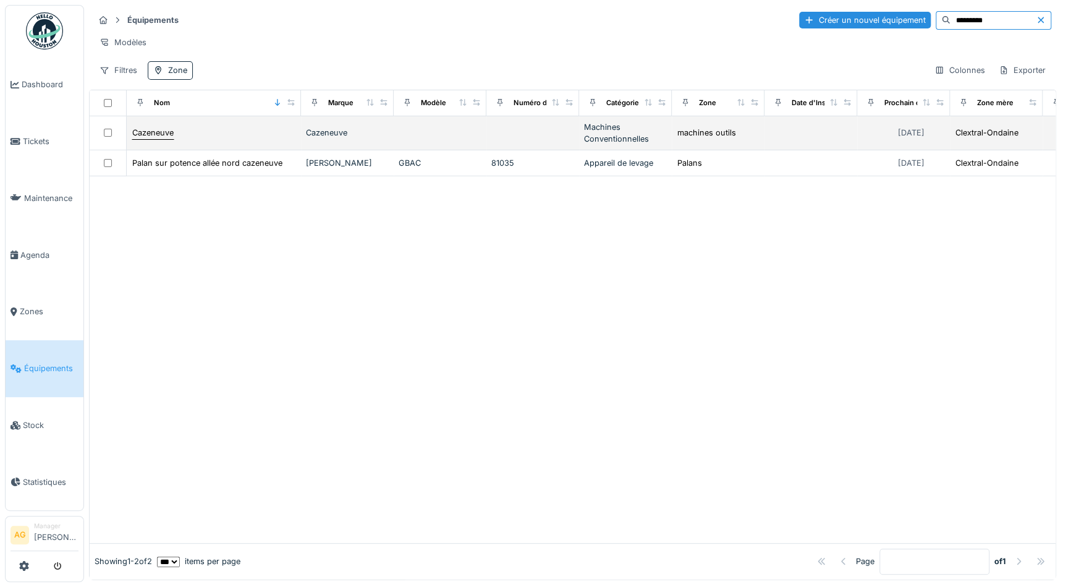
type input "*********"
click at [165, 138] on div "Cazeneuve" at bounding box center [152, 133] width 41 height 12
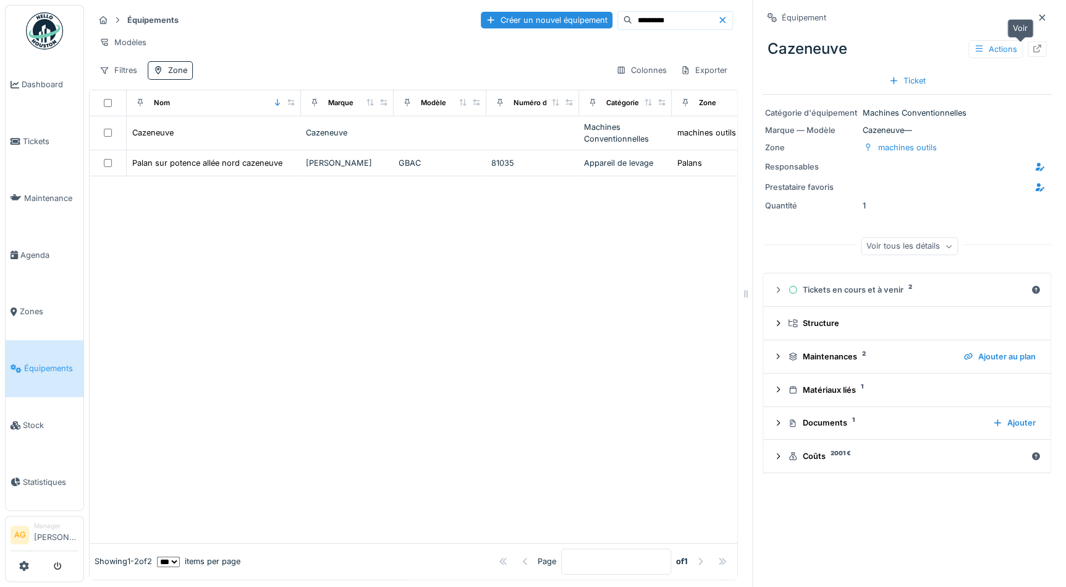
click at [1034, 51] on icon at bounding box center [1038, 49] width 8 height 8
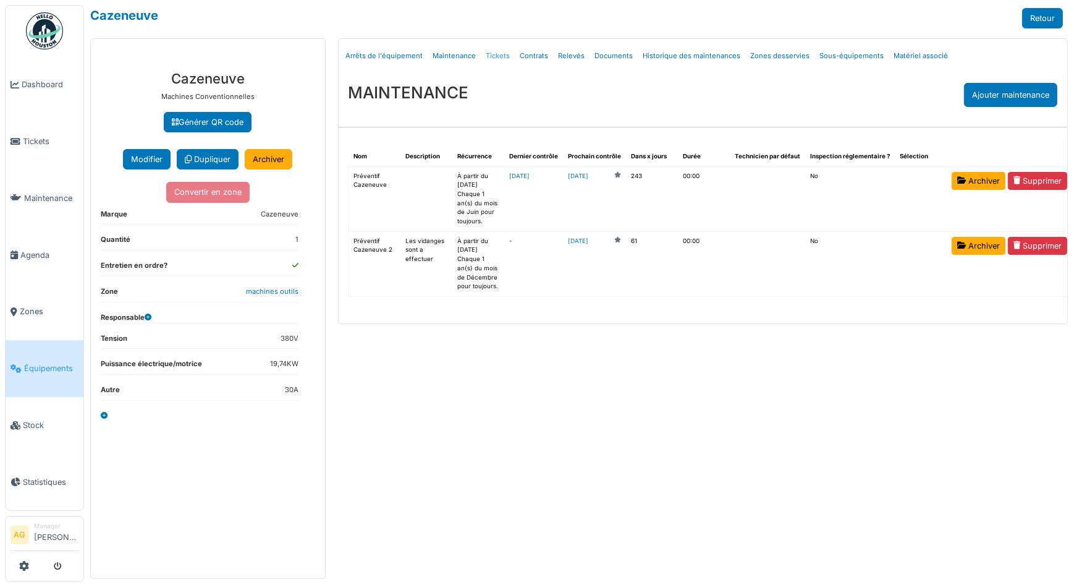
click at [495, 54] on link "Tickets" at bounding box center [499, 55] width 34 height 29
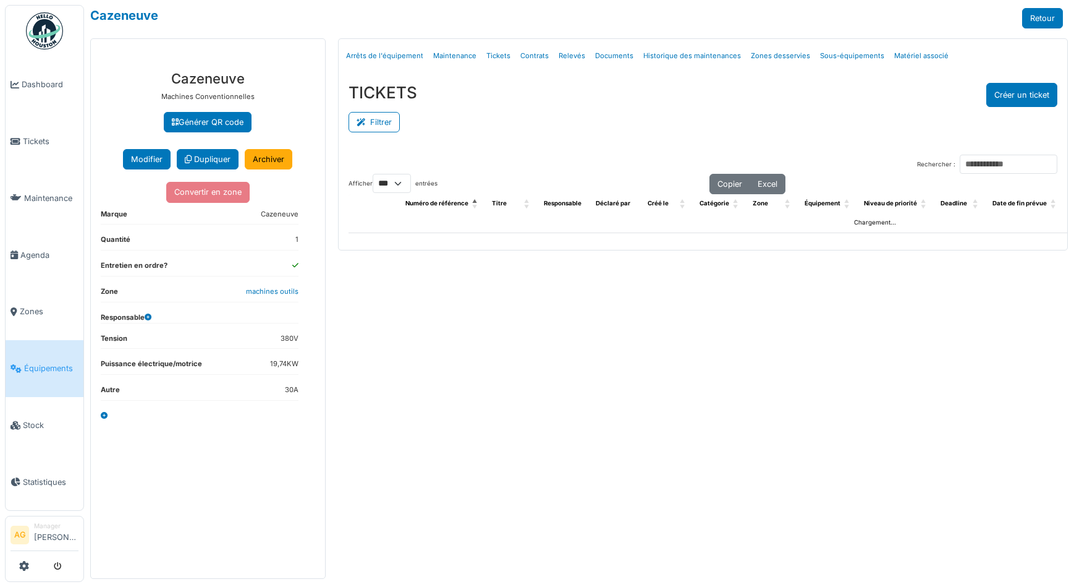
select select "***"
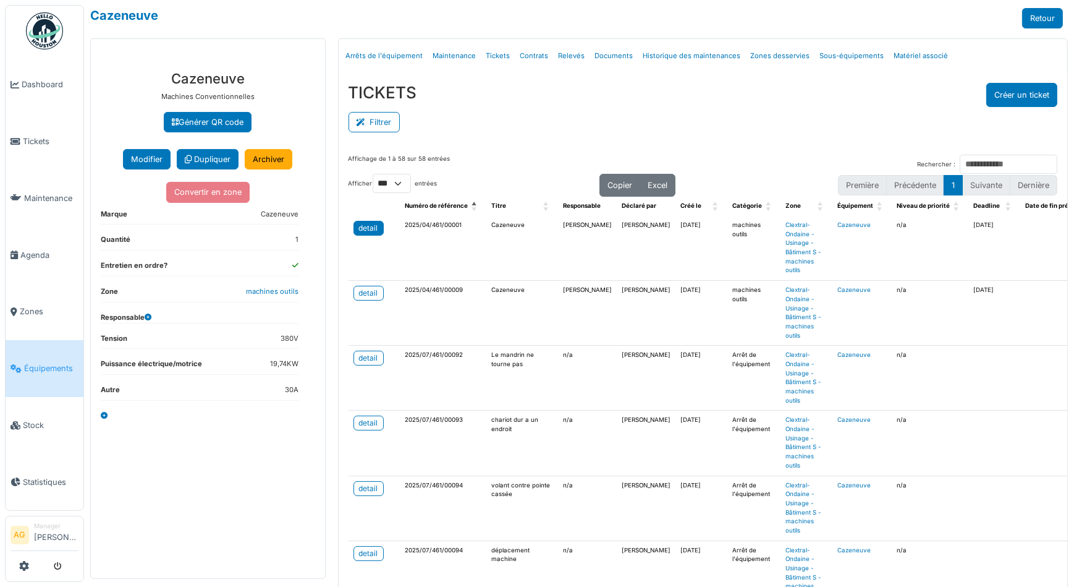
click at [368, 231] on div "detail" at bounding box center [368, 228] width 19 height 11
click at [362, 298] on link "detail" at bounding box center [369, 293] width 30 height 15
click at [713, 208] on span "Créé le: Activate to sort" at bounding box center [716, 206] width 7 height 19
click at [713, 203] on span "Créé le: Activate to invert sorting" at bounding box center [716, 206] width 7 height 19
click at [369, 296] on div "detail" at bounding box center [368, 292] width 19 height 11
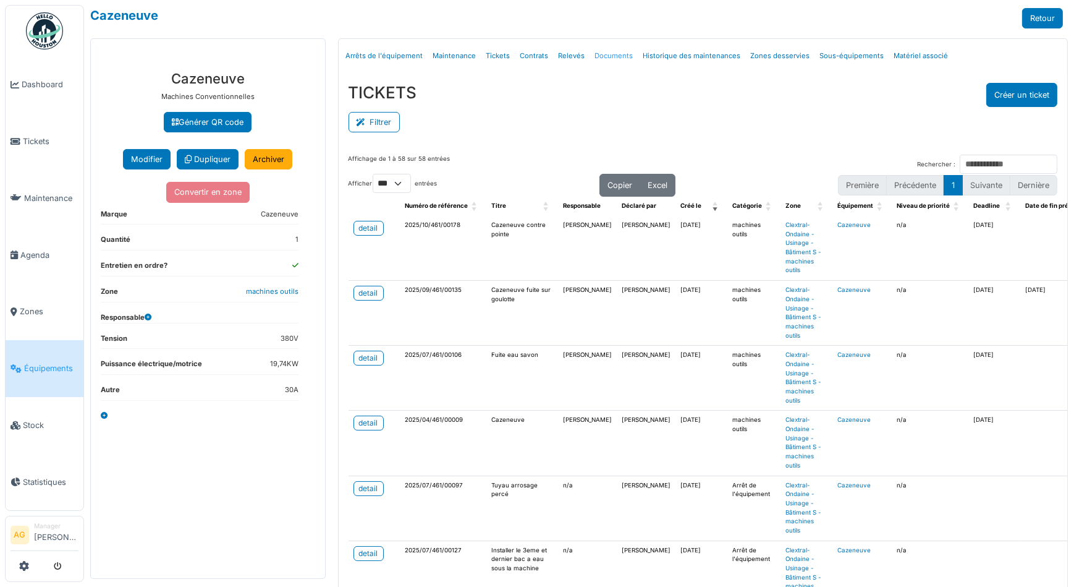
click at [600, 56] on link "Documents" at bounding box center [614, 55] width 48 height 29
select select "***"
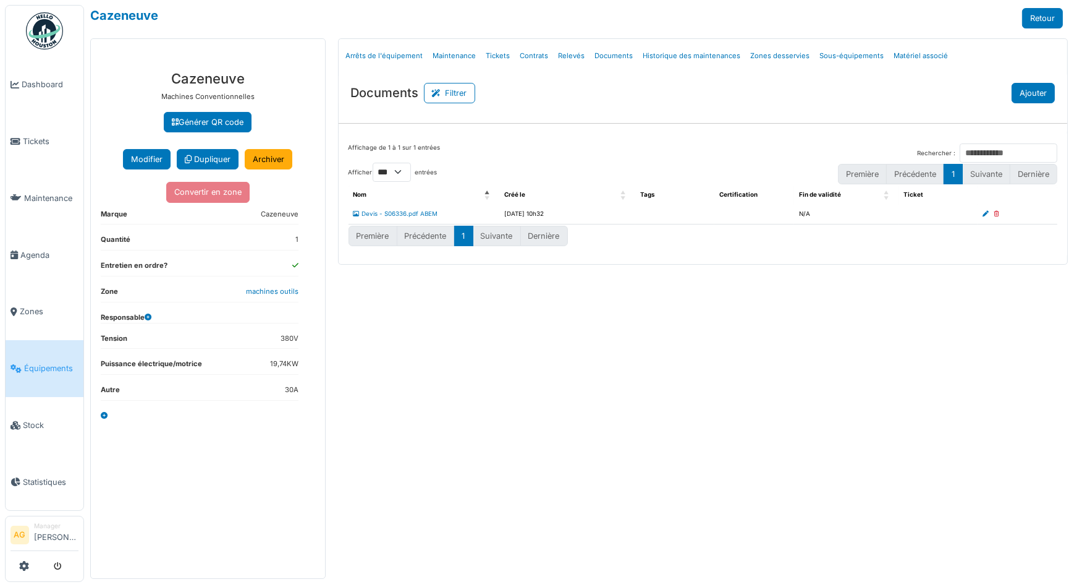
click at [1036, 98] on button "Ajouter" at bounding box center [1033, 93] width 43 height 20
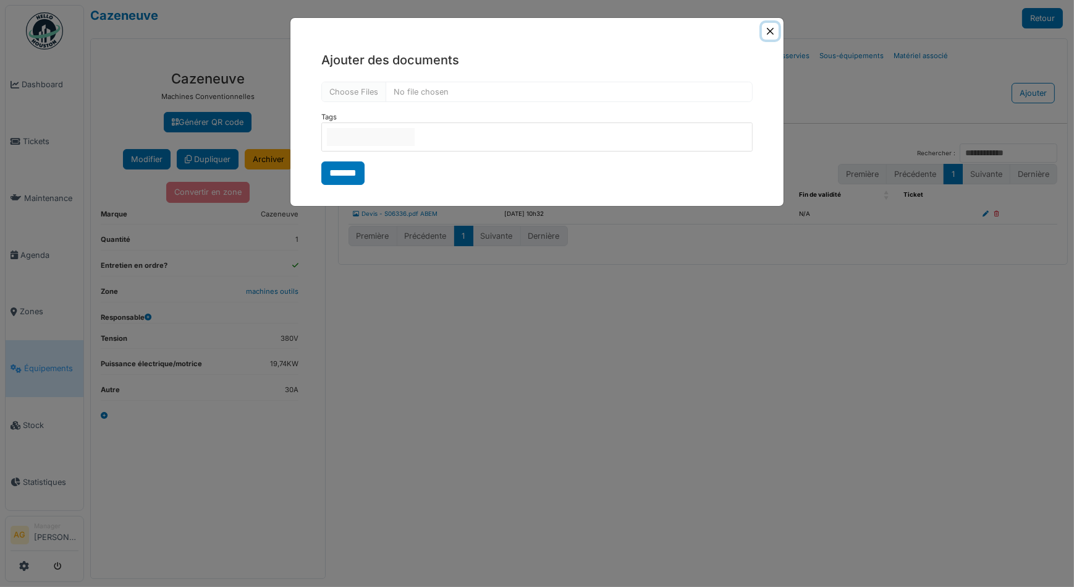
type input "**********"
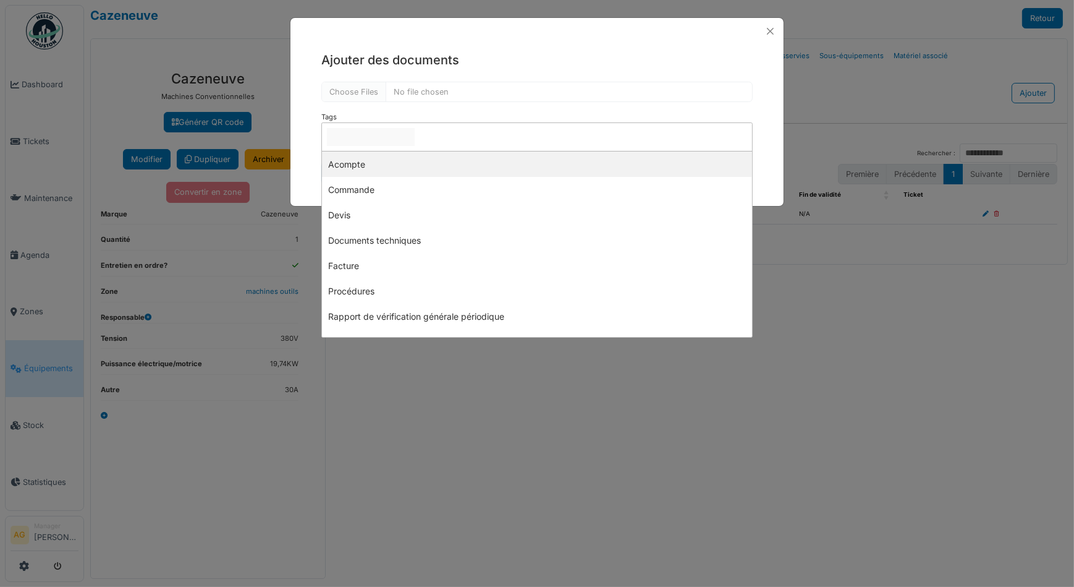
click at [383, 139] on input "null" at bounding box center [371, 137] width 88 height 18
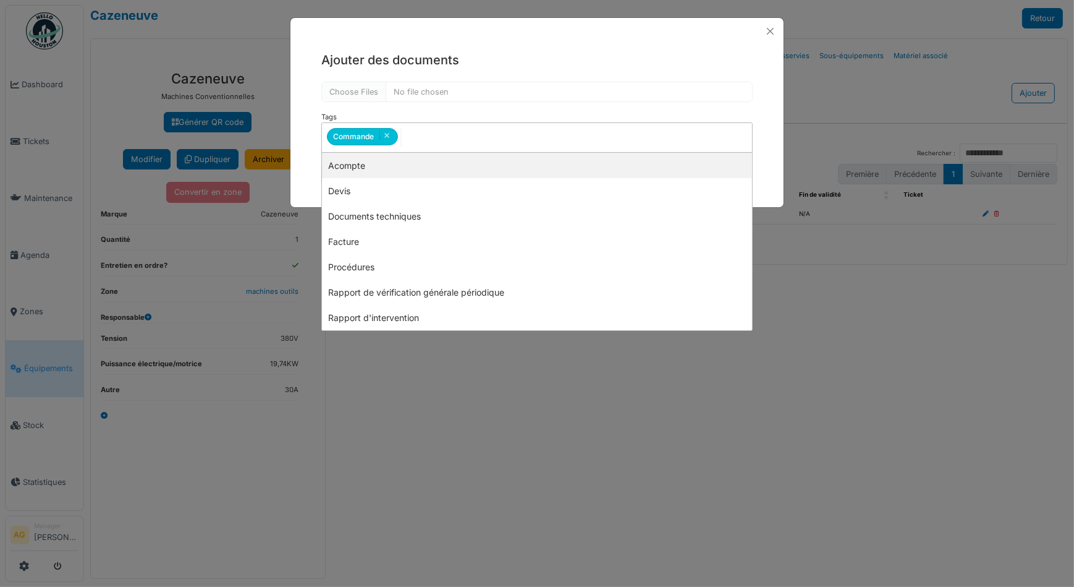
click at [759, 111] on div "Ajouter des documents Tags ******** Commande Remove item Acompte Devis Document…" at bounding box center [537, 119] width 493 height 148
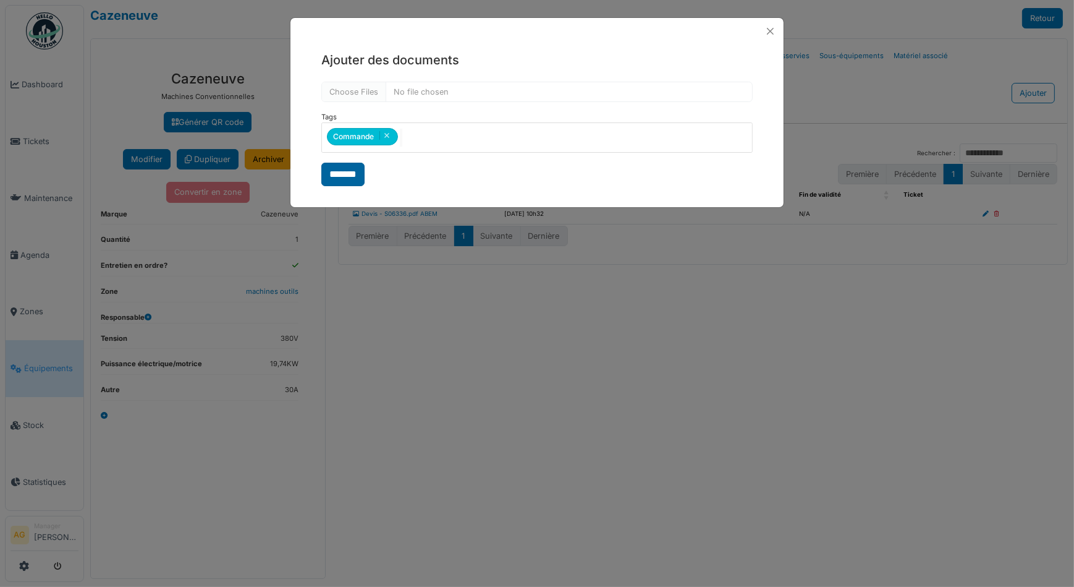
click at [331, 173] on input "*******" at bounding box center [342, 174] width 43 height 23
select select "***"
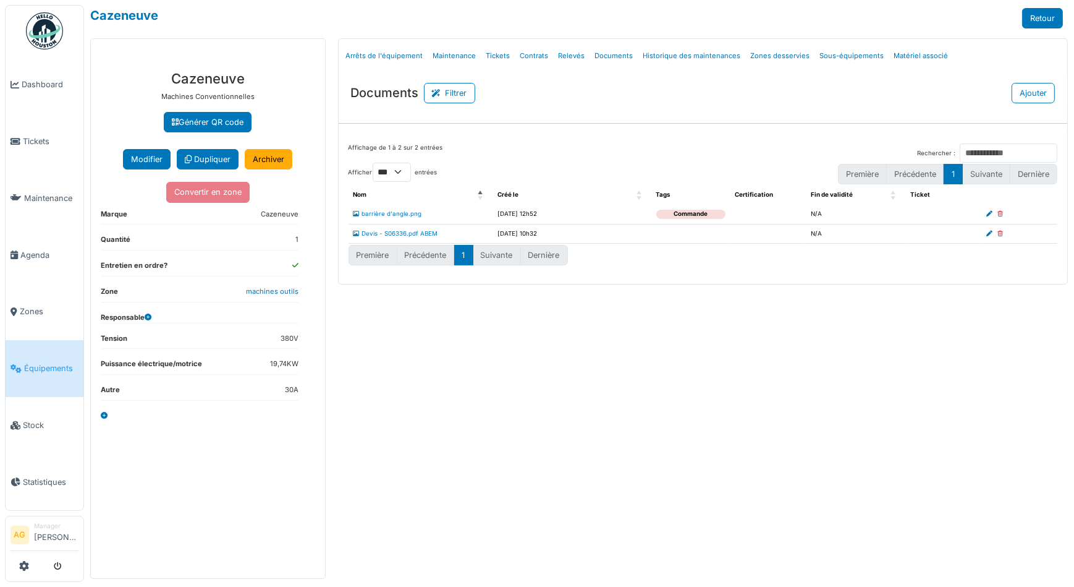
click at [991, 215] on icon at bounding box center [990, 214] width 6 height 6
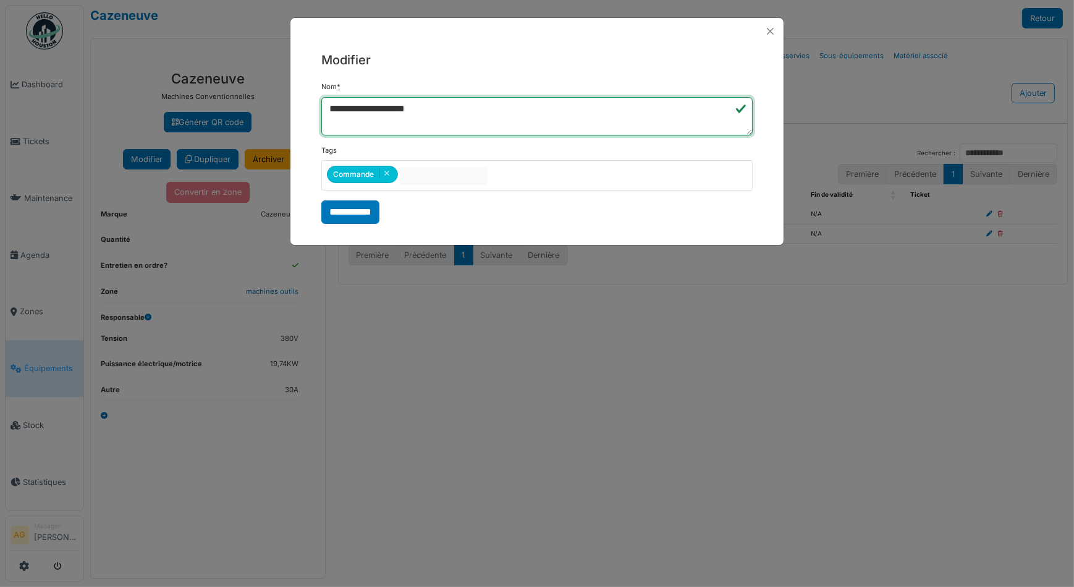
click at [405, 107] on textarea "**********" at bounding box center [536, 116] width 431 height 38
type textarea "**********"
click at [339, 216] on input "**********" at bounding box center [350, 211] width 58 height 23
select select "***"
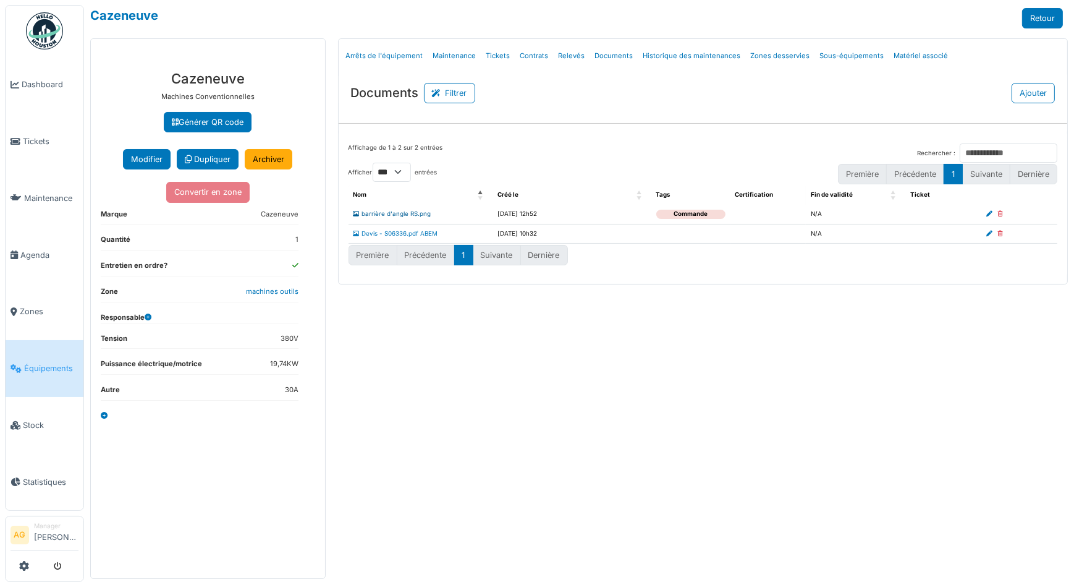
click at [386, 214] on link "barrière d'angle RS.png" at bounding box center [393, 213] width 78 height 7
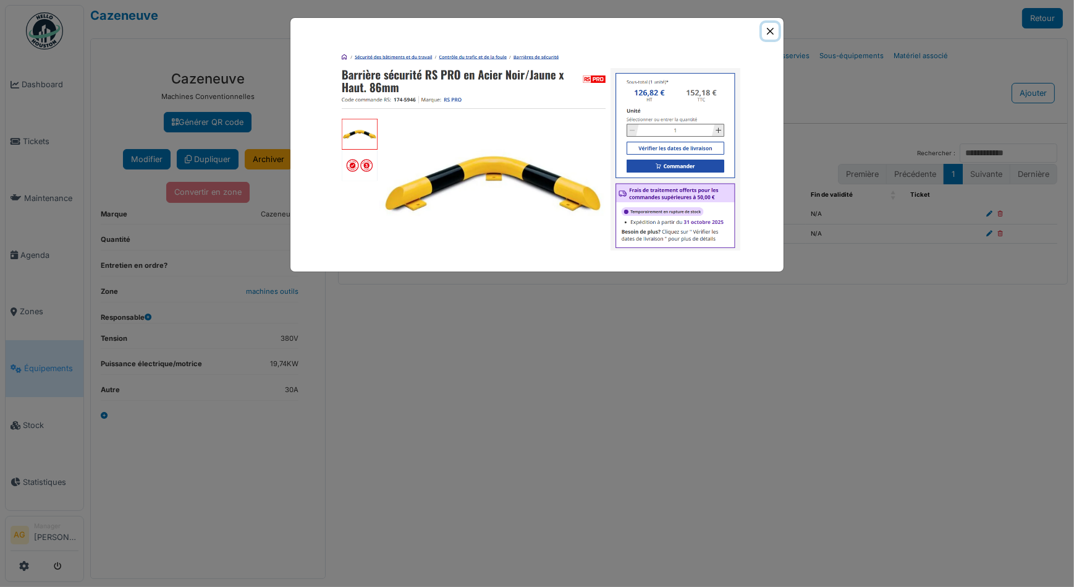
click at [765, 31] on button "Close" at bounding box center [770, 31] width 17 height 17
